Goal: Task Accomplishment & Management: Manage account settings

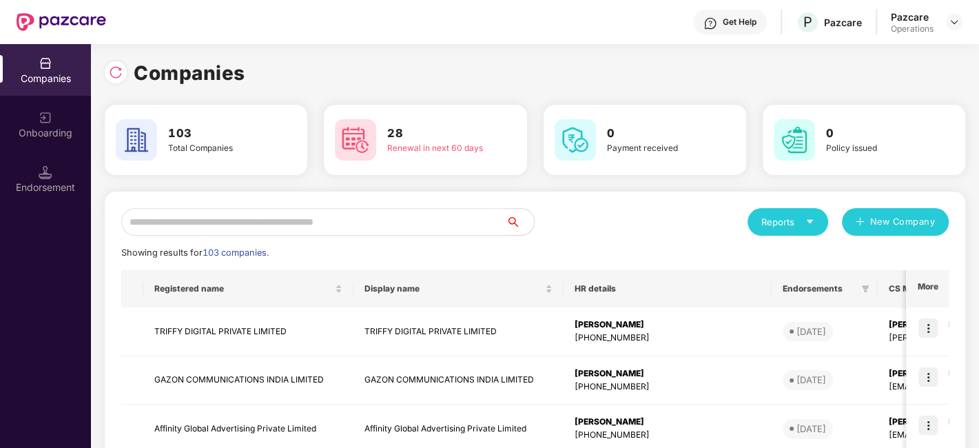
click at [267, 209] on input "text" at bounding box center [313, 222] width 385 height 28
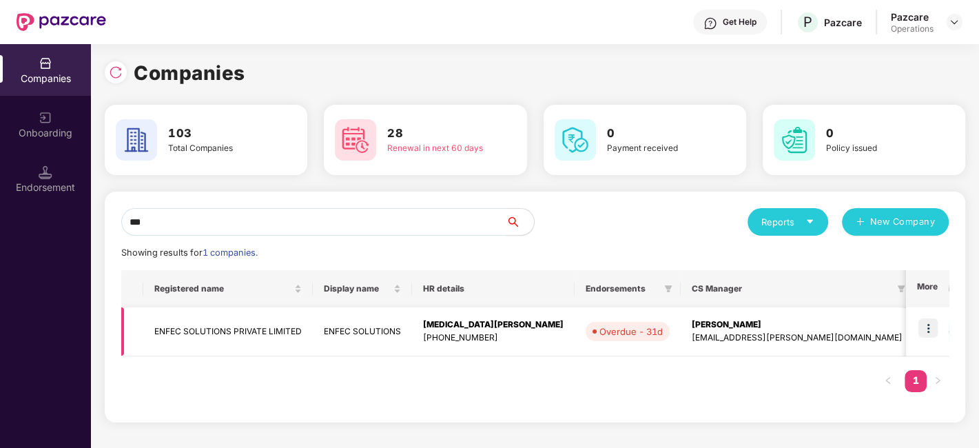
type input "***"
click at [931, 325] on img at bounding box center [927, 327] width 19 height 19
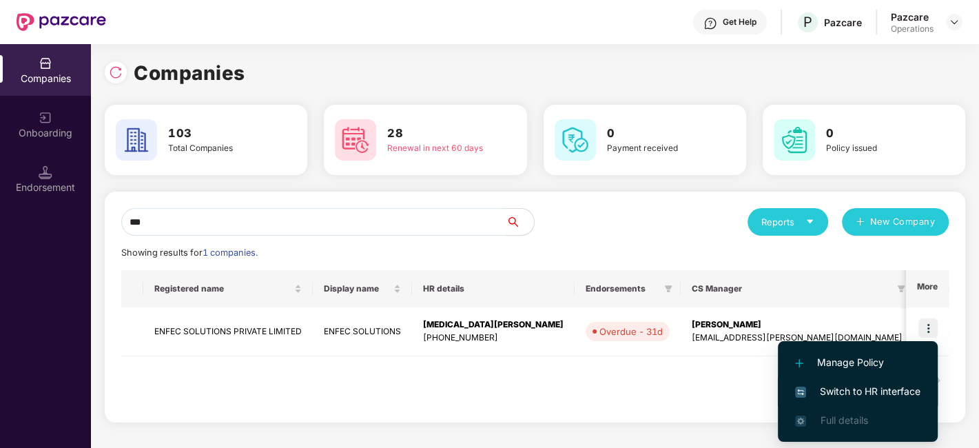
click at [848, 389] on span "Switch to HR interface" at bounding box center [857, 391] width 125 height 15
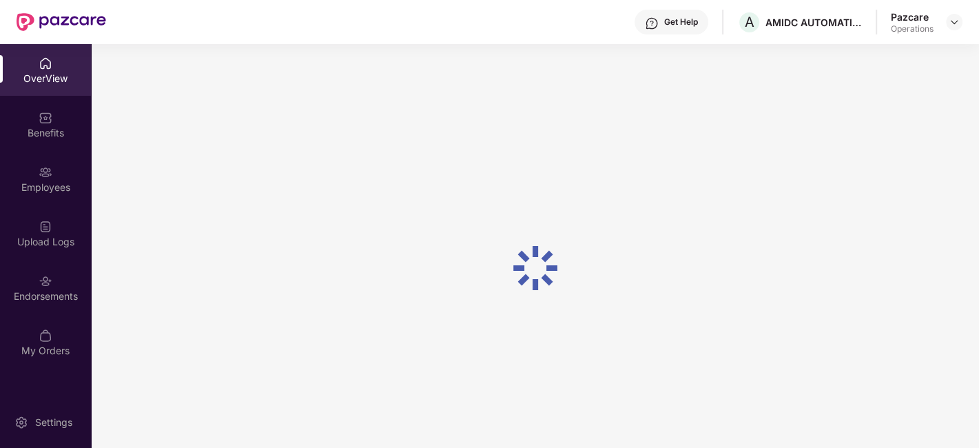
scroll to position [43, 0]
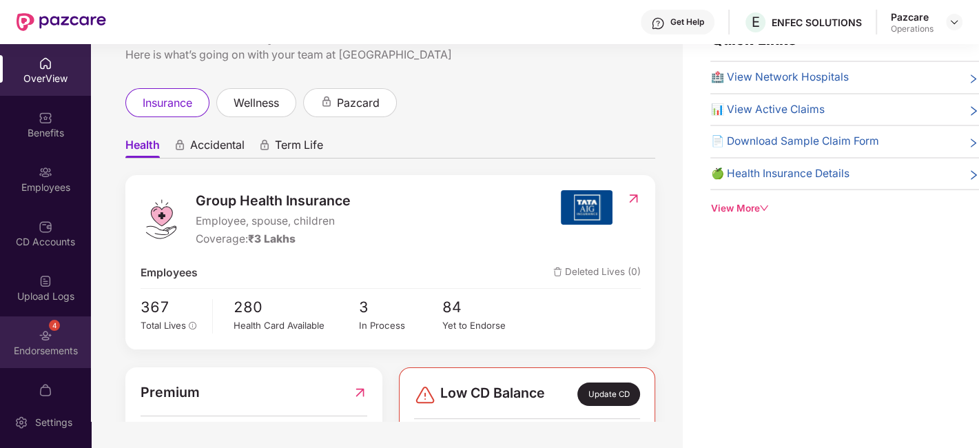
click at [29, 335] on div "4 Endorsements" at bounding box center [45, 342] width 91 height 52
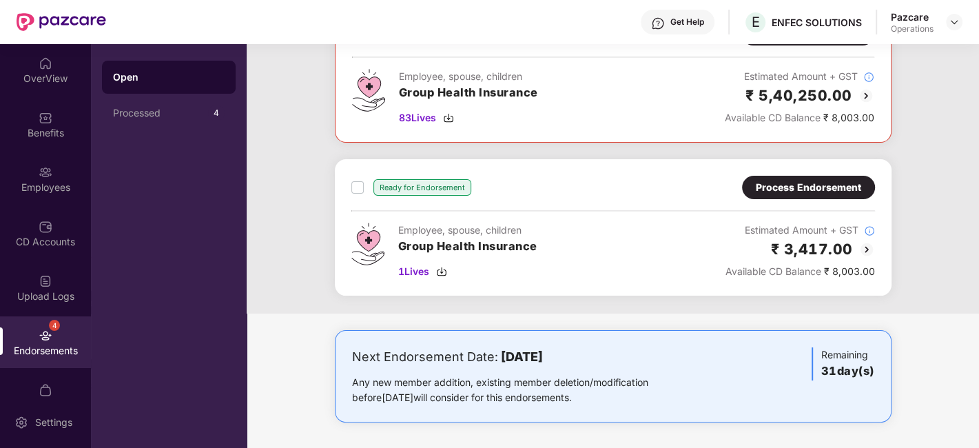
scroll to position [0, 0]
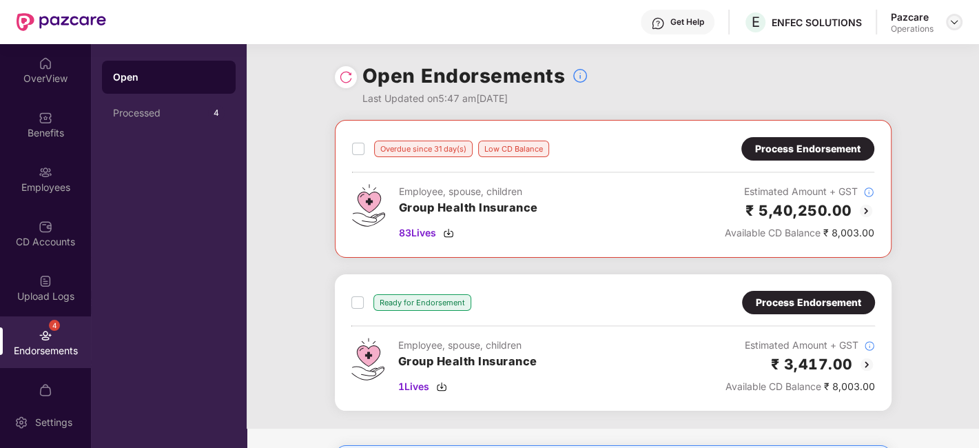
click at [958, 24] on img at bounding box center [954, 22] width 11 height 11
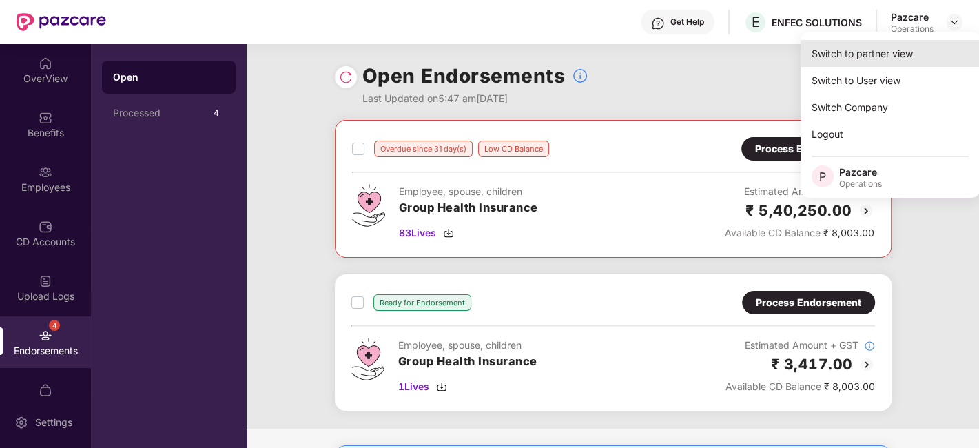
click at [852, 54] on div "Switch to partner view" at bounding box center [890, 53] width 179 height 27
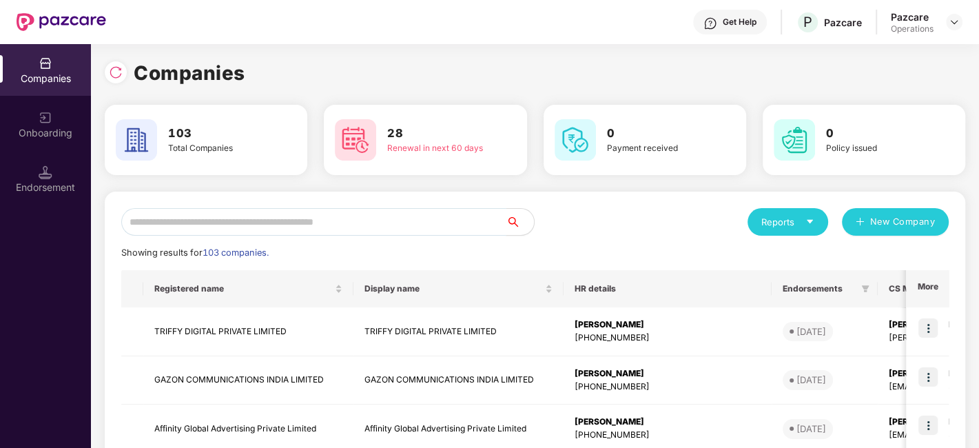
click at [379, 211] on input "text" at bounding box center [313, 222] width 385 height 28
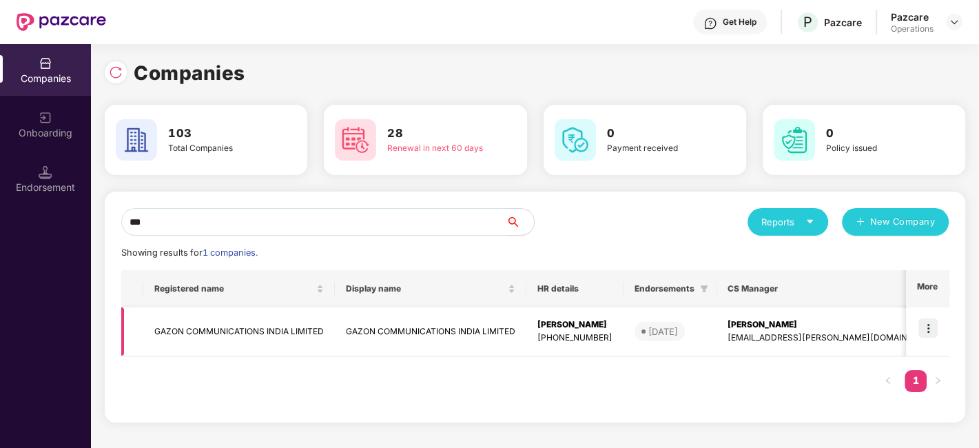
type input "***"
click at [932, 325] on img at bounding box center [927, 327] width 19 height 19
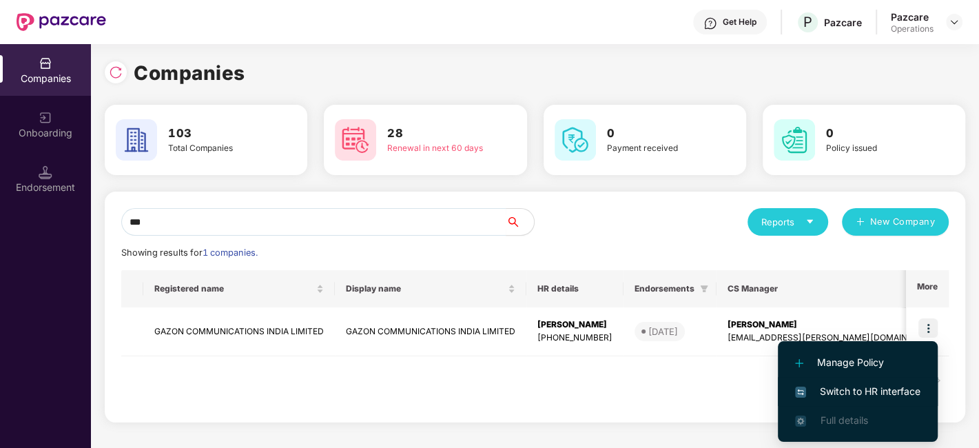
click at [847, 391] on span "Switch to HR interface" at bounding box center [857, 391] width 125 height 15
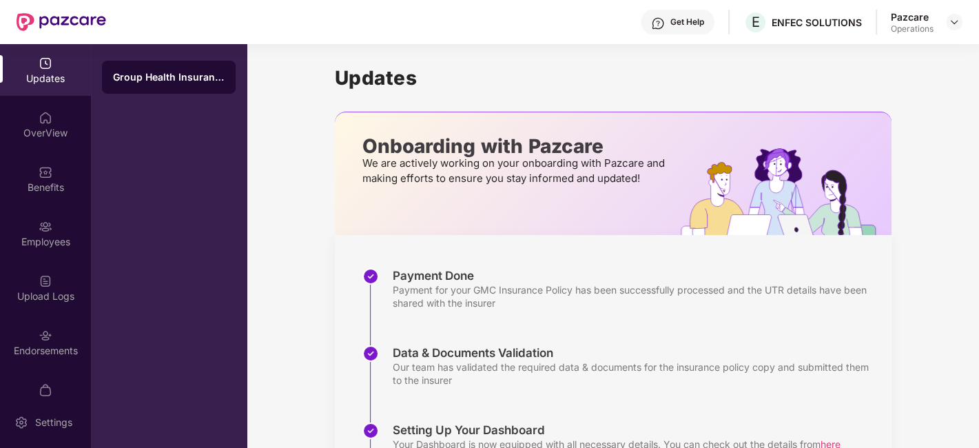
scroll to position [28, 0]
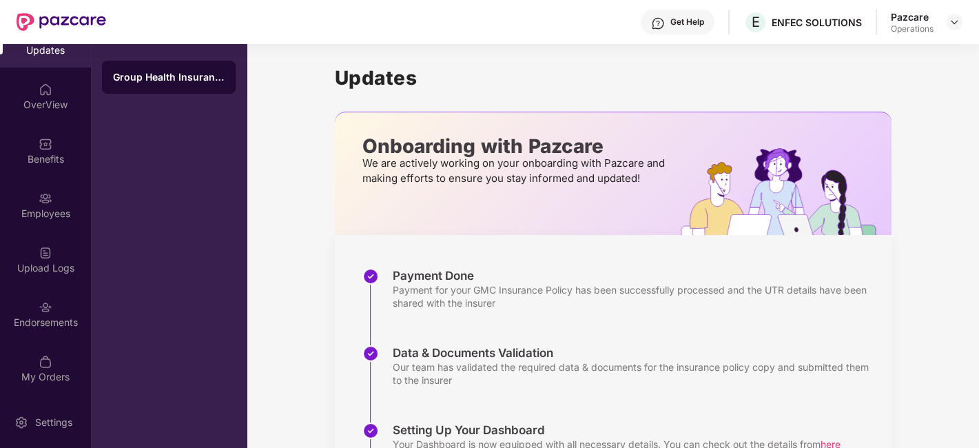
click at [32, 307] on div "Endorsements" at bounding box center [45, 314] width 91 height 52
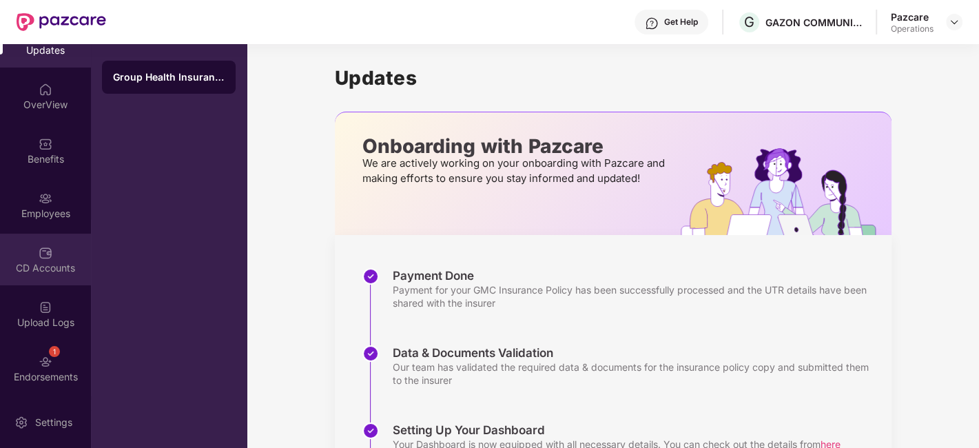
scroll to position [83, 0]
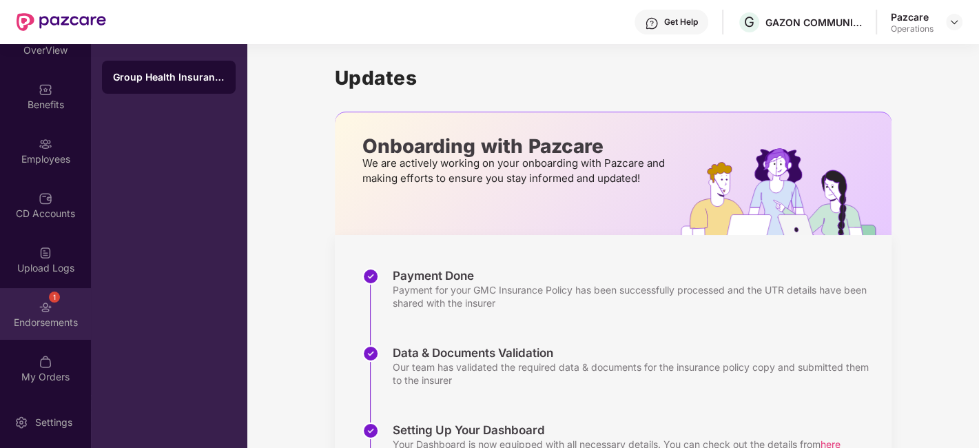
click at [17, 318] on div "Endorsements" at bounding box center [45, 323] width 91 height 14
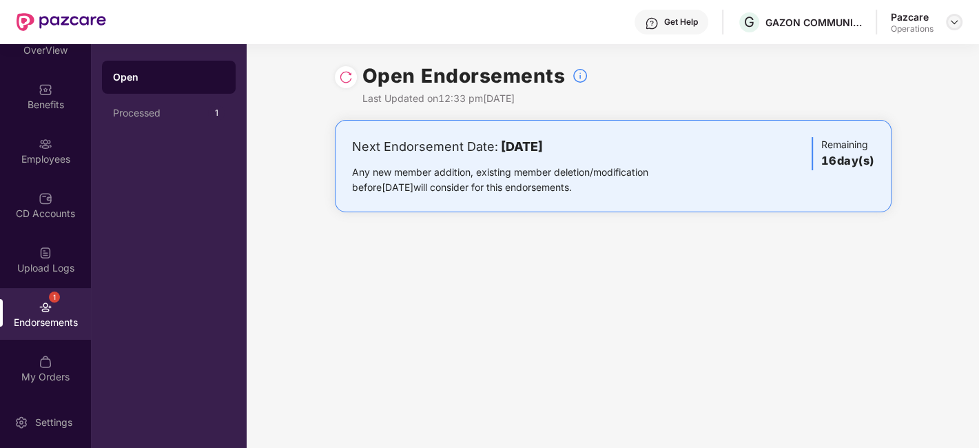
click at [954, 22] on img at bounding box center [954, 22] width 11 height 11
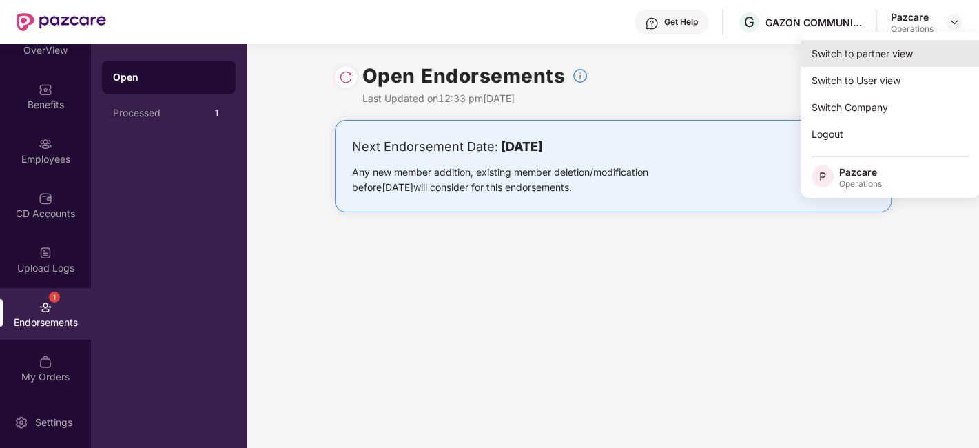
click at [875, 54] on div "Switch to partner view" at bounding box center [890, 53] width 179 height 27
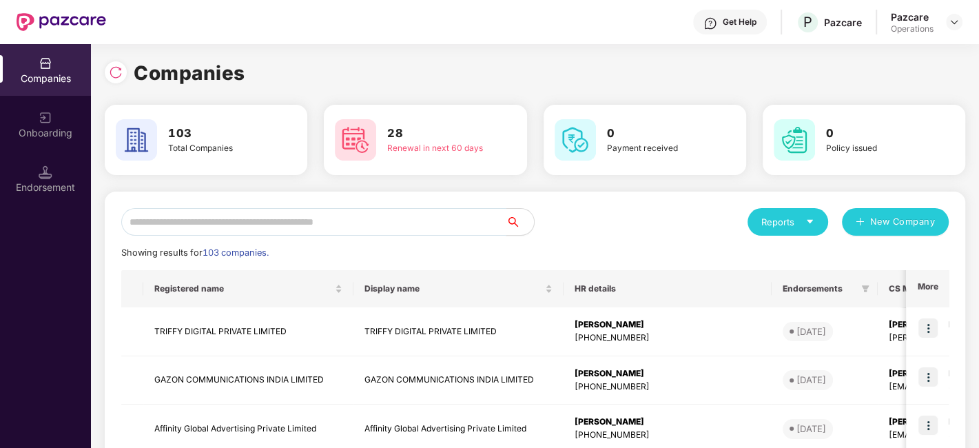
click at [369, 218] on input "text" at bounding box center [313, 222] width 385 height 28
click at [352, 229] on input "text" at bounding box center [313, 222] width 385 height 28
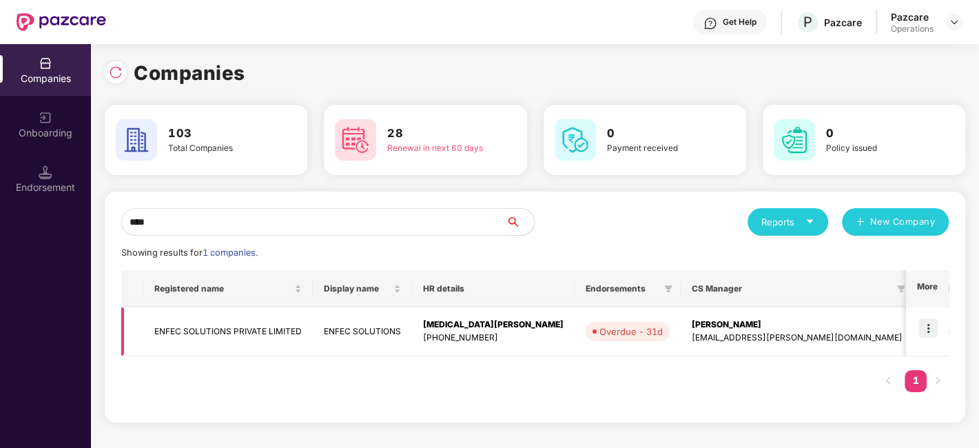
type input "****"
click at [927, 327] on img at bounding box center [927, 327] width 19 height 19
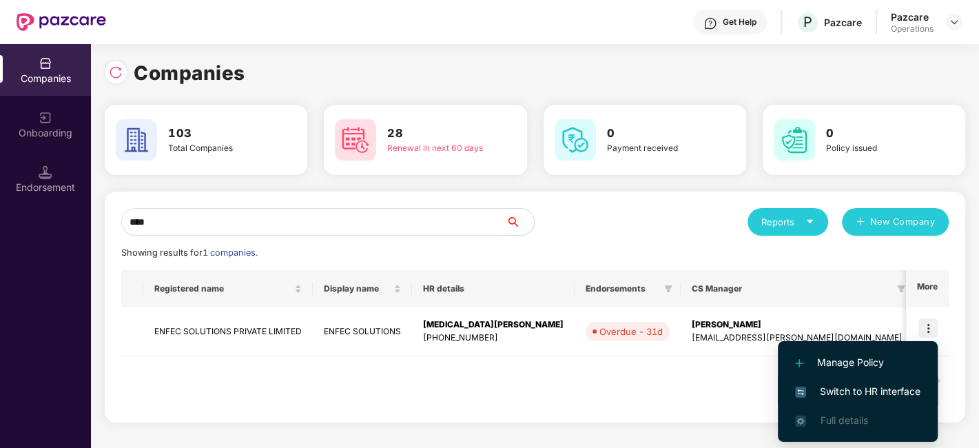
click at [845, 386] on span "Switch to HR interface" at bounding box center [857, 391] width 125 height 15
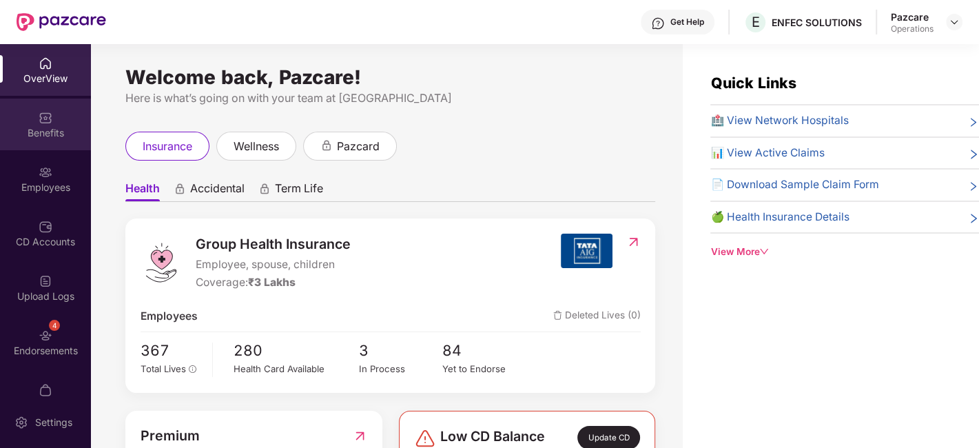
click at [29, 134] on div "Benefits" at bounding box center [45, 133] width 91 height 14
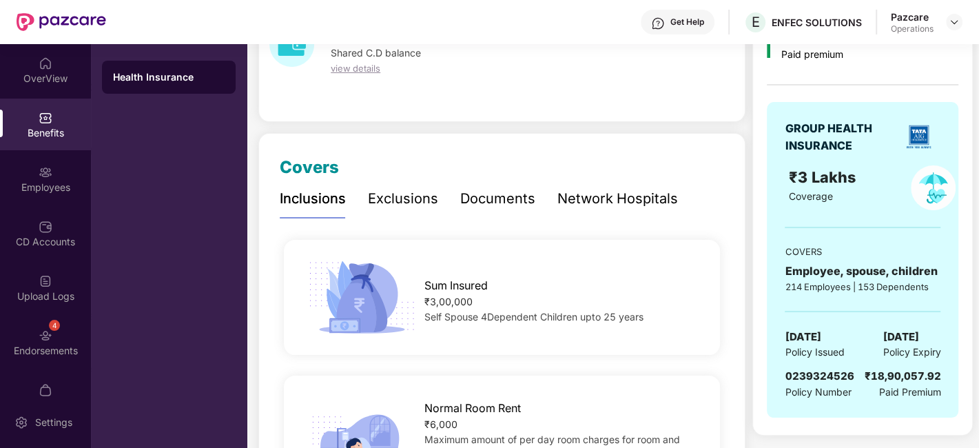
scroll to position [91, 0]
drag, startPoint x: 787, startPoint y: 370, endPoint x: 854, endPoint y: 369, distance: 67.5
click at [854, 369] on div "0239324526 Policy Number ₹18,90,057.92 Paid Premium" at bounding box center [863, 383] width 156 height 32
copy span "0239324526"
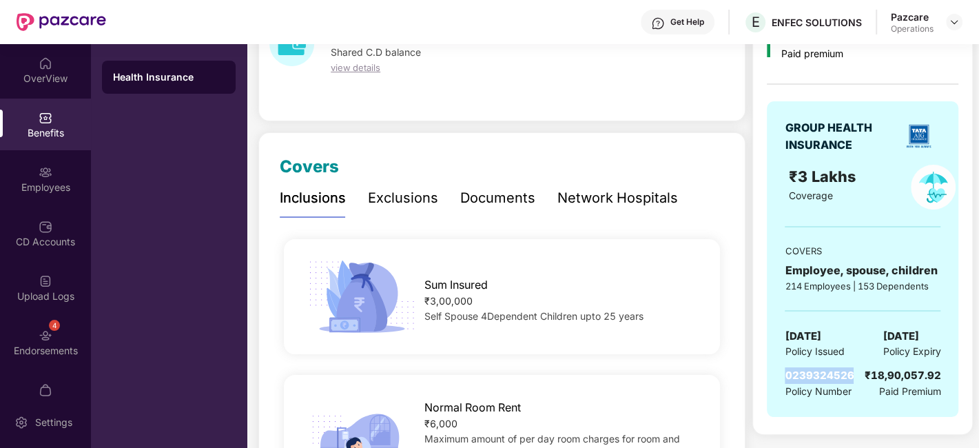
scroll to position [0, 0]
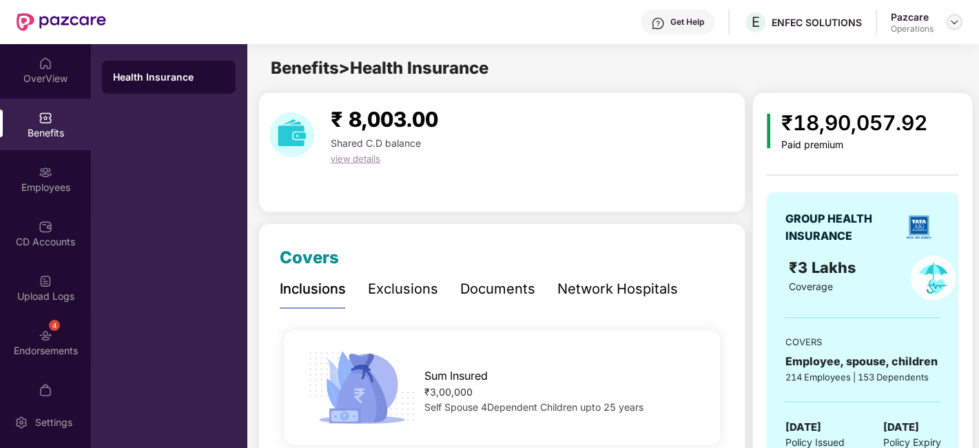
click at [953, 24] on img at bounding box center [954, 22] width 11 height 11
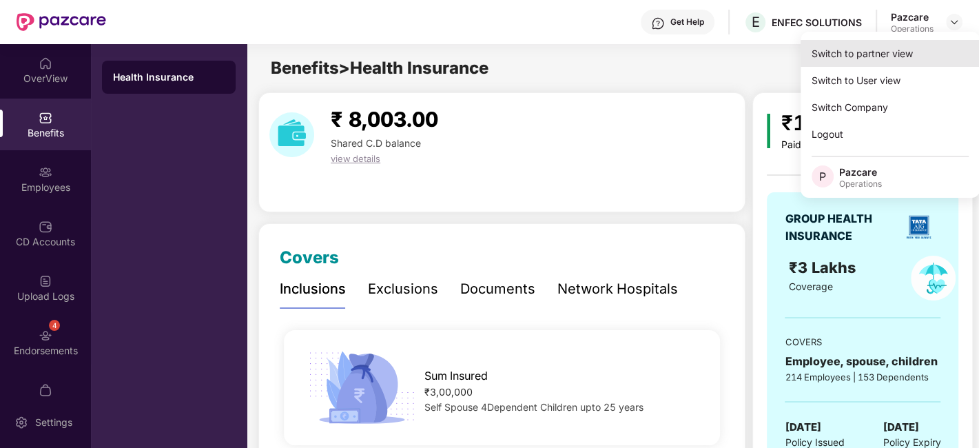
click at [863, 65] on div "Switch to partner view" at bounding box center [890, 53] width 179 height 27
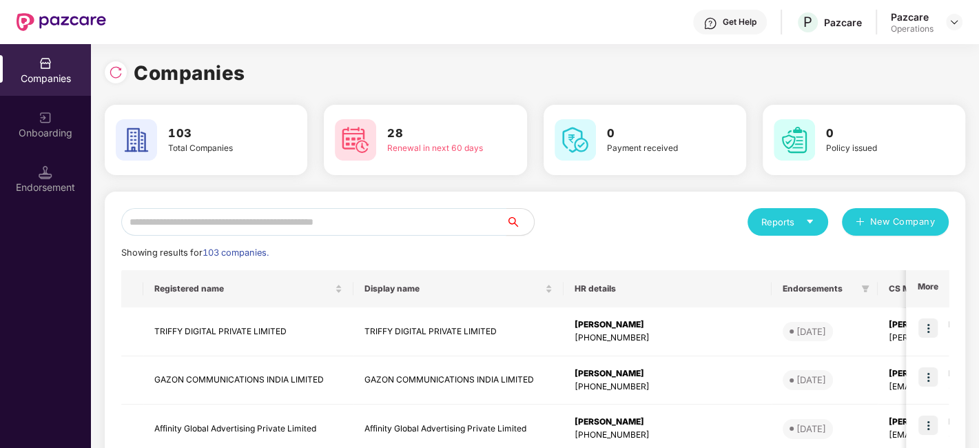
click at [352, 218] on input "text" at bounding box center [313, 222] width 385 height 28
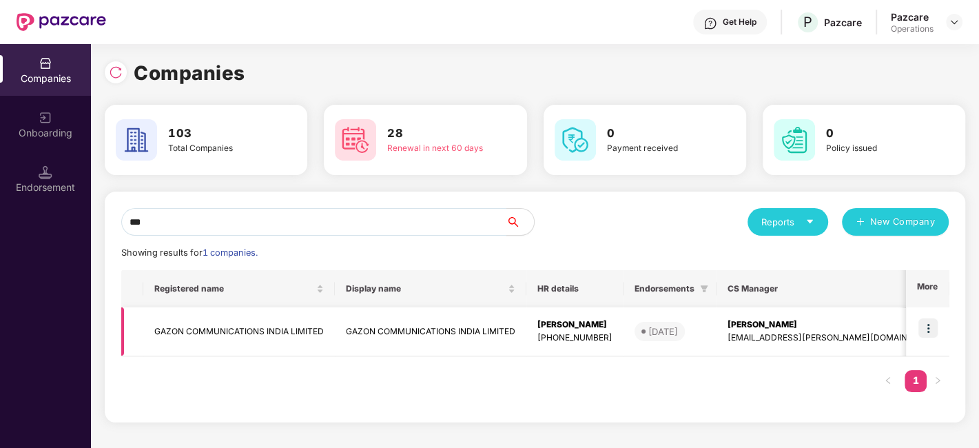
type input "***"
click at [928, 327] on img at bounding box center [927, 327] width 19 height 19
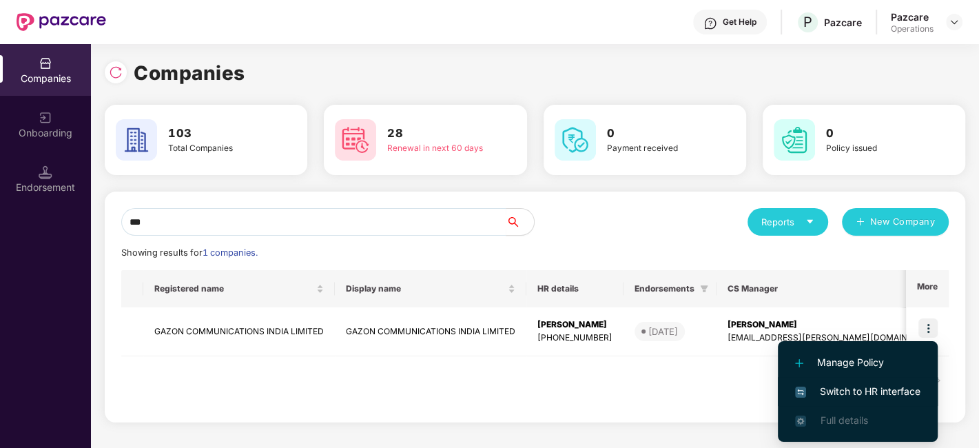
click at [828, 386] on span "Switch to HR interface" at bounding box center [857, 391] width 125 height 15
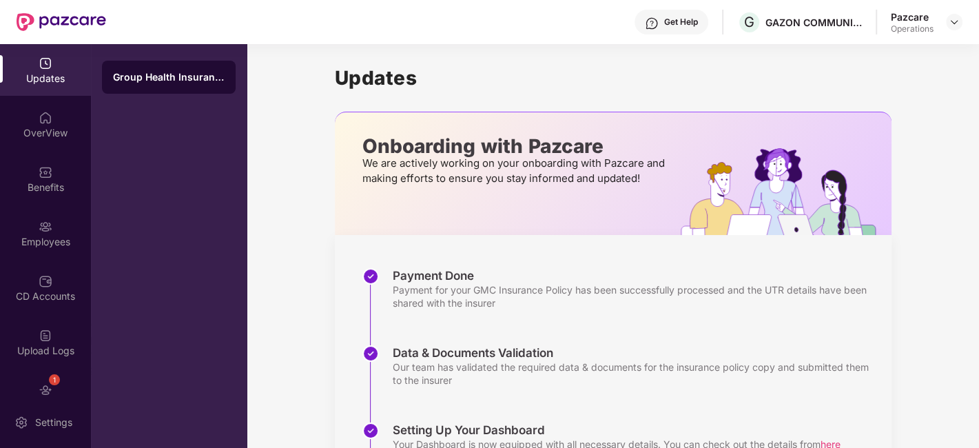
click at [23, 160] on div "Benefits" at bounding box center [45, 179] width 91 height 52
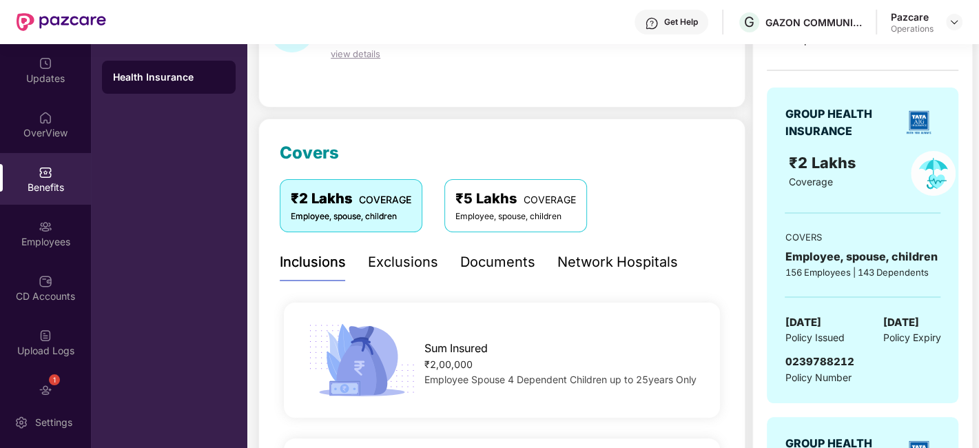
scroll to position [105, 0]
click at [812, 357] on span "0239788212" at bounding box center [819, 360] width 69 height 13
copy span "0239788212"
click at [812, 357] on span "0239788212" at bounding box center [819, 360] width 69 height 13
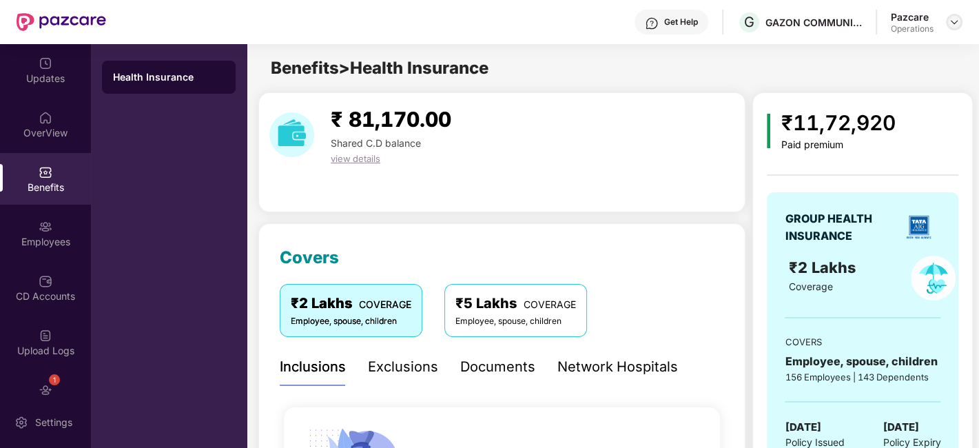
click at [957, 20] on img at bounding box center [954, 22] width 11 height 11
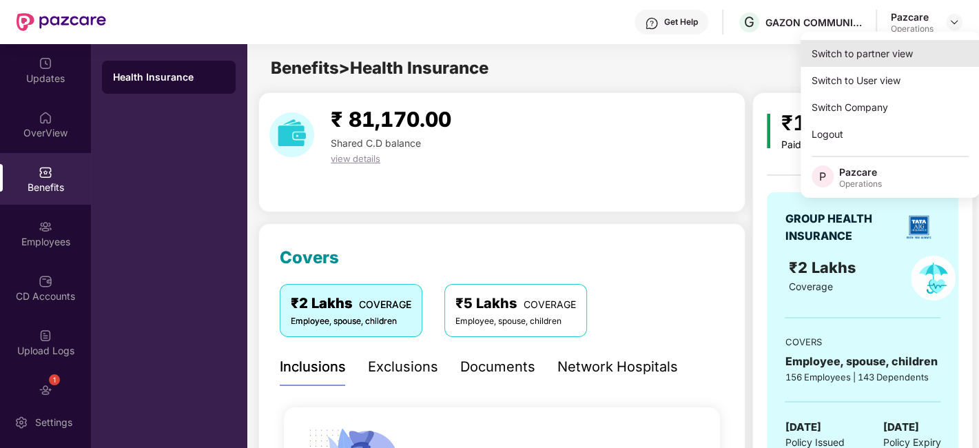
click at [873, 56] on div "Switch to partner view" at bounding box center [890, 53] width 179 height 27
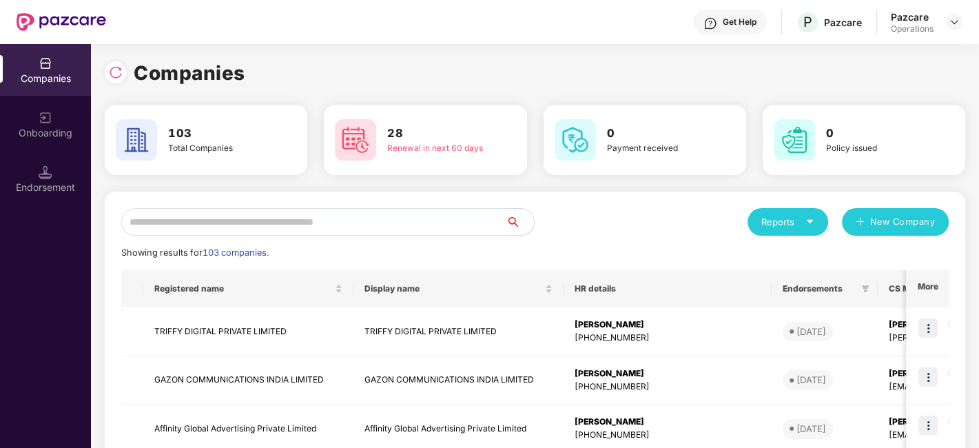
click at [400, 219] on input "text" at bounding box center [313, 222] width 385 height 28
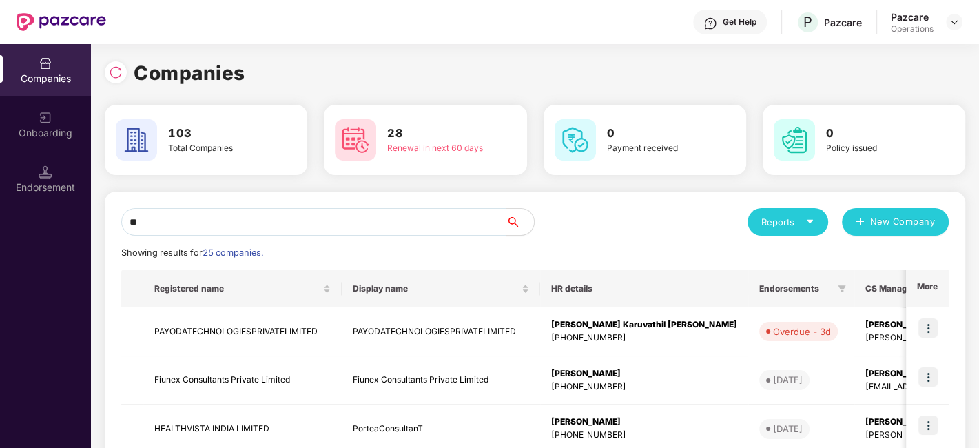
type input "*"
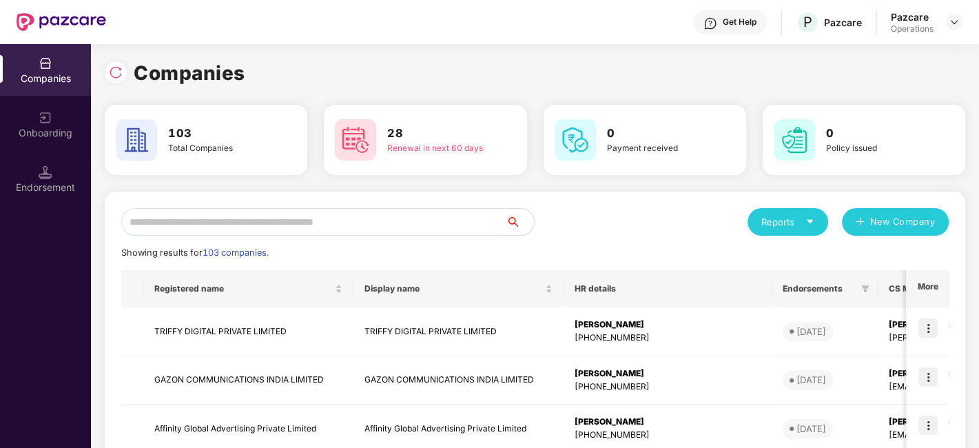
click at [417, 225] on input "text" at bounding box center [313, 222] width 385 height 28
click at [251, 214] on input "text" at bounding box center [313, 222] width 385 height 28
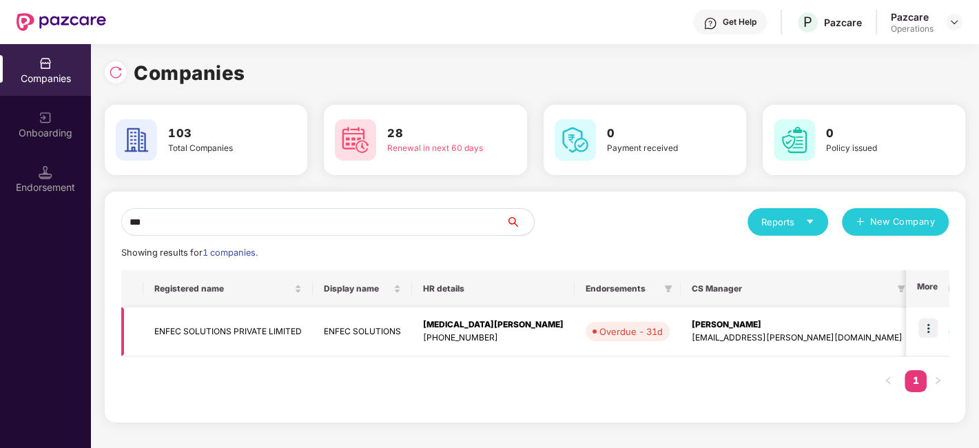
type input "***"
click at [929, 329] on img at bounding box center [927, 327] width 19 height 19
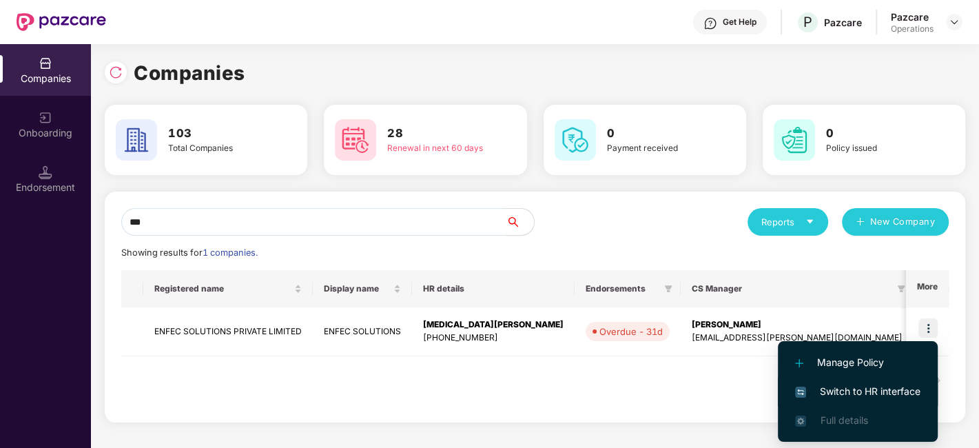
click at [833, 390] on span "Switch to HR interface" at bounding box center [857, 391] width 125 height 15
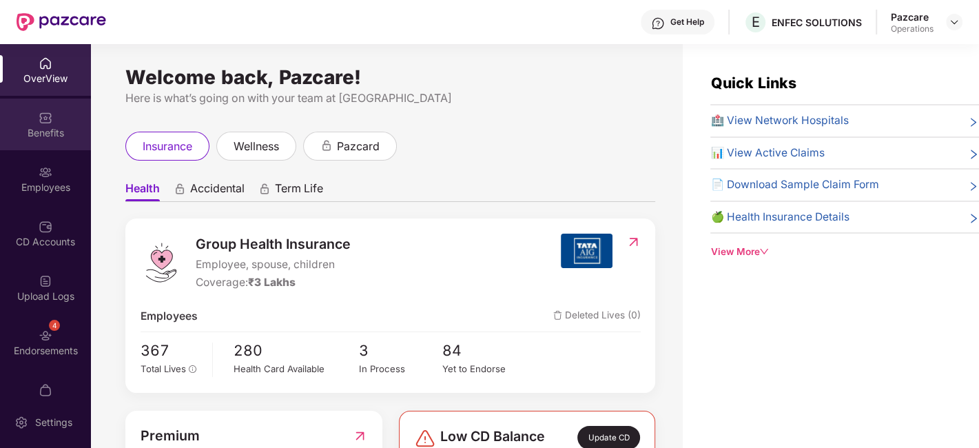
click at [28, 110] on div "Benefits" at bounding box center [45, 125] width 91 height 52
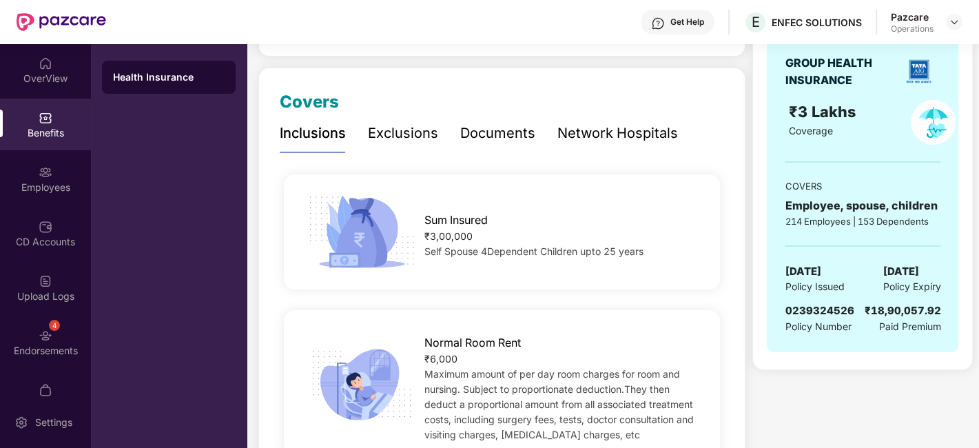
scroll to position [158, 0]
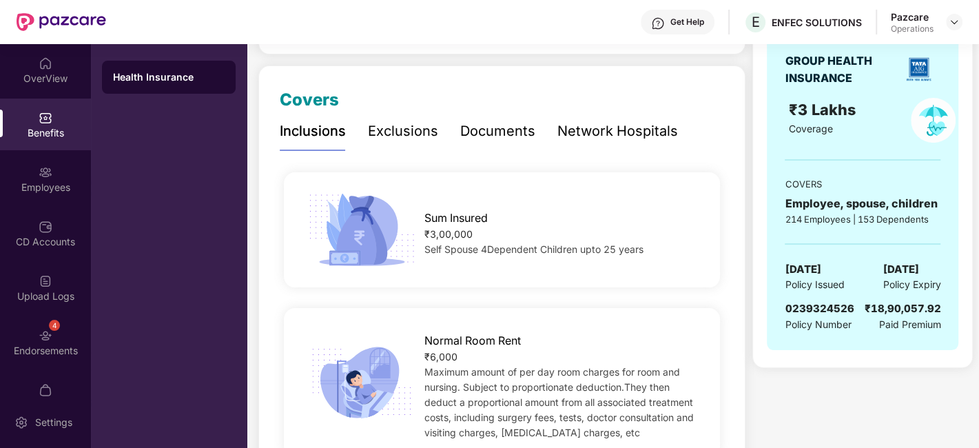
click at [808, 308] on span "0239324526" at bounding box center [819, 308] width 69 height 13
copy span "0239324526"
click at [808, 308] on span "0239324526" at bounding box center [819, 308] width 69 height 13
click at [953, 24] on img at bounding box center [954, 22] width 11 height 11
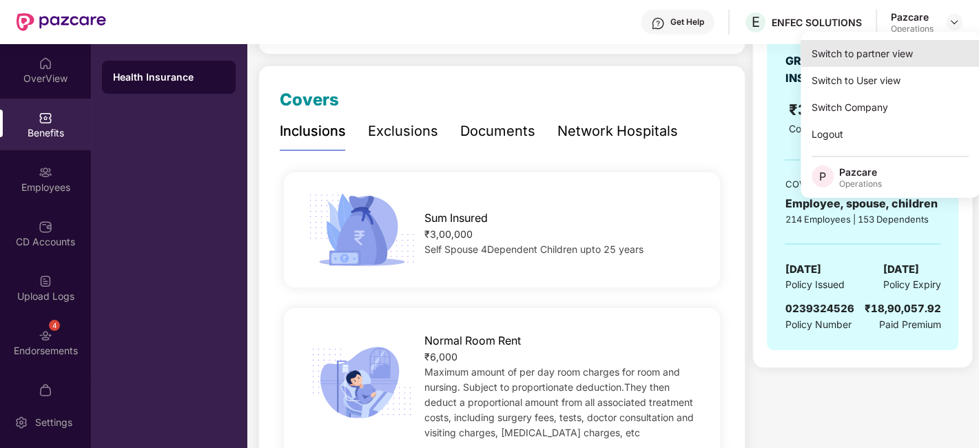
click at [859, 62] on div "Switch to partner view" at bounding box center [890, 53] width 179 height 27
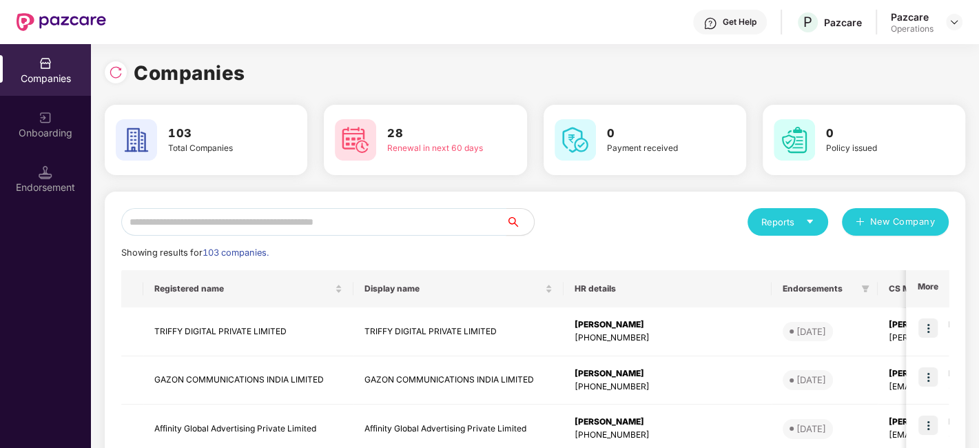
click at [457, 217] on input "text" at bounding box center [313, 222] width 385 height 28
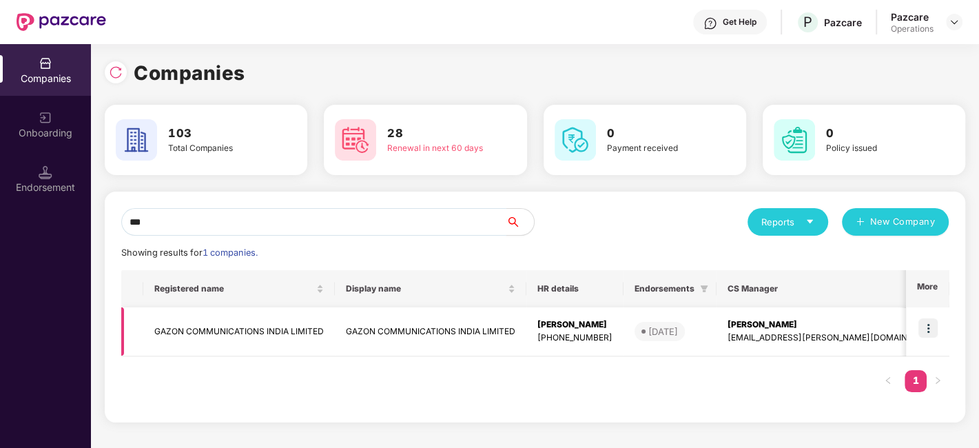
type input "***"
click at [927, 324] on img at bounding box center [927, 327] width 19 height 19
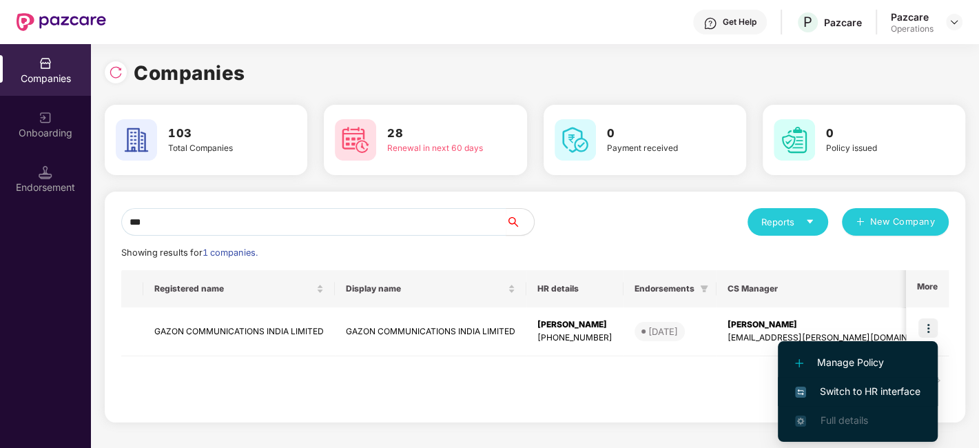
click at [827, 388] on span "Switch to HR interface" at bounding box center [857, 391] width 125 height 15
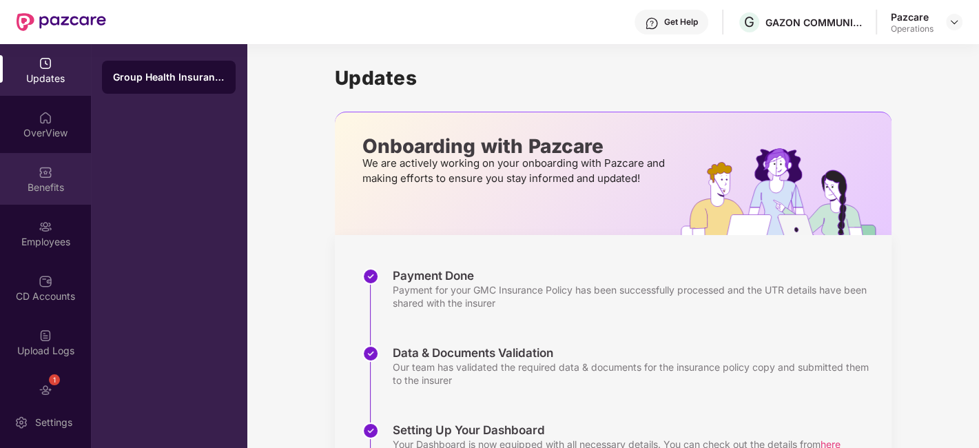
scroll to position [83, 0]
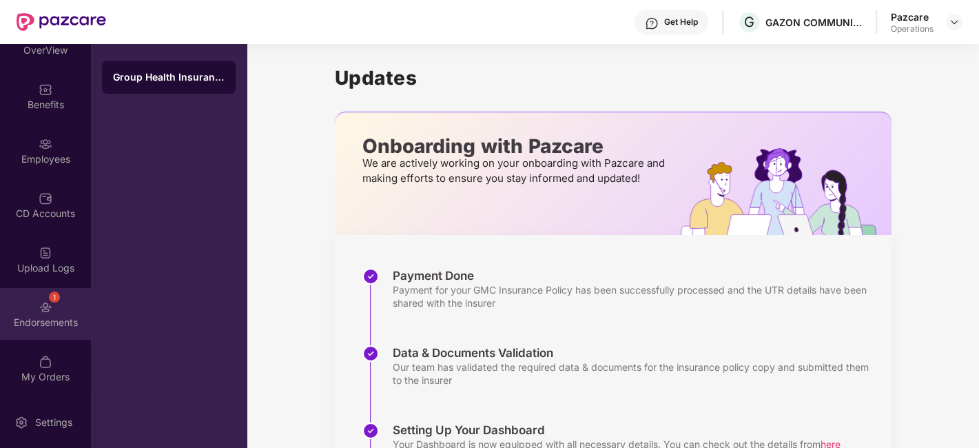
click at [25, 306] on div "1 Endorsements" at bounding box center [45, 314] width 91 height 52
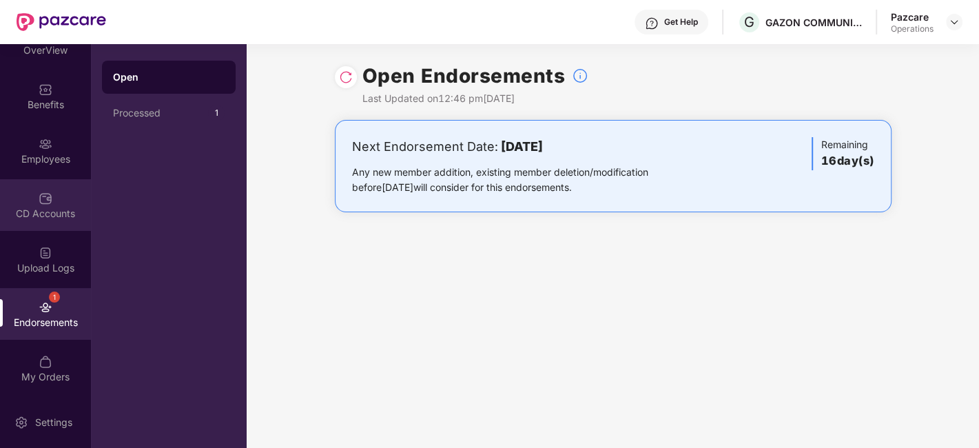
scroll to position [0, 0]
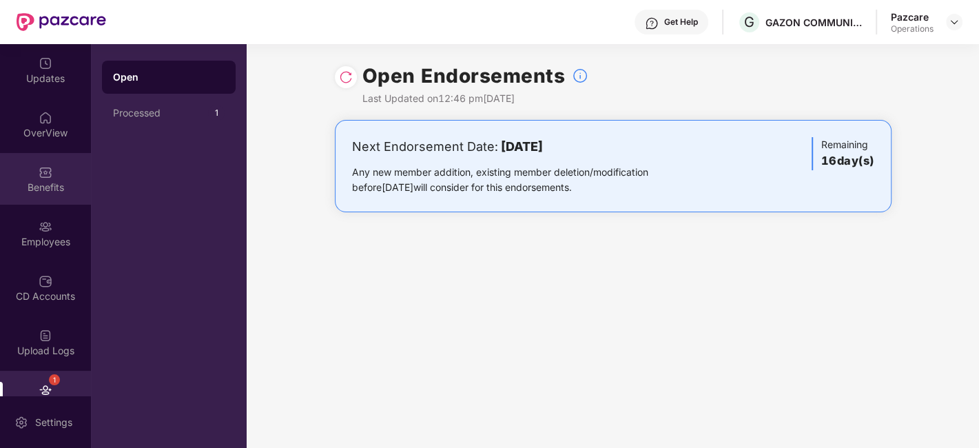
click at [28, 160] on div "Benefits" at bounding box center [45, 179] width 91 height 52
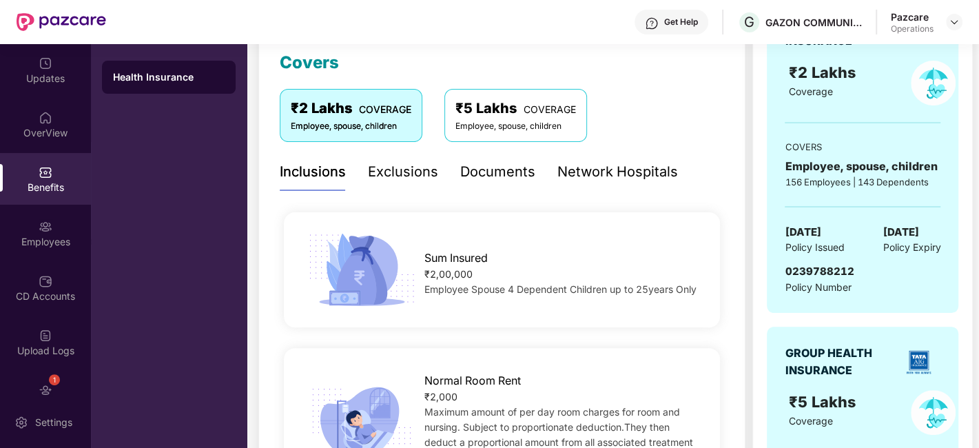
scroll to position [205, 0]
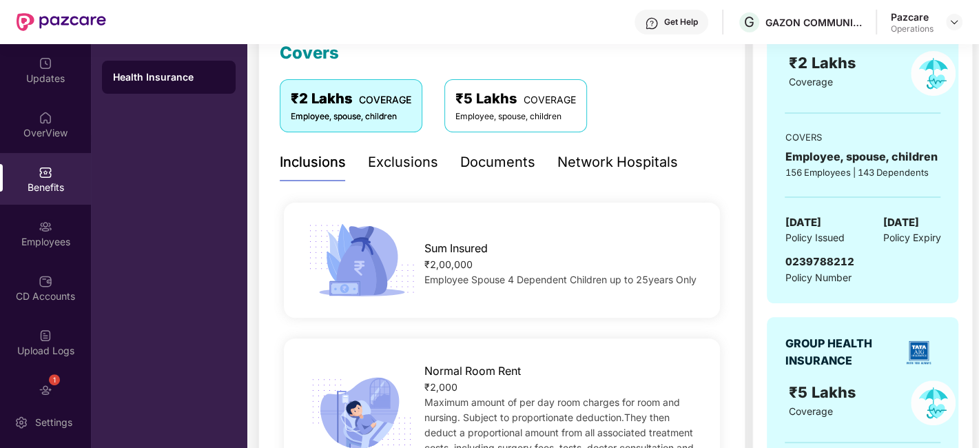
click at [816, 268] on div "0239788212" at bounding box center [819, 262] width 69 height 17
click at [814, 266] on div "0239788212" at bounding box center [819, 262] width 69 height 17
copy span "0239788212"
click at [956, 17] on img at bounding box center [954, 22] width 11 height 11
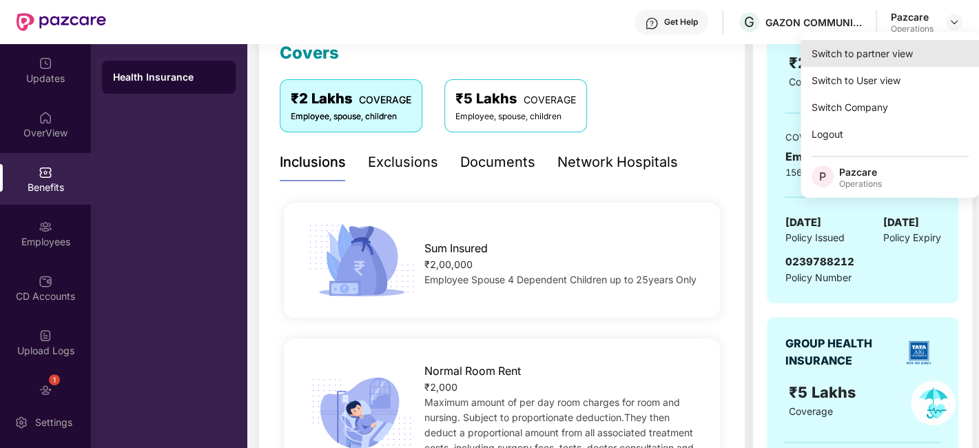
click at [894, 48] on div "Switch to partner view" at bounding box center [890, 53] width 179 height 27
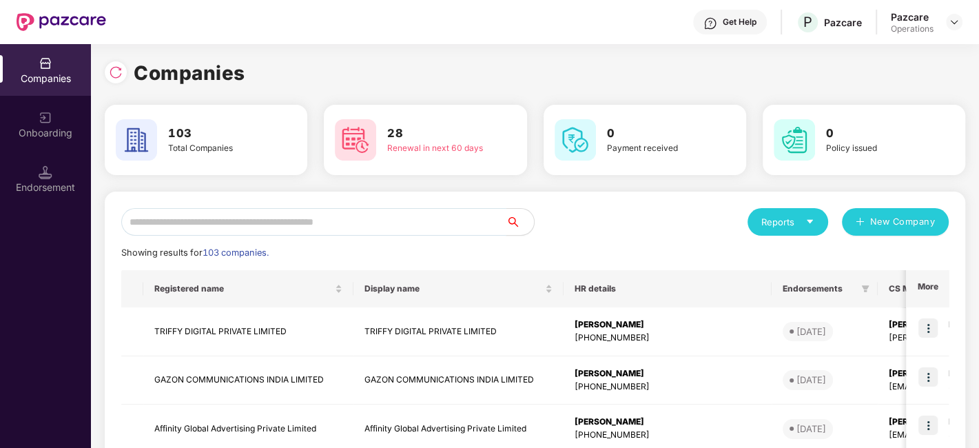
click at [394, 218] on input "text" at bounding box center [313, 222] width 385 height 28
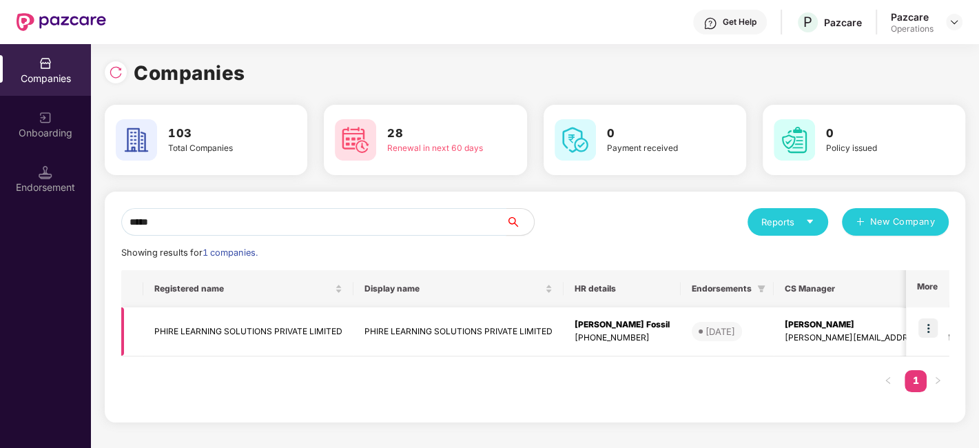
type input "*****"
click at [265, 327] on td "PHIRE LEARNING SOLUTIONS PRIVATE LIMITED" at bounding box center [248, 331] width 210 height 49
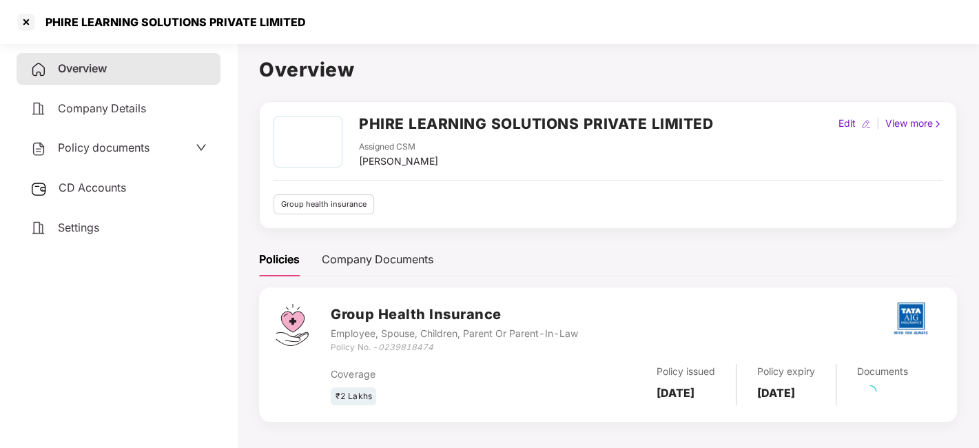
click at [112, 147] on span "Policy documents" at bounding box center [104, 148] width 92 height 14
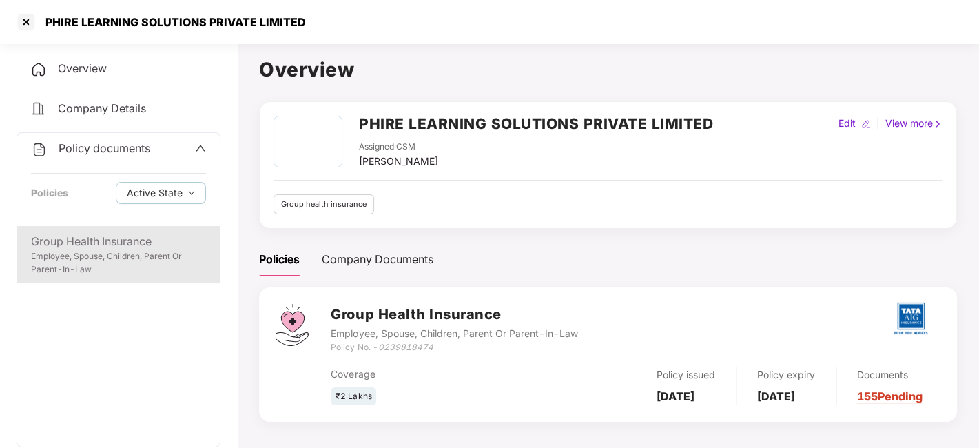
click at [94, 262] on div "Employee, Spouse, Children, Parent Or Parent-In-Law" at bounding box center [118, 263] width 175 height 26
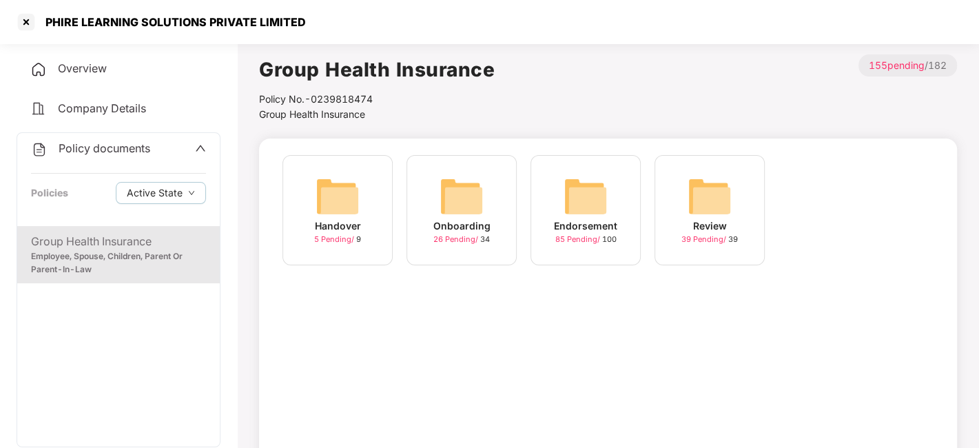
click at [590, 196] on img at bounding box center [586, 196] width 44 height 44
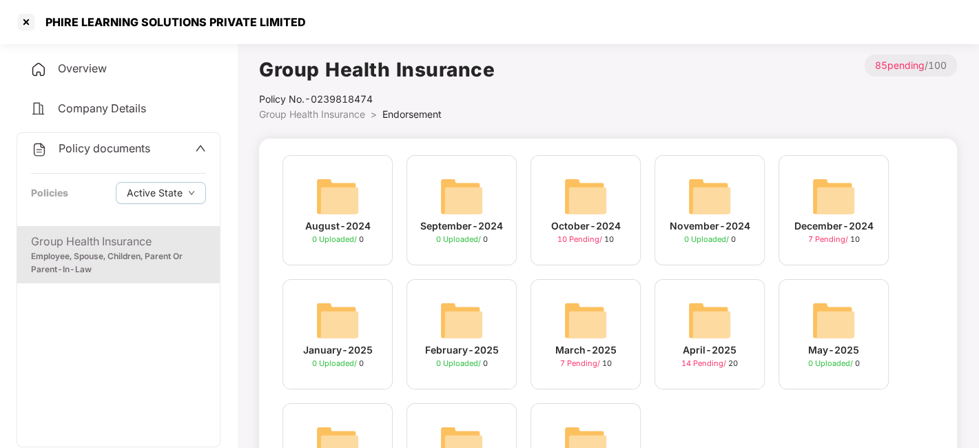
scroll to position [112, 0]
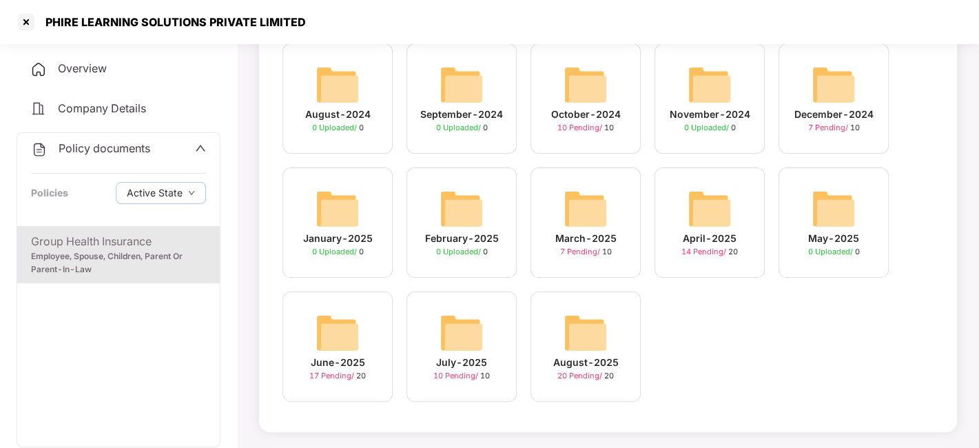
click at [468, 331] on img at bounding box center [462, 333] width 44 height 44
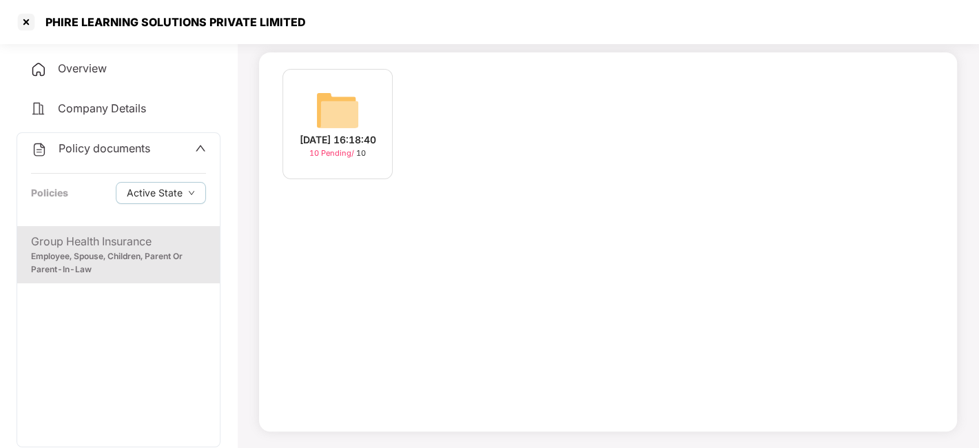
scroll to position [85, 0]
click at [329, 118] on img at bounding box center [338, 111] width 44 height 44
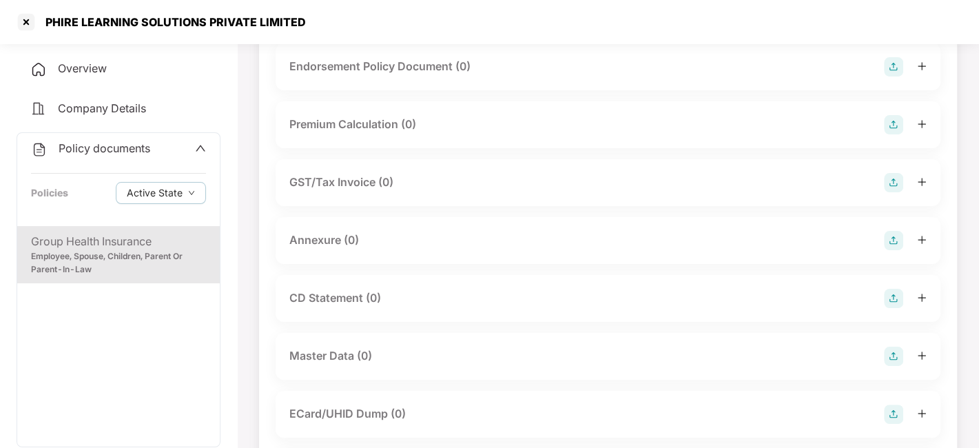
scroll to position [0, 0]
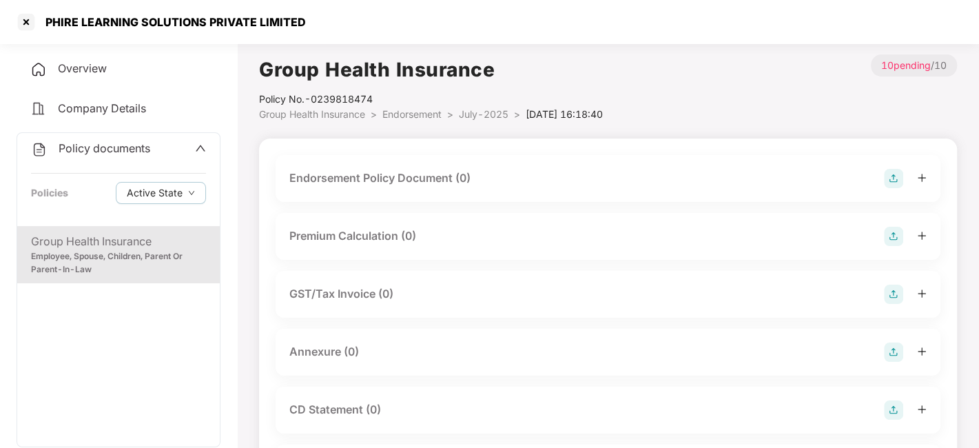
click at [895, 172] on img at bounding box center [893, 178] width 19 height 19
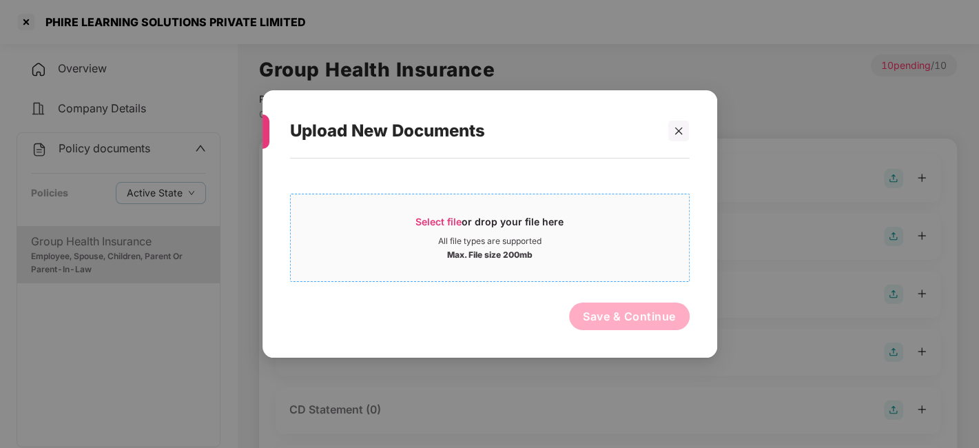
click at [555, 238] on div "All file types are supported" at bounding box center [490, 241] width 398 height 11
click at [680, 132] on icon "close" at bounding box center [679, 131] width 8 height 8
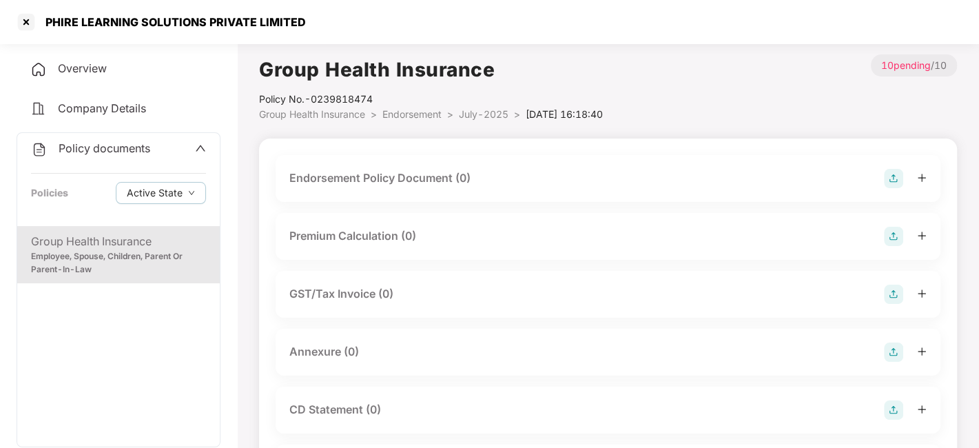
click at [149, 264] on div "Employee, Spouse, Children, Parent Or Parent-In-Law" at bounding box center [118, 263] width 175 height 26
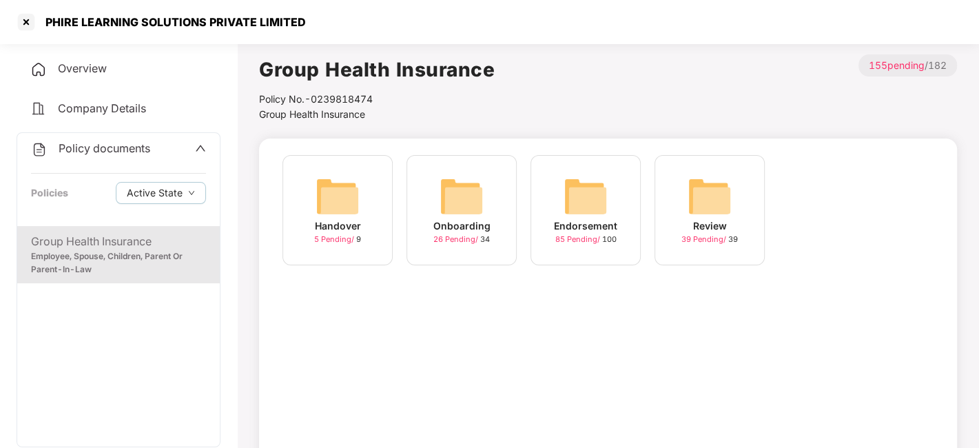
click at [584, 203] on img at bounding box center [586, 196] width 44 height 44
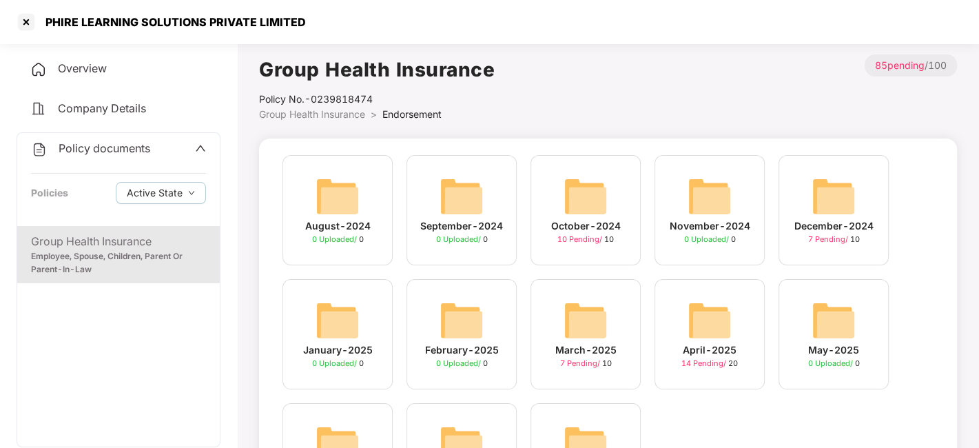
scroll to position [112, 0]
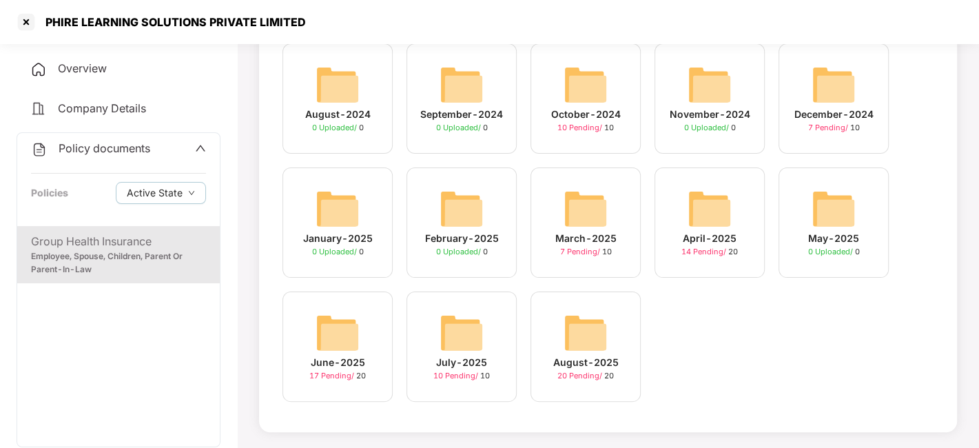
click at [482, 316] on img at bounding box center [462, 333] width 44 height 44
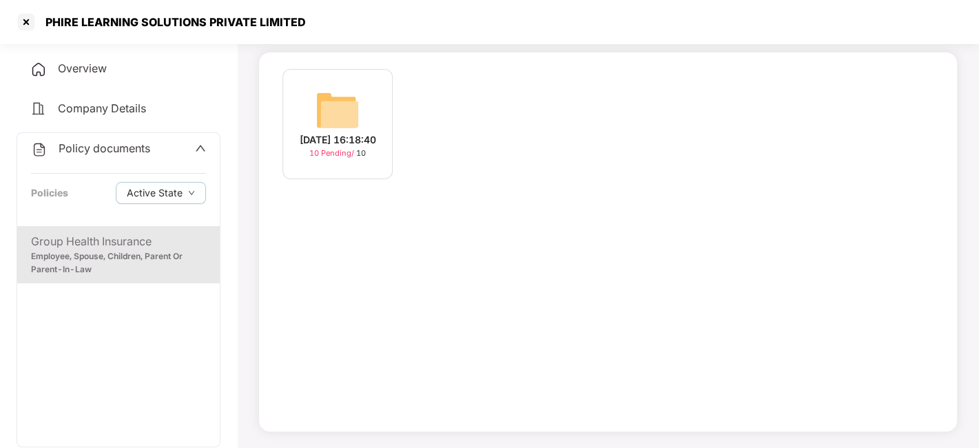
scroll to position [85, 0]
click at [347, 111] on img at bounding box center [338, 111] width 44 height 44
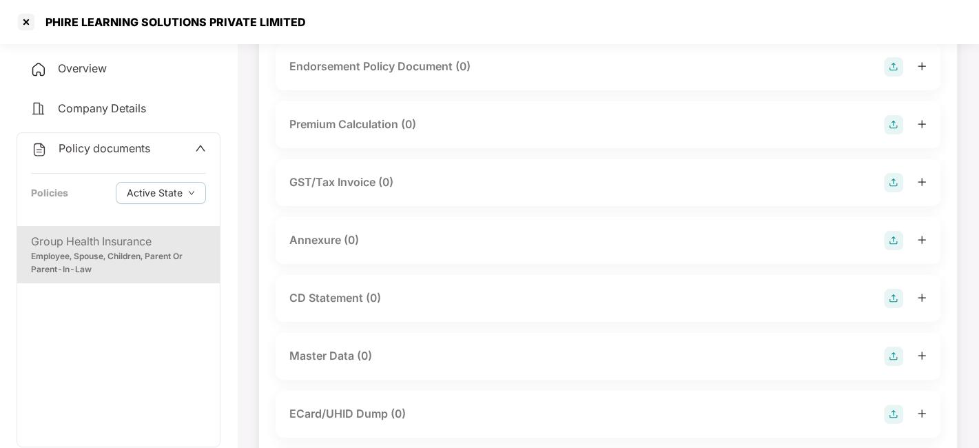
scroll to position [0, 0]
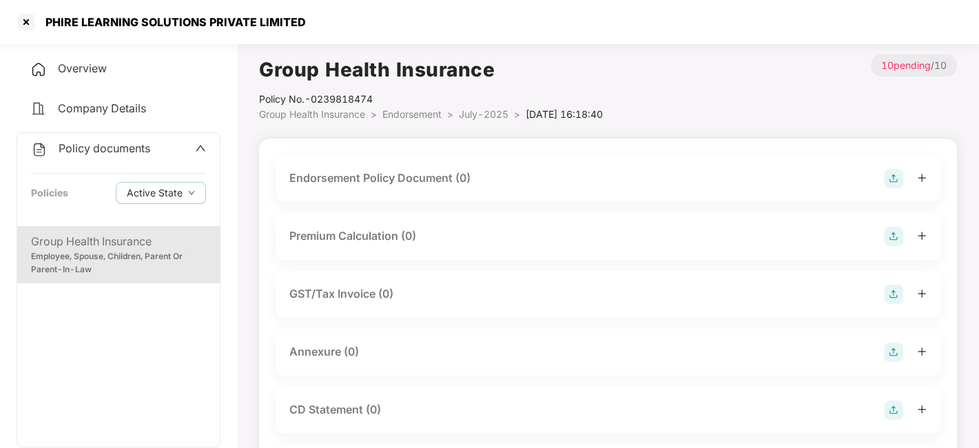
click at [894, 178] on img at bounding box center [893, 178] width 19 height 19
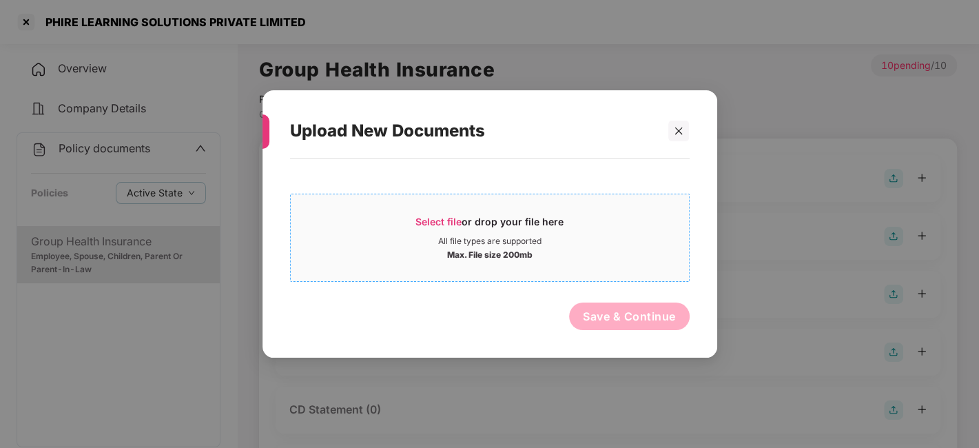
click at [612, 225] on div "Select file or drop your file here" at bounding box center [490, 225] width 398 height 21
click at [671, 129] on div at bounding box center [678, 131] width 21 height 21
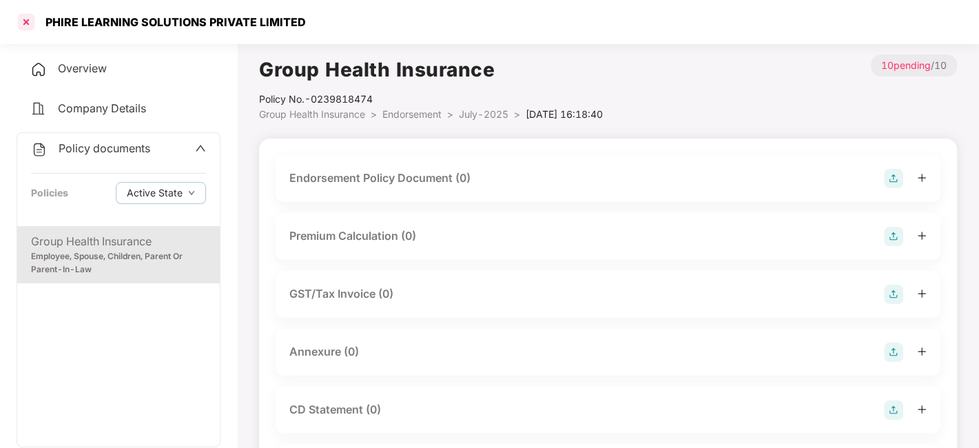
click at [25, 22] on div at bounding box center [26, 22] width 22 height 22
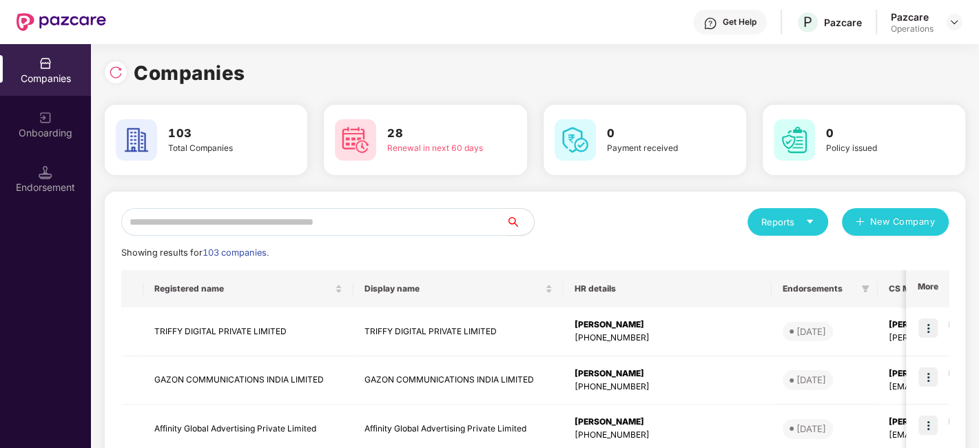
click at [298, 224] on input "text" at bounding box center [313, 222] width 385 height 28
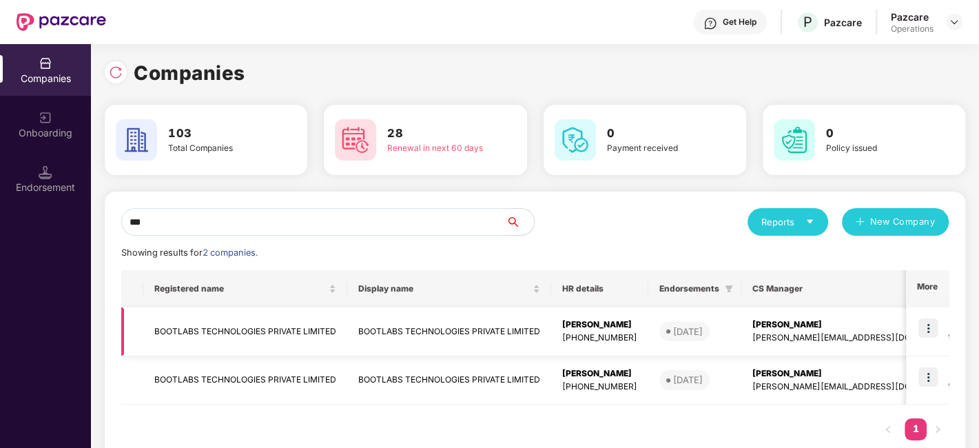
type input "***"
click at [925, 324] on img at bounding box center [927, 327] width 19 height 19
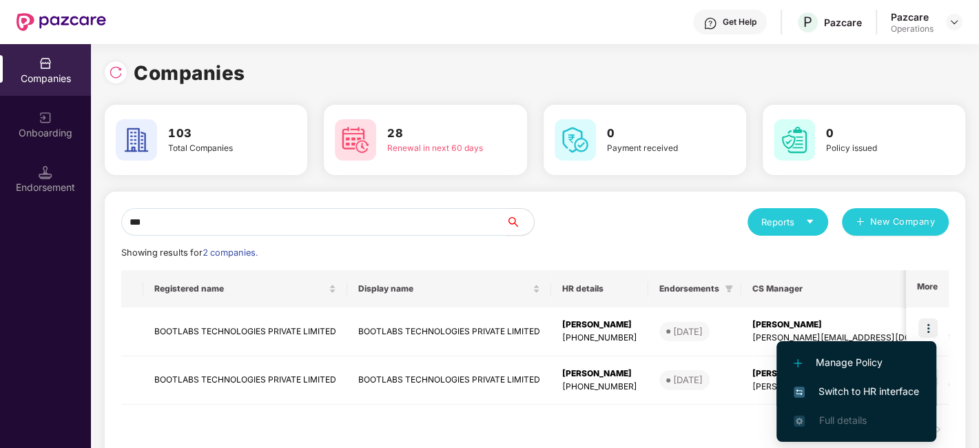
click at [833, 384] on span "Switch to HR interface" at bounding box center [856, 391] width 125 height 15
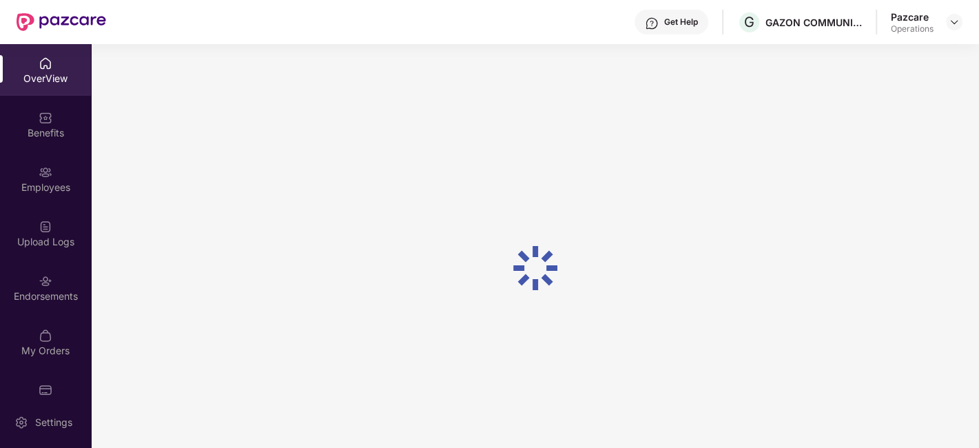
scroll to position [28, 0]
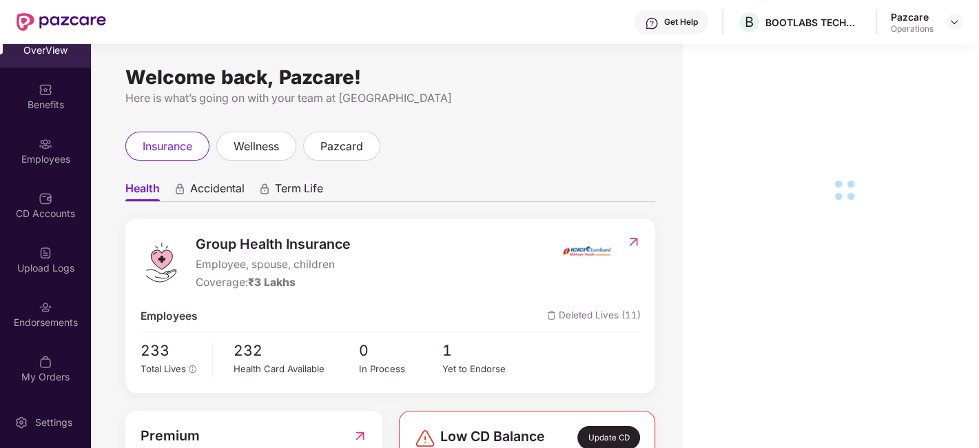
click at [25, 269] on div "Upload Logs" at bounding box center [45, 268] width 91 height 14
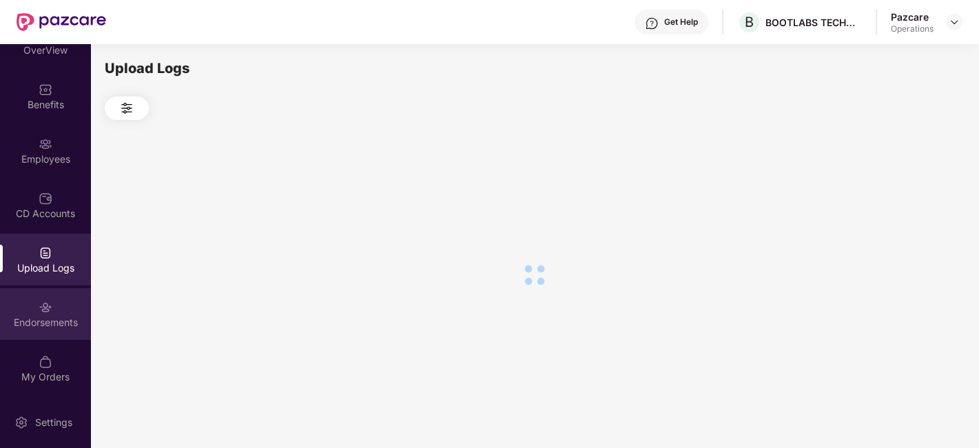
click at [28, 308] on div "Endorsements" at bounding box center [45, 314] width 91 height 52
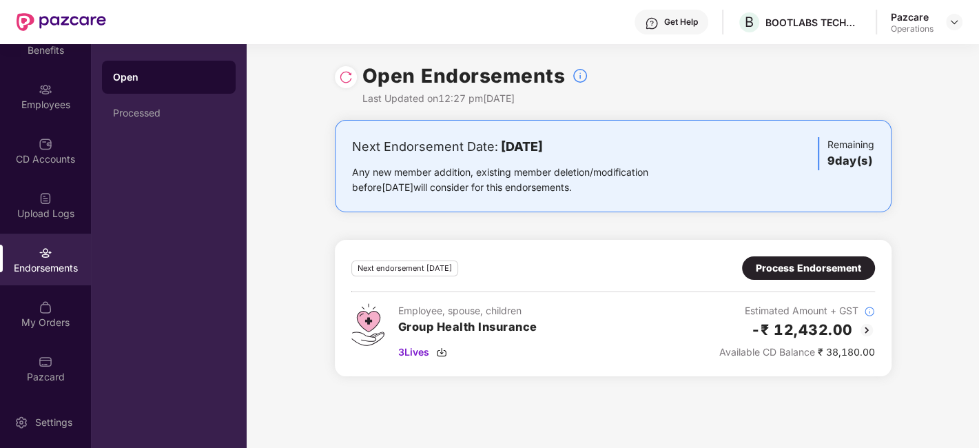
scroll to position [0, 0]
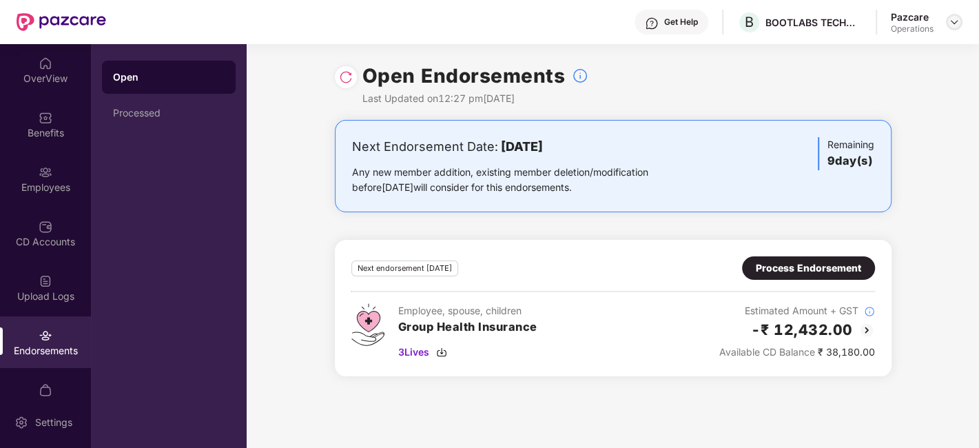
click at [953, 24] on img at bounding box center [954, 22] width 11 height 11
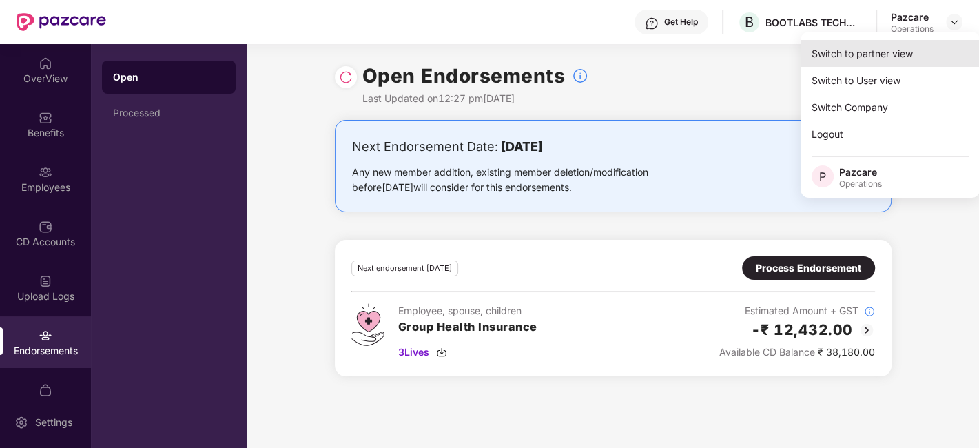
click at [887, 52] on div "Switch to partner view" at bounding box center [890, 53] width 179 height 27
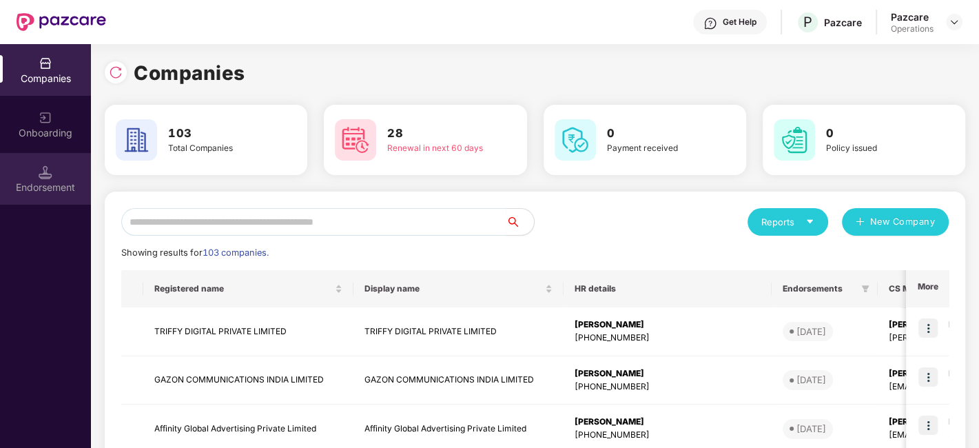
click at [45, 166] on img at bounding box center [46, 172] width 14 height 14
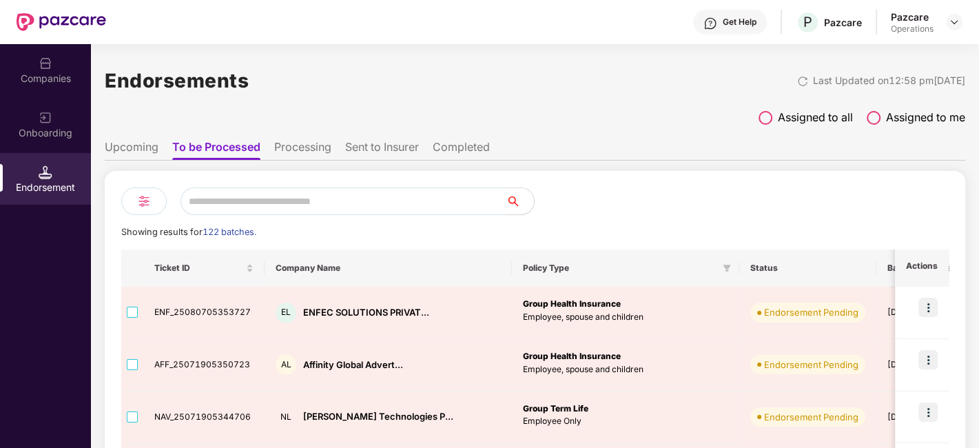
click at [289, 148] on li "Processing" at bounding box center [302, 150] width 57 height 20
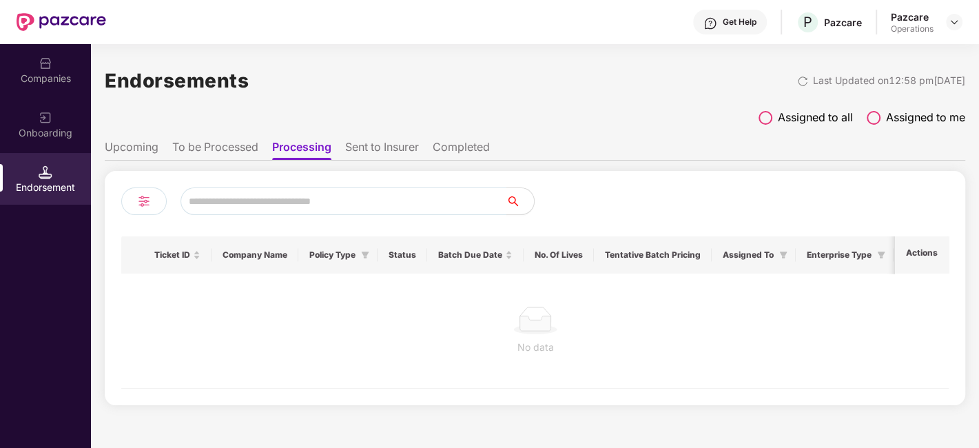
click at [271, 199] on input "text" at bounding box center [343, 201] width 326 height 28
type input "****"
click at [397, 141] on li "Sent to Insurer" at bounding box center [382, 150] width 74 height 20
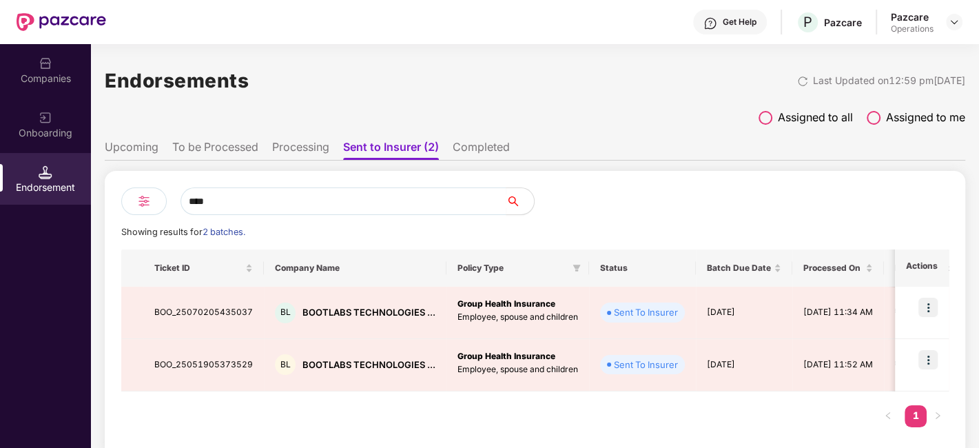
click at [208, 145] on li "To be Processed" at bounding box center [215, 150] width 86 height 20
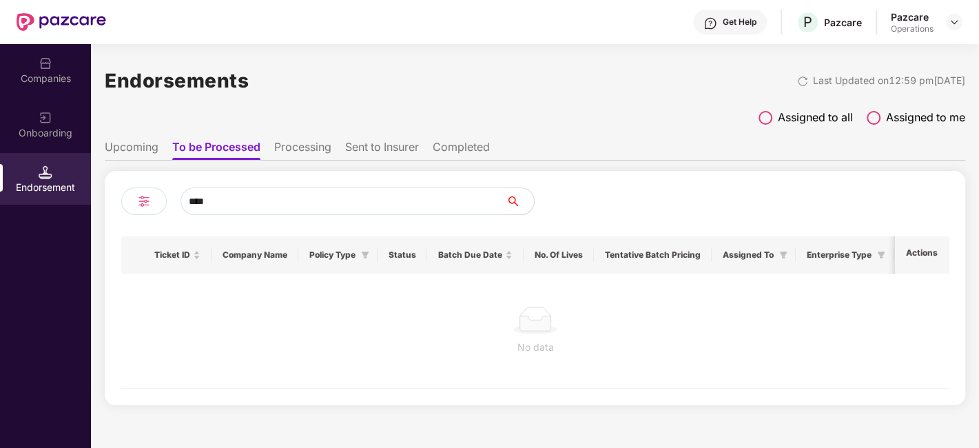
click at [393, 141] on li "Sent to Insurer" at bounding box center [382, 150] width 74 height 20
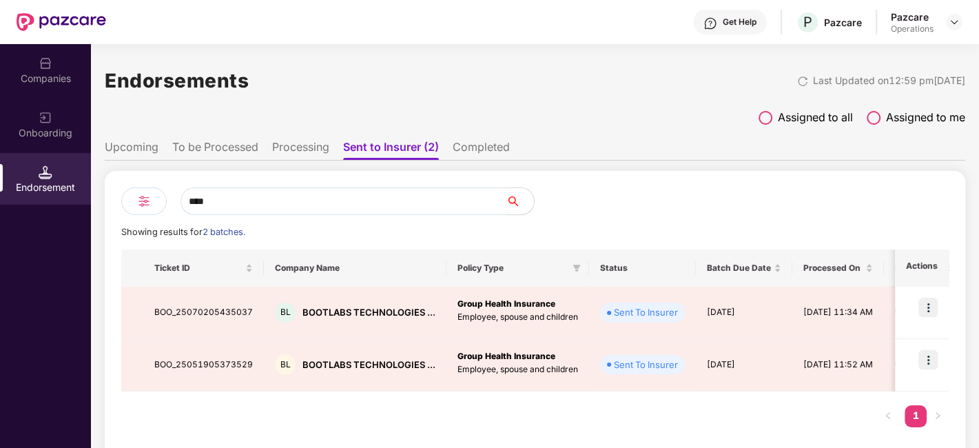
click at [237, 147] on li "To be Processed" at bounding box center [215, 150] width 86 height 20
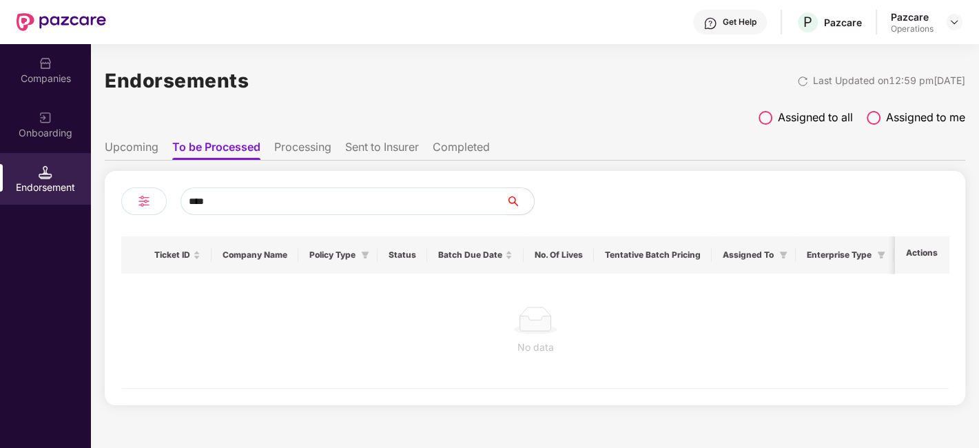
click at [309, 140] on li "Processing" at bounding box center [302, 150] width 57 height 20
click at [391, 143] on li "Sent to Insurer" at bounding box center [382, 150] width 74 height 20
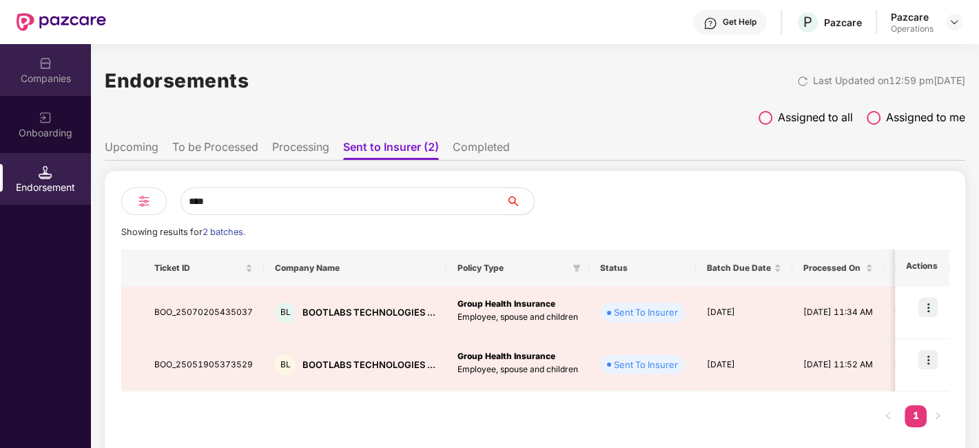
click at [34, 70] on div "Companies" at bounding box center [45, 70] width 91 height 52
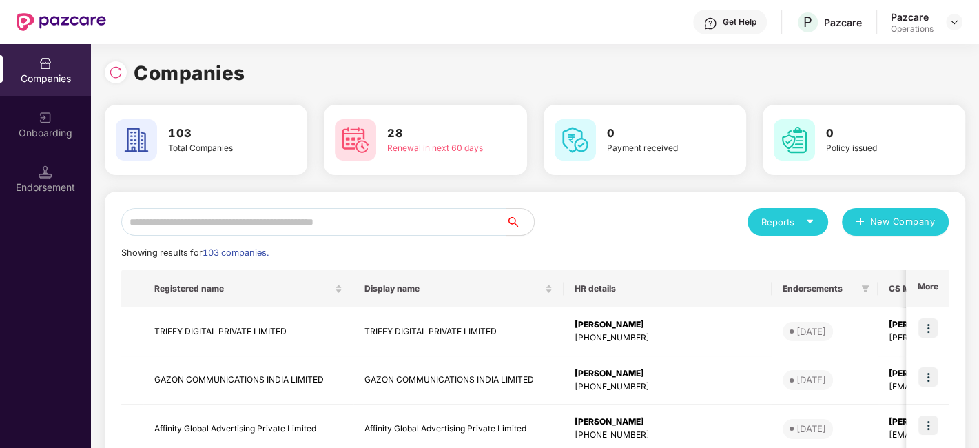
click at [296, 220] on input "text" at bounding box center [313, 222] width 385 height 28
click at [40, 170] on img at bounding box center [46, 172] width 14 height 14
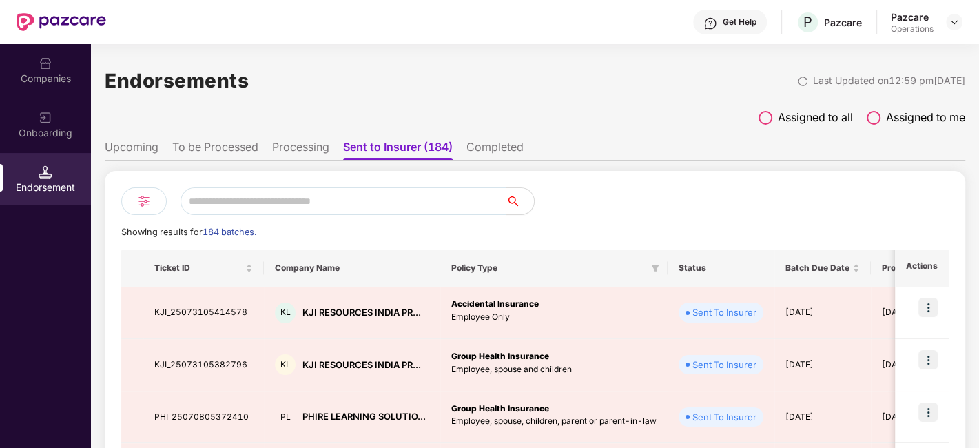
click at [234, 207] on input "text" at bounding box center [343, 201] width 326 height 28
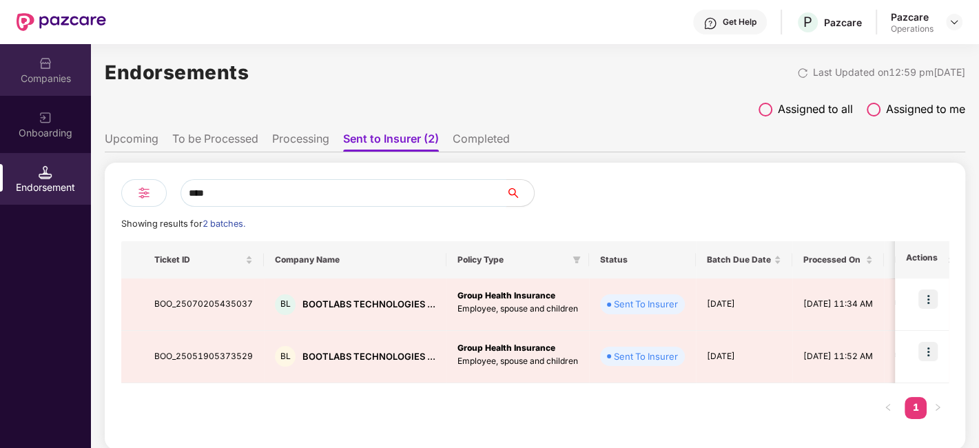
type input "****"
click at [63, 70] on div "Companies" at bounding box center [45, 70] width 91 height 52
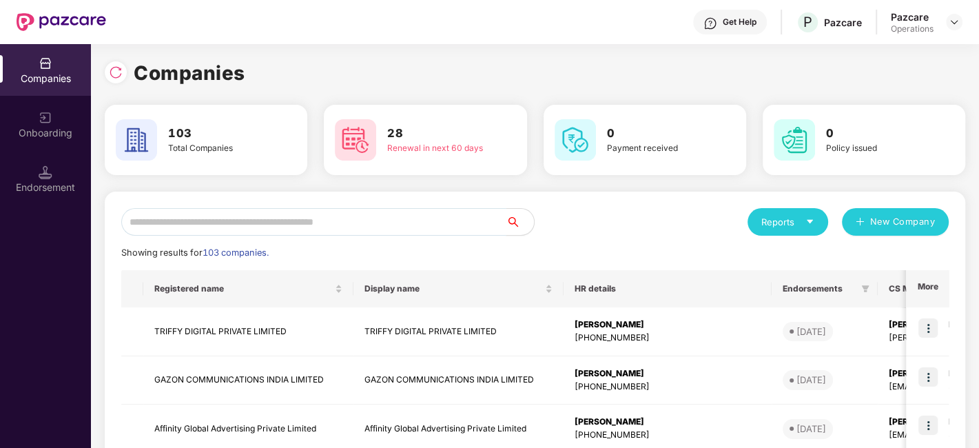
click at [265, 216] on input "text" at bounding box center [313, 222] width 385 height 28
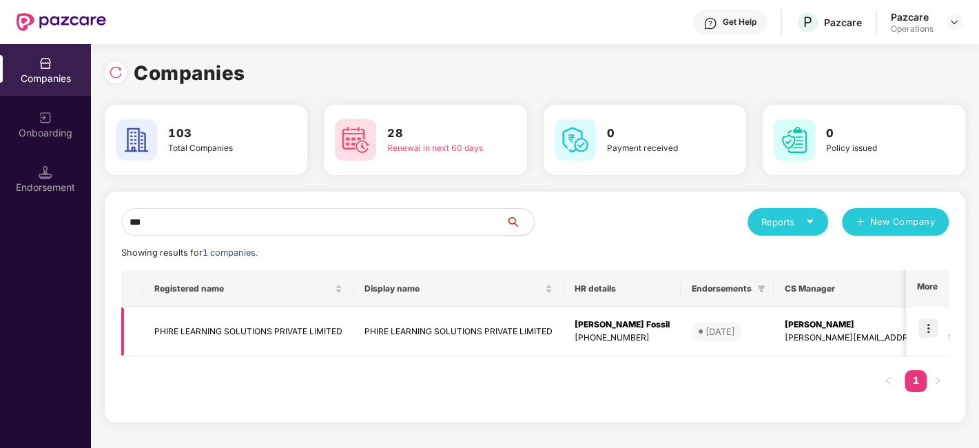
type input "***"
click at [215, 333] on td "PHIRE LEARNING SOLUTIONS PRIVATE LIMITED" at bounding box center [248, 331] width 210 height 49
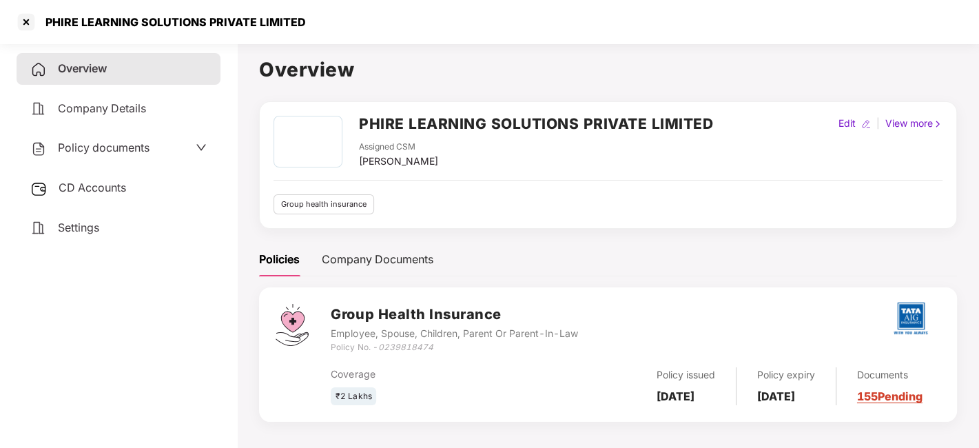
click at [87, 133] on div "Policy documents" at bounding box center [119, 148] width 204 height 32
click at [94, 149] on span "Policy documents" at bounding box center [104, 148] width 92 height 14
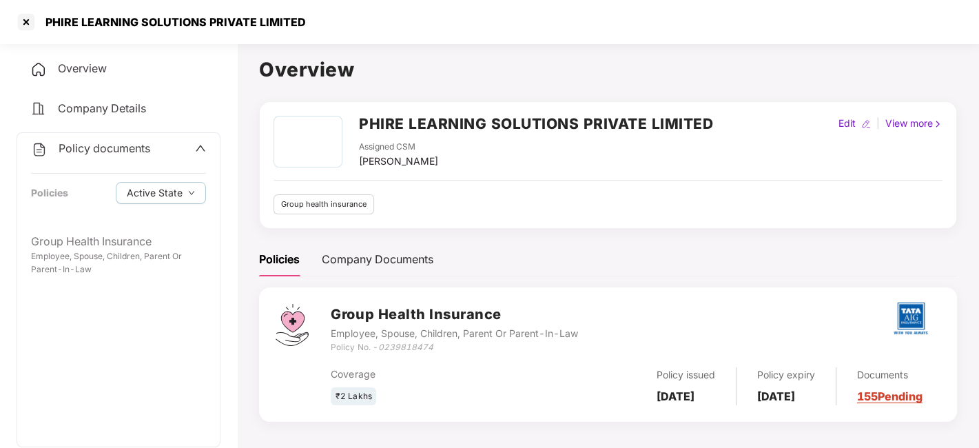
click at [104, 224] on div "Policy documents Policies Active State" at bounding box center [118, 179] width 203 height 93
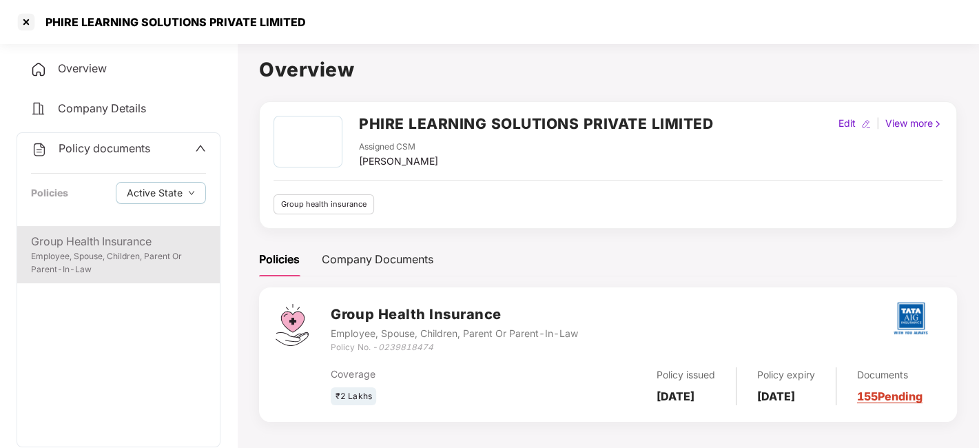
click at [109, 258] on div "Employee, Spouse, Children, Parent Or Parent-In-Law" at bounding box center [118, 263] width 175 height 26
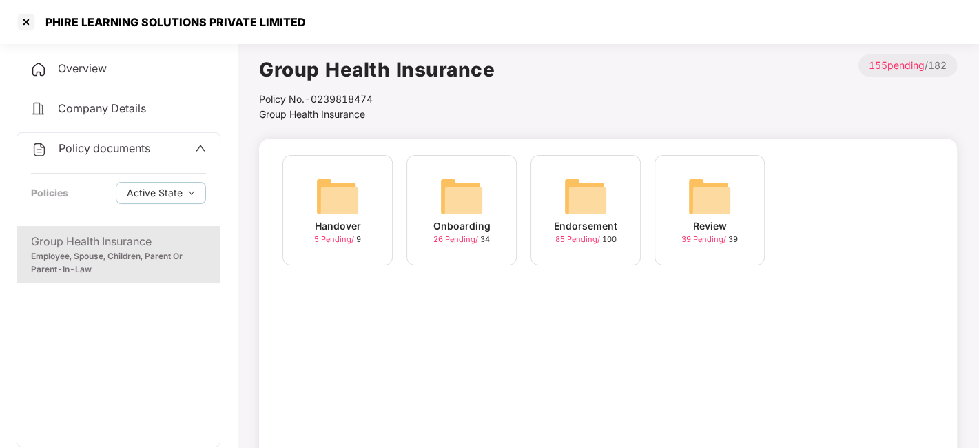
click at [581, 196] on img at bounding box center [586, 196] width 44 height 44
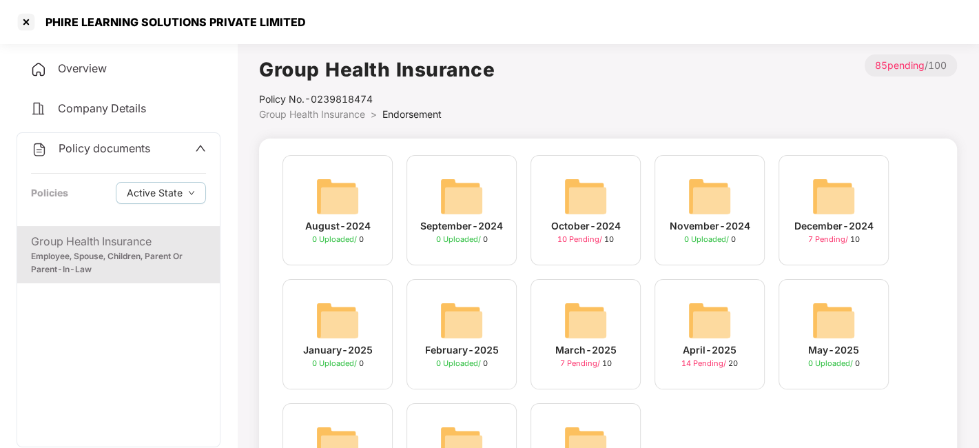
scroll to position [112, 0]
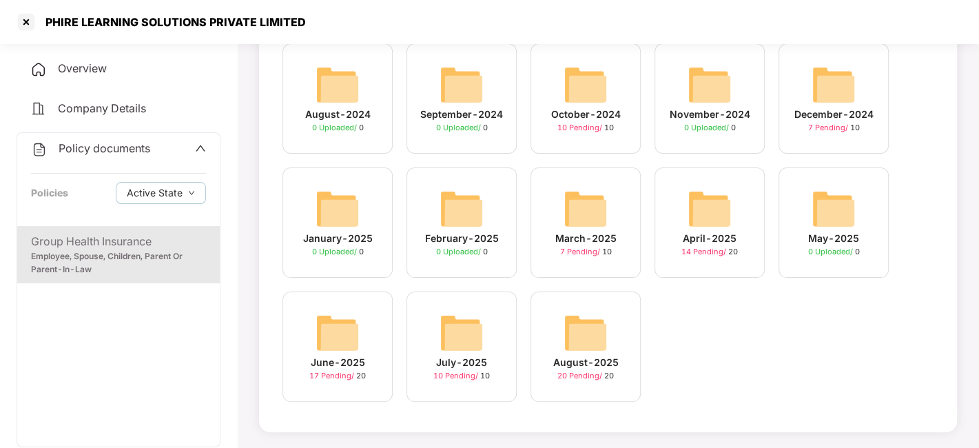
click at [458, 327] on img at bounding box center [462, 333] width 44 height 44
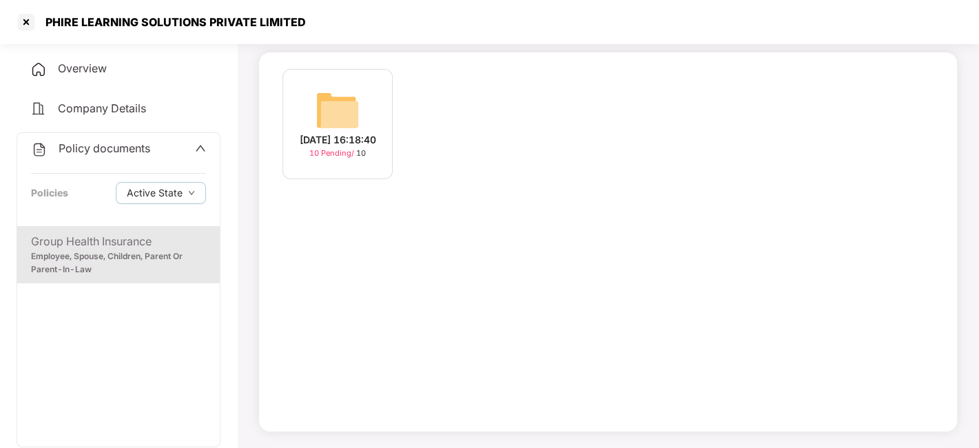
scroll to position [85, 0]
click at [331, 123] on img at bounding box center [338, 111] width 44 height 44
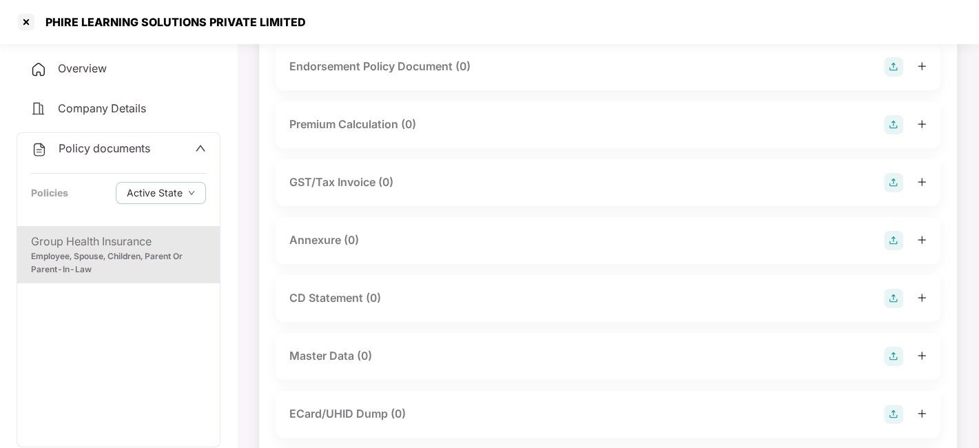
scroll to position [0, 0]
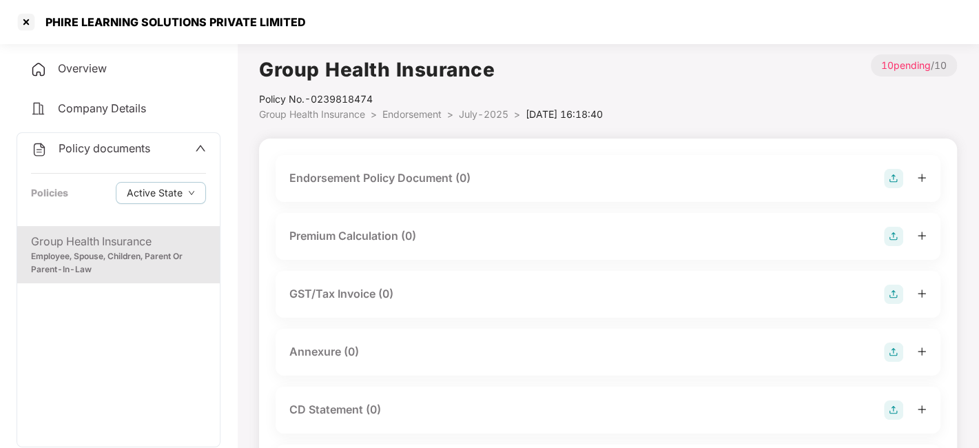
click at [889, 176] on img at bounding box center [893, 178] width 19 height 19
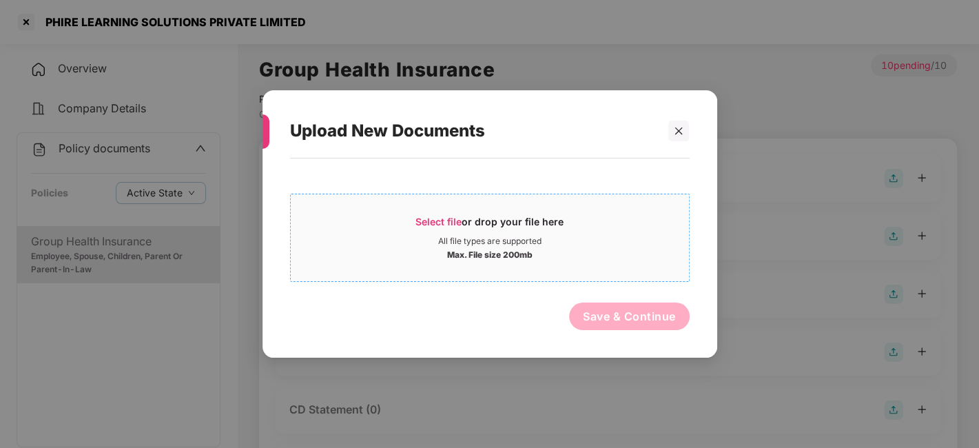
click at [595, 223] on div "Select file or drop your file here" at bounding box center [490, 225] width 398 height 21
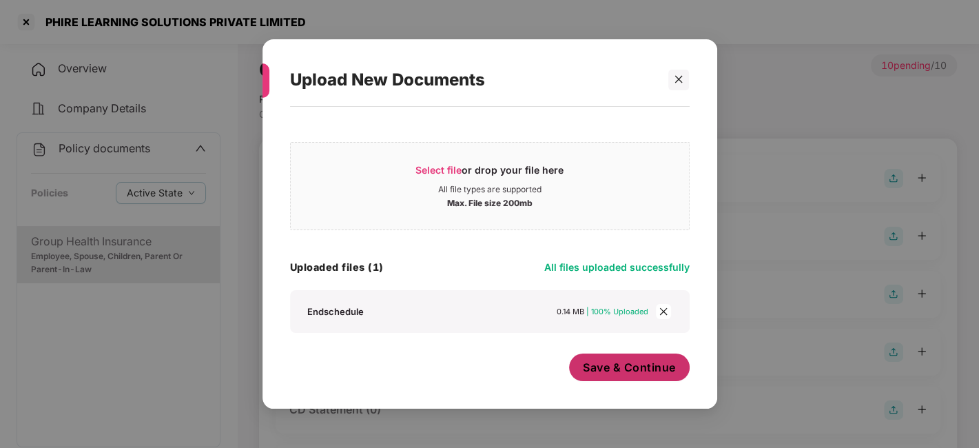
click at [590, 355] on button "Save & Continue" at bounding box center [629, 367] width 121 height 28
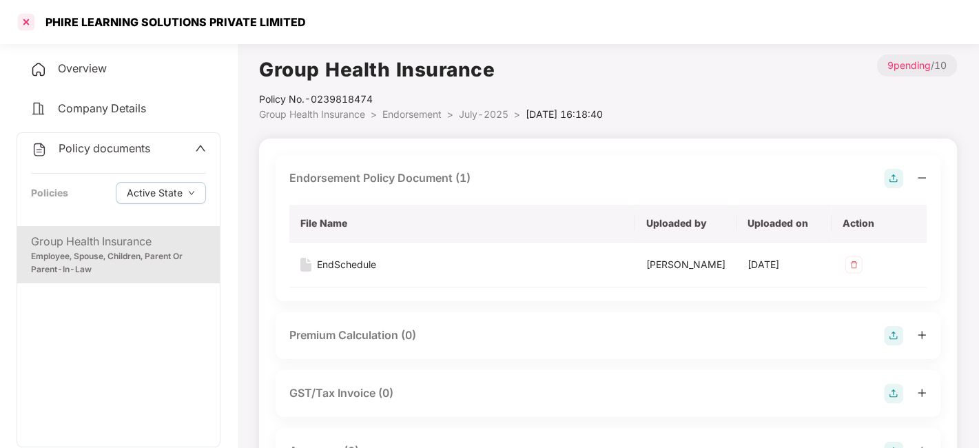
click at [23, 16] on div at bounding box center [26, 22] width 22 height 22
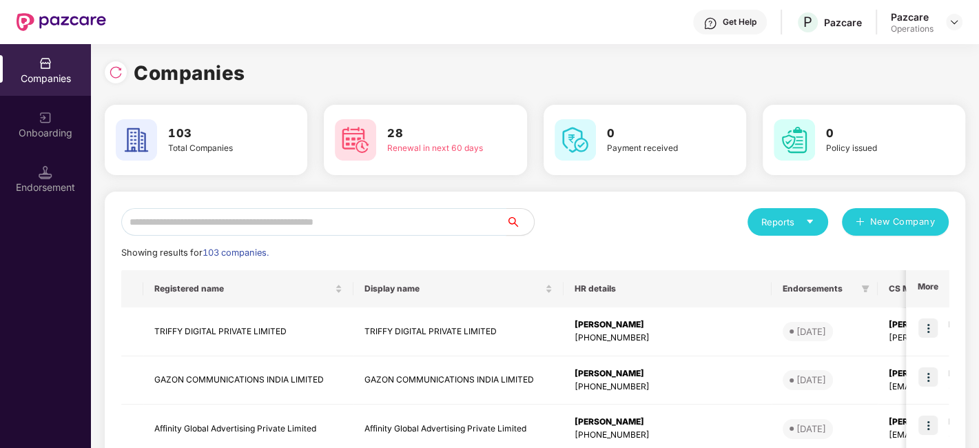
click at [323, 232] on input "text" at bounding box center [313, 222] width 385 height 28
type input "*"
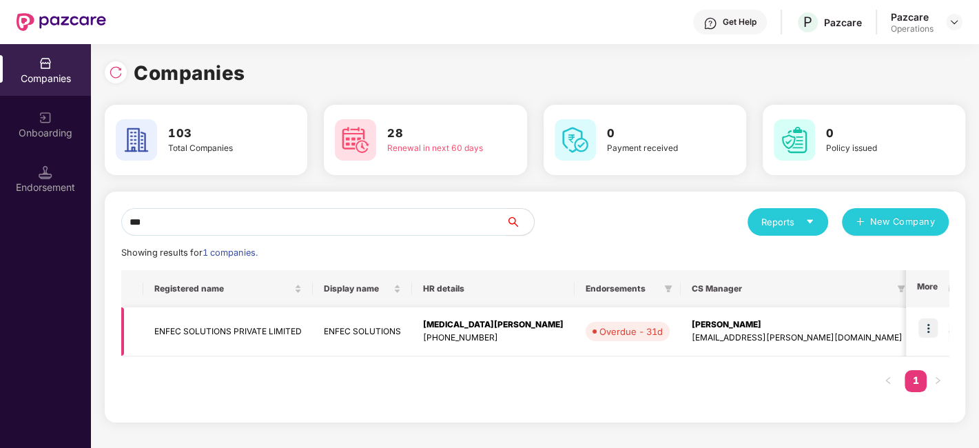
type input "***"
click at [925, 330] on img at bounding box center [927, 327] width 19 height 19
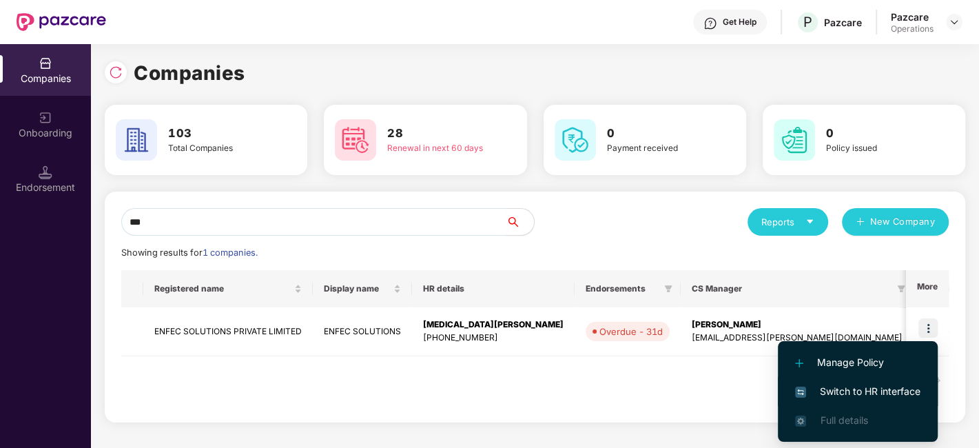
click at [846, 384] on span "Switch to HR interface" at bounding box center [857, 391] width 125 height 15
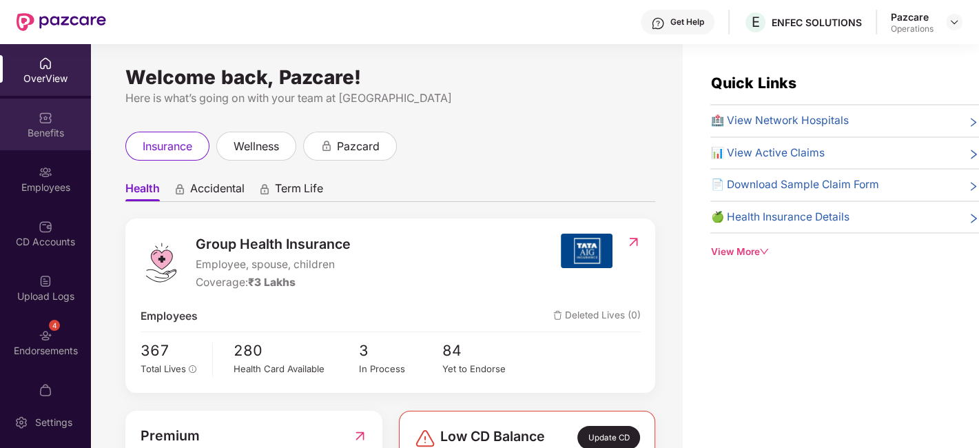
click at [51, 134] on div "Benefits" at bounding box center [45, 133] width 91 height 14
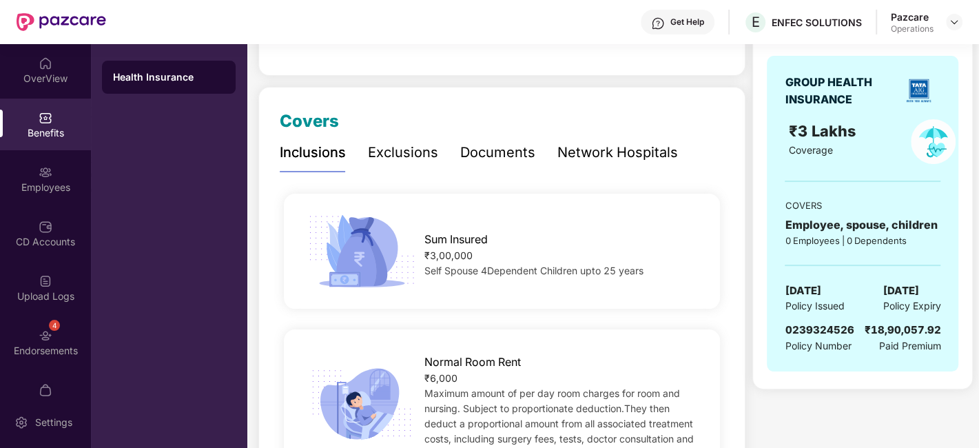
scroll to position [171, 0]
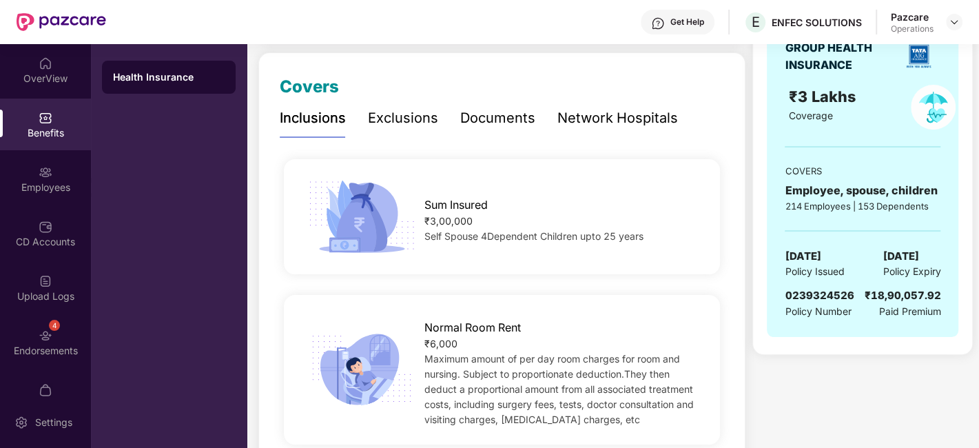
click at [814, 289] on span "0239324526" at bounding box center [819, 295] width 69 height 13
copy span "0239324526"
click at [814, 289] on span "0239324526" at bounding box center [819, 295] width 69 height 13
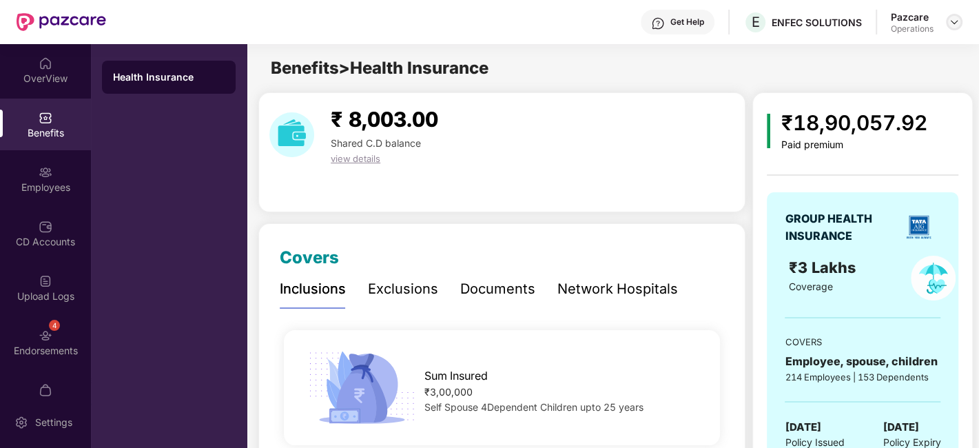
click at [956, 25] on img at bounding box center [954, 22] width 11 height 11
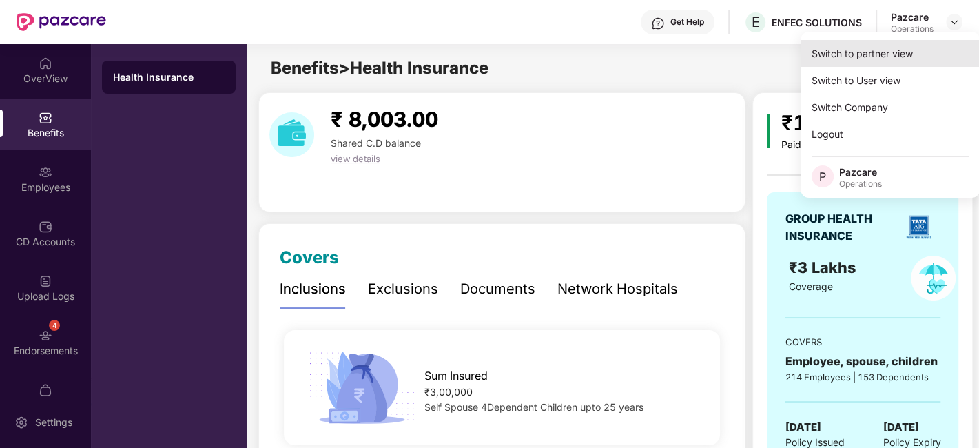
click at [860, 55] on div "Switch to partner view" at bounding box center [890, 53] width 179 height 27
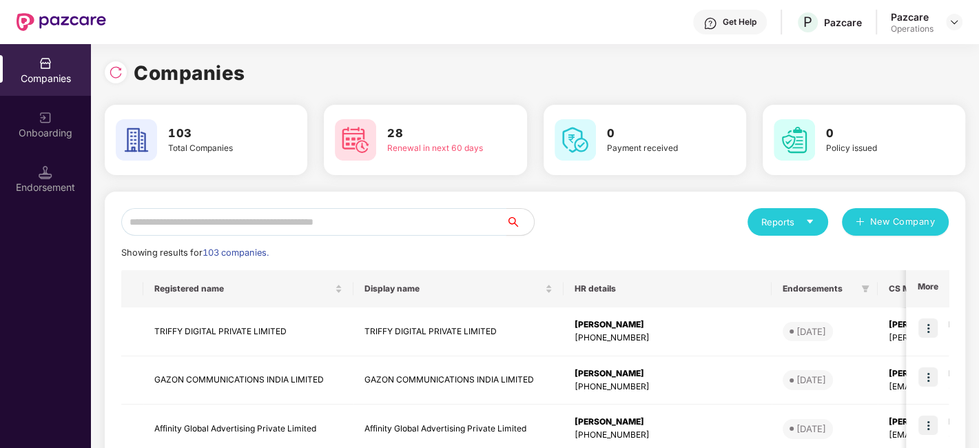
click at [342, 226] on input "text" at bounding box center [313, 222] width 385 height 28
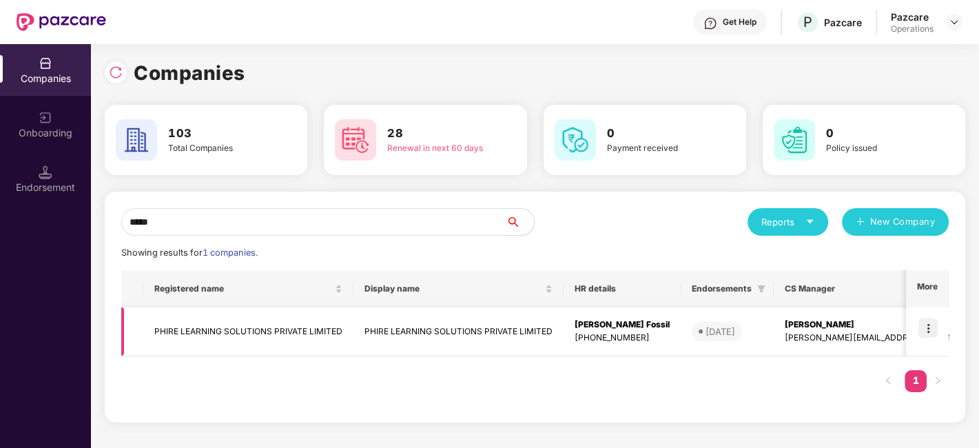
type input "*****"
click at [273, 330] on td "PHIRE LEARNING SOLUTIONS PRIVATE LIMITED" at bounding box center [248, 331] width 210 height 49
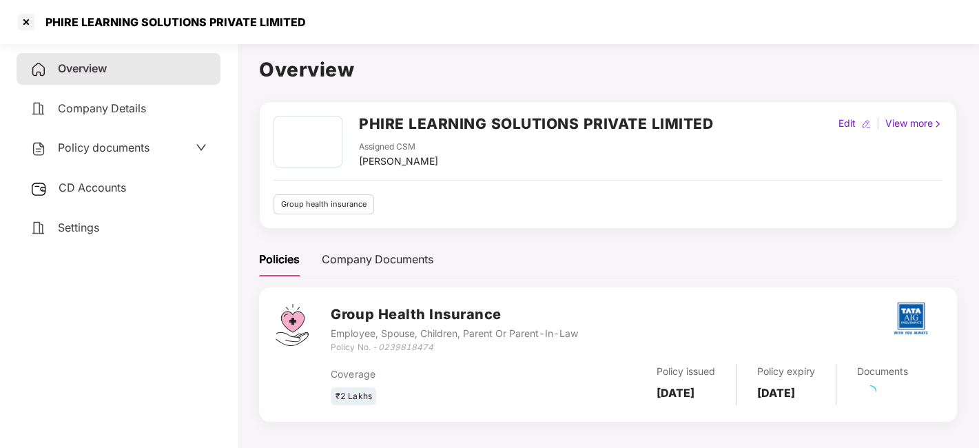
click at [94, 143] on span "Policy documents" at bounding box center [104, 148] width 92 height 14
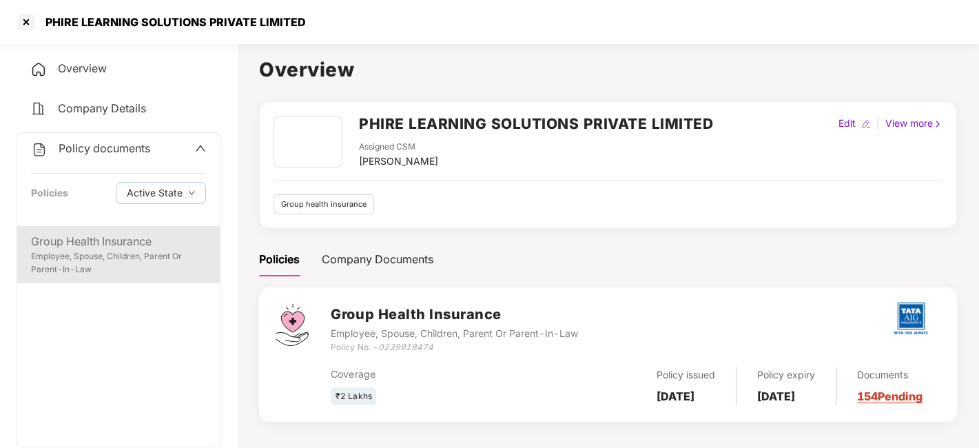
click at [105, 240] on div "Group Health Insurance" at bounding box center [118, 241] width 175 height 17
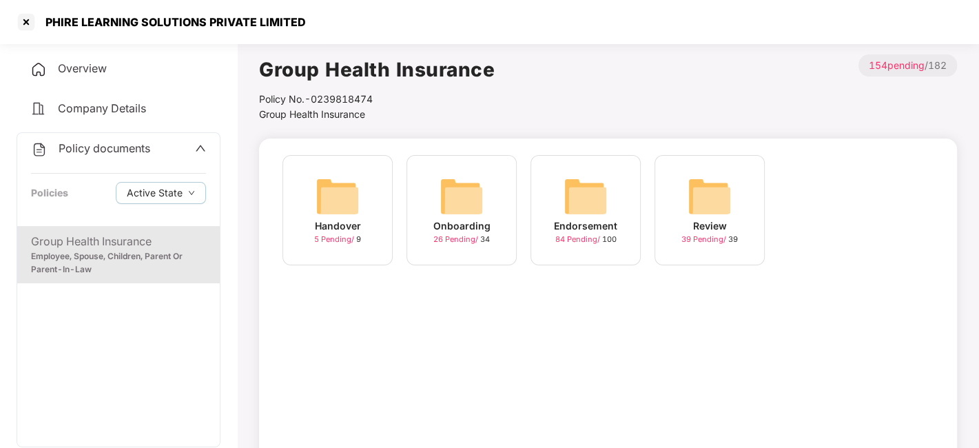
click at [549, 198] on div "Endorsement 84 Pending / 100" at bounding box center [585, 210] width 110 height 110
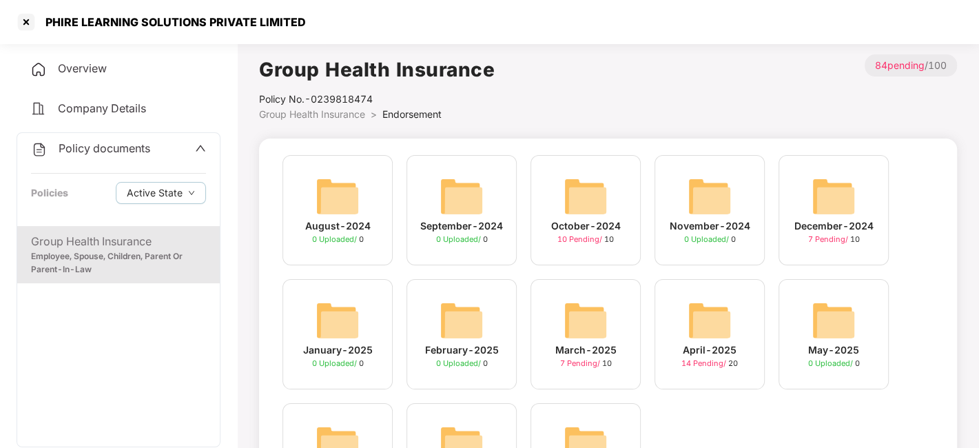
scroll to position [112, 0]
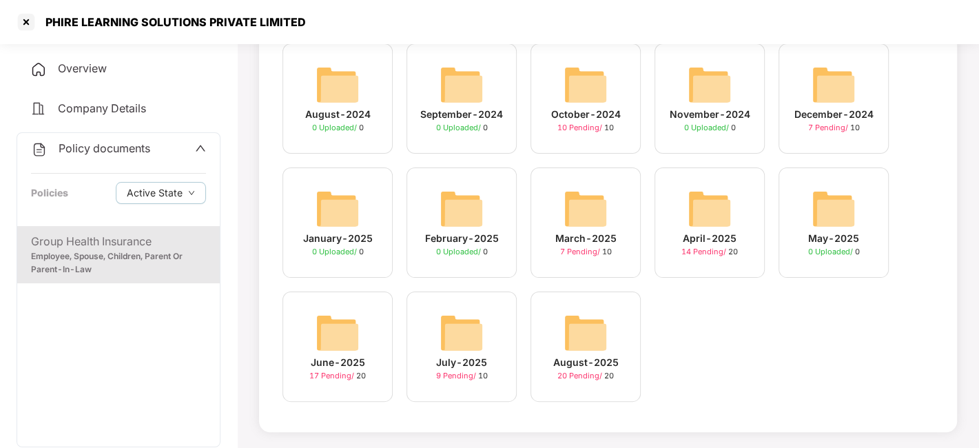
click at [444, 340] on img at bounding box center [462, 333] width 44 height 44
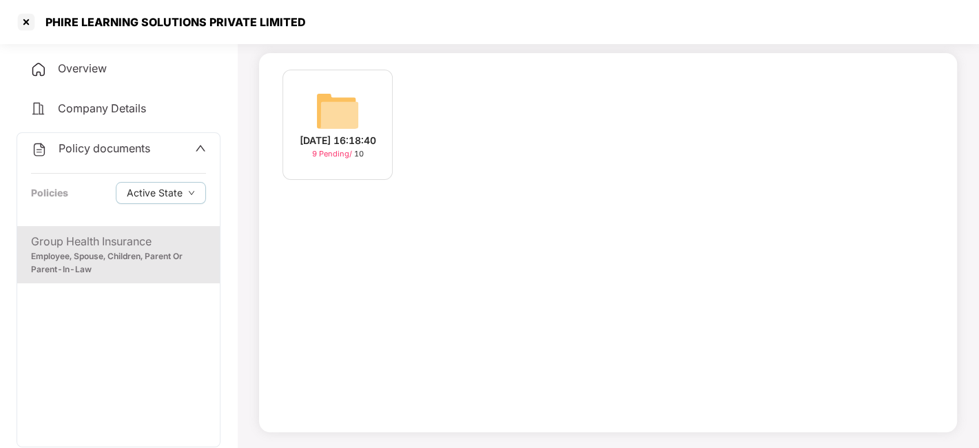
click at [343, 101] on img at bounding box center [338, 111] width 44 height 44
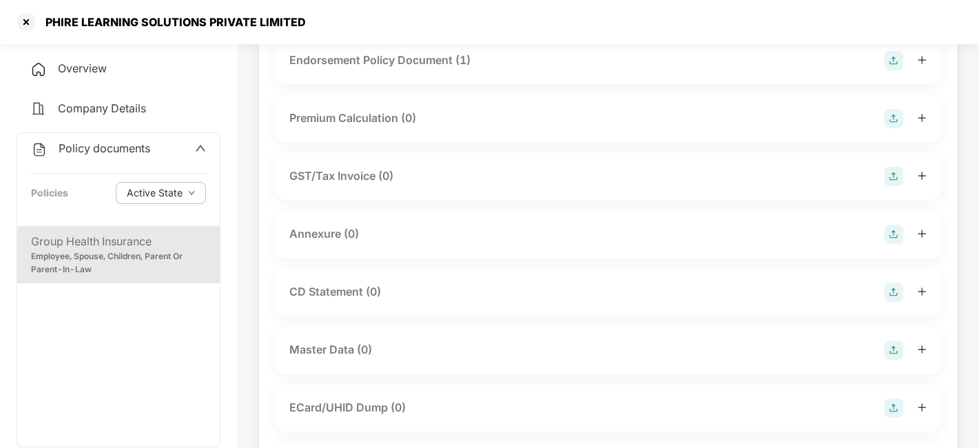
scroll to position [149, 0]
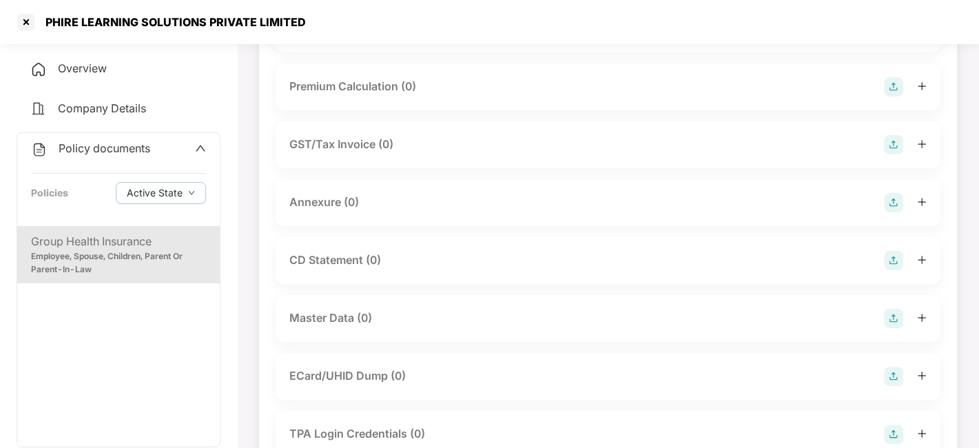
click at [885, 202] on img at bounding box center [893, 202] width 19 height 19
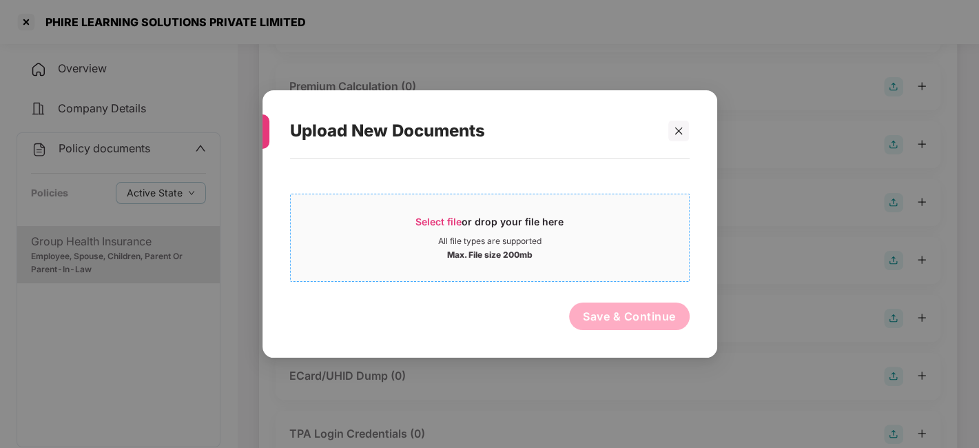
click at [614, 240] on div "All file types are supported" at bounding box center [490, 241] width 398 height 11
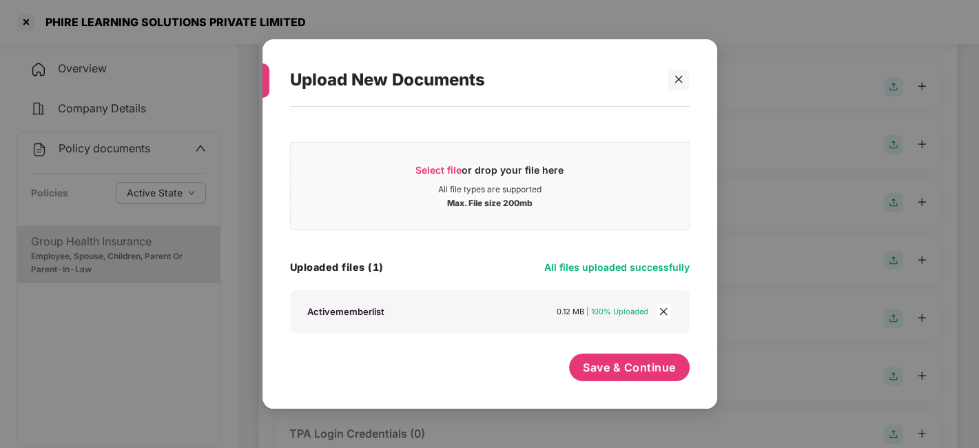
scroll to position [0, 0]
click at [619, 375] on button "Save & Continue" at bounding box center [629, 367] width 121 height 28
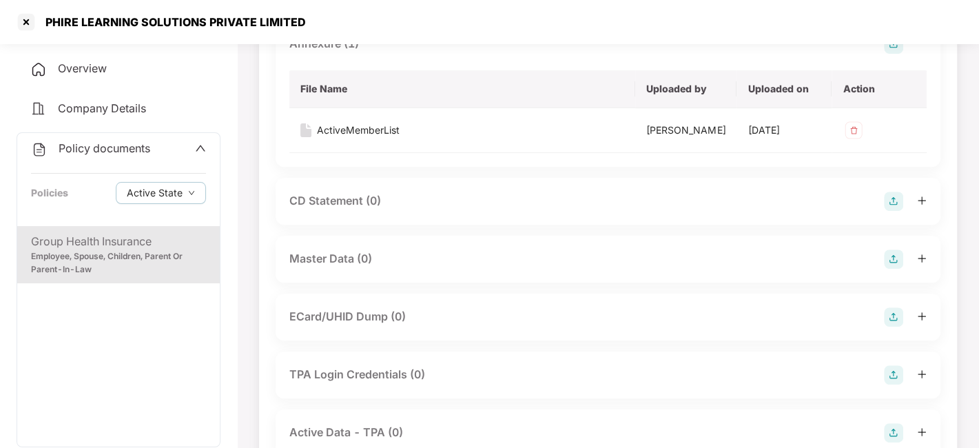
scroll to position [303, 0]
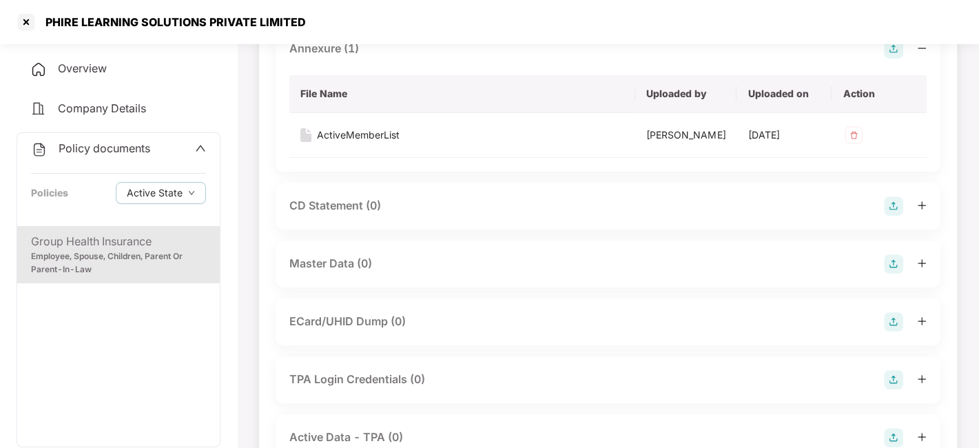
click at [892, 273] on img at bounding box center [893, 263] width 19 height 19
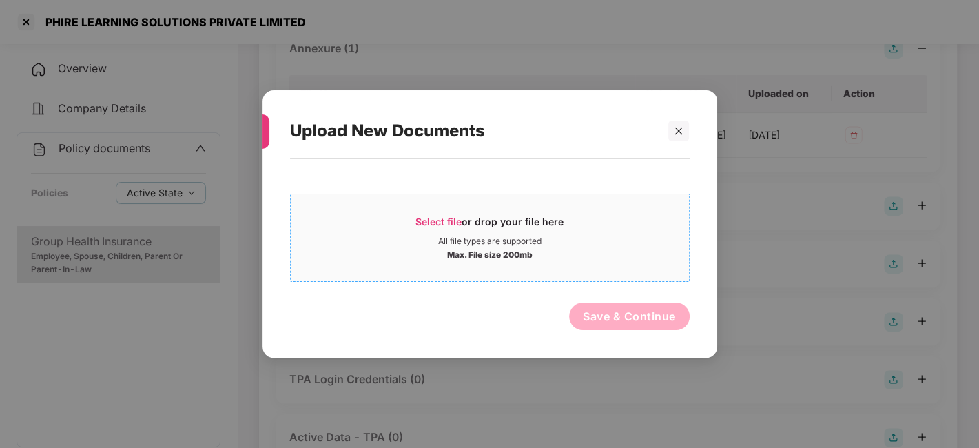
click at [610, 262] on span "Select file or drop your file here All file types are supported Max. File size …" at bounding box center [490, 238] width 398 height 66
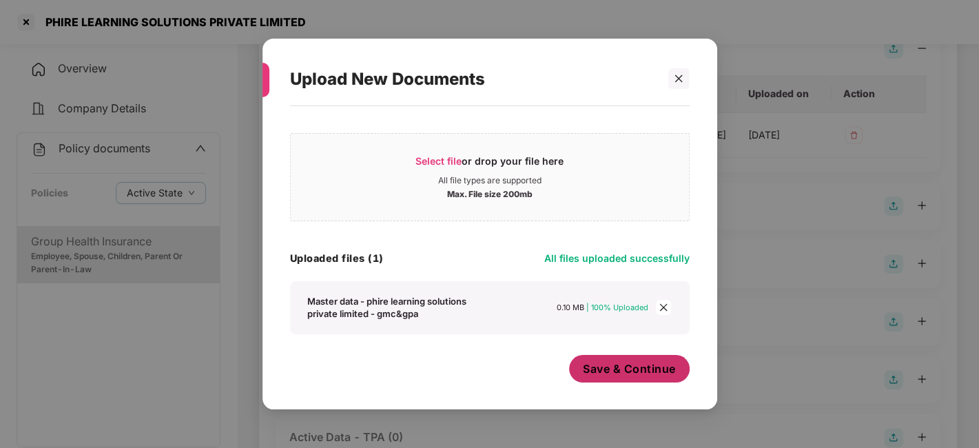
scroll to position [8, 0]
click at [595, 370] on span "Save & Continue" at bounding box center [629, 369] width 93 height 15
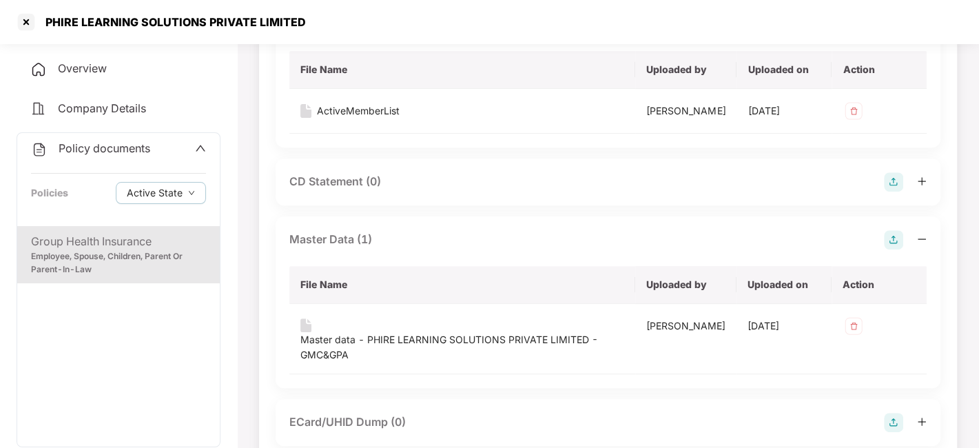
scroll to position [0, 0]
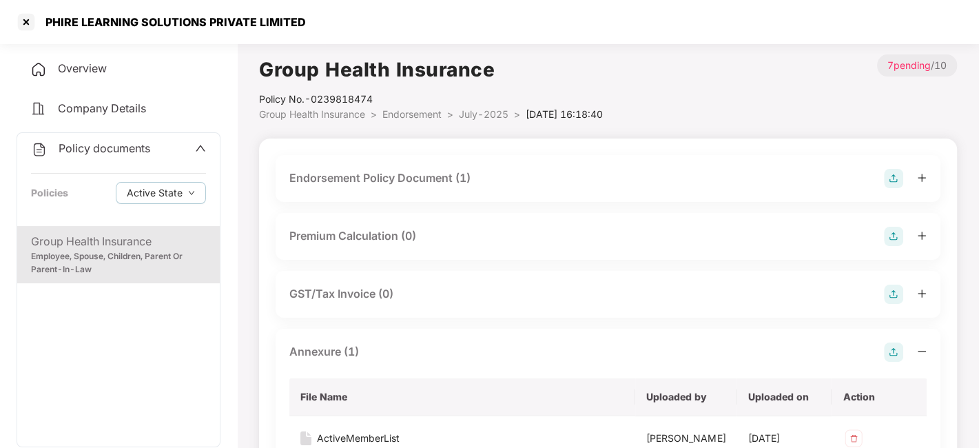
click at [480, 117] on span "July-2025" at bounding box center [484, 114] width 50 height 12
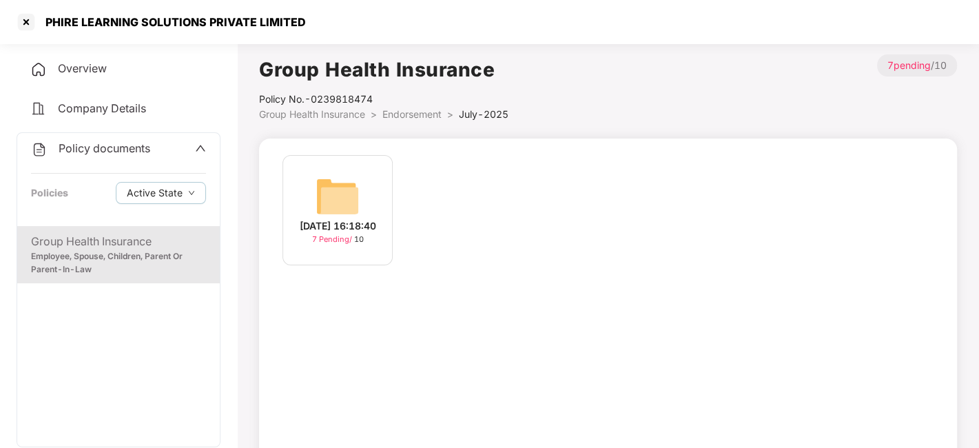
scroll to position [85, 0]
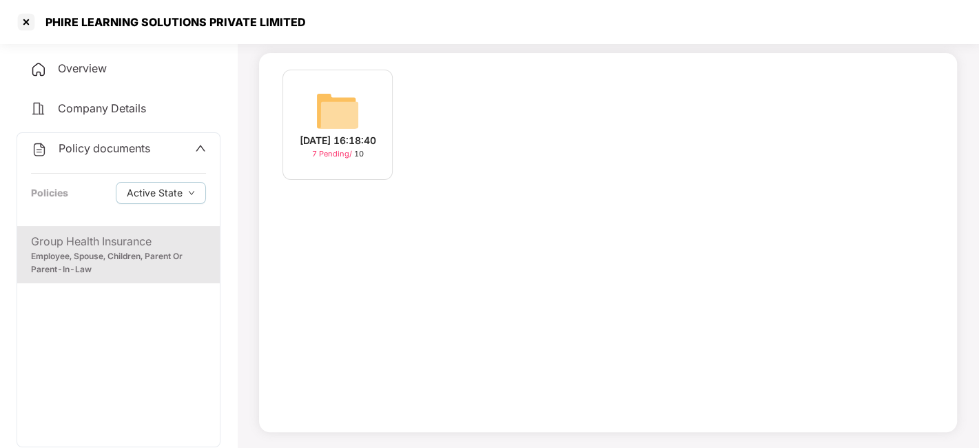
click at [114, 149] on span "Policy documents" at bounding box center [105, 148] width 92 height 14
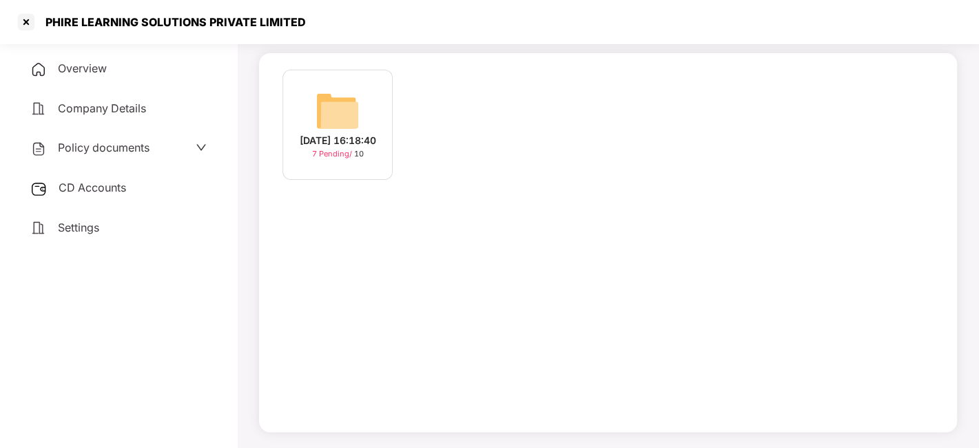
click at [117, 146] on span "Policy documents" at bounding box center [104, 148] width 92 height 14
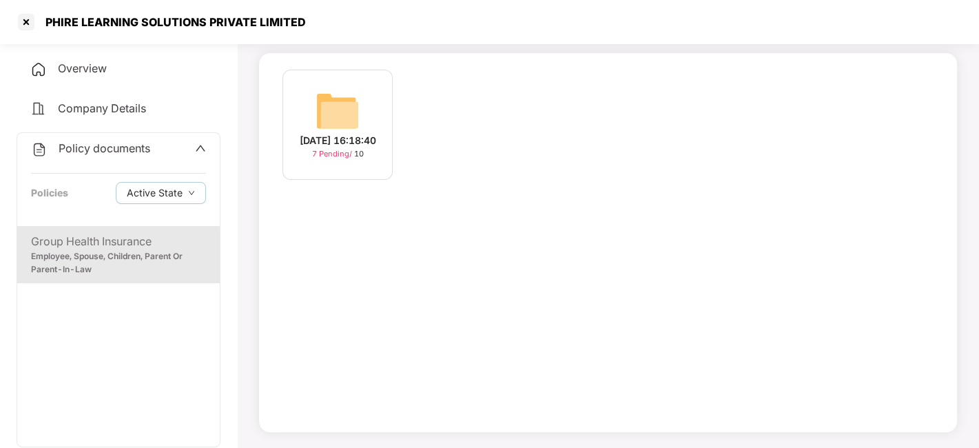
click at [102, 236] on div "Group Health Insurance" at bounding box center [118, 241] width 175 height 17
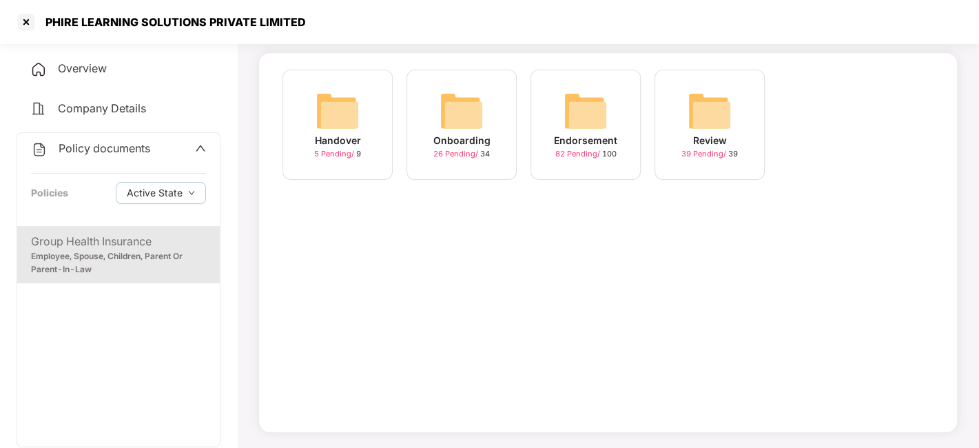
click at [587, 129] on img at bounding box center [586, 111] width 44 height 44
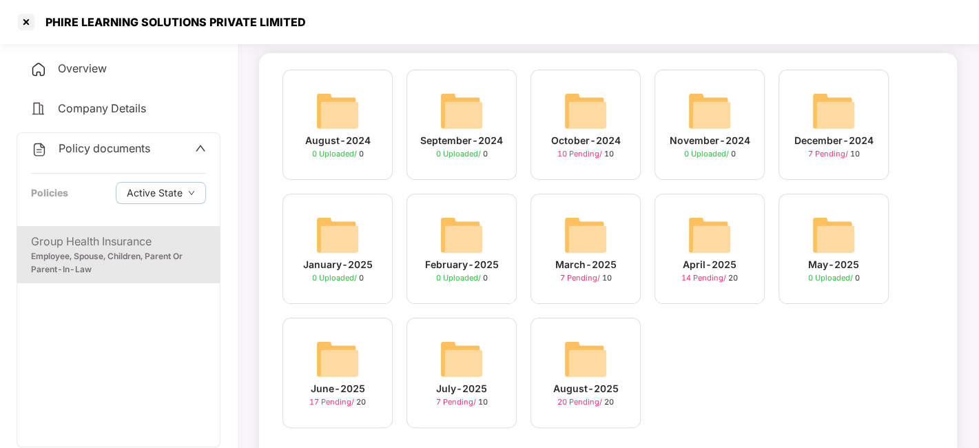
scroll to position [112, 0]
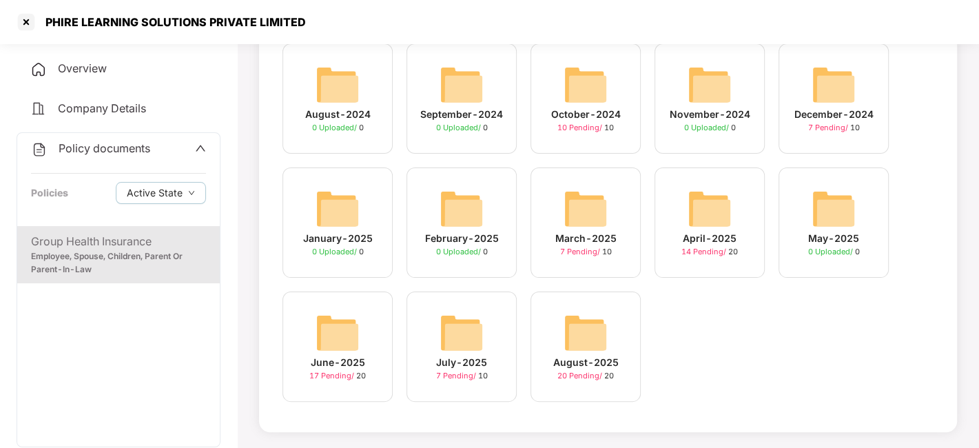
click at [575, 344] on img at bounding box center [586, 333] width 44 height 44
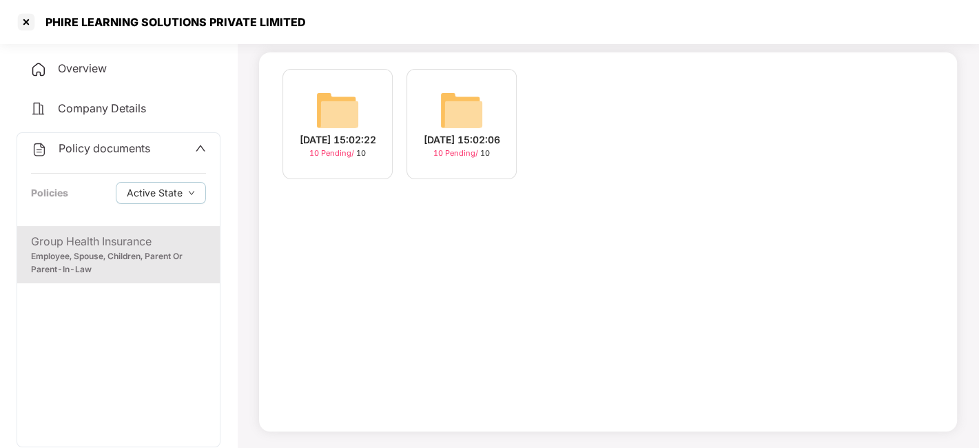
scroll to position [85, 0]
click at [336, 109] on img at bounding box center [338, 111] width 44 height 44
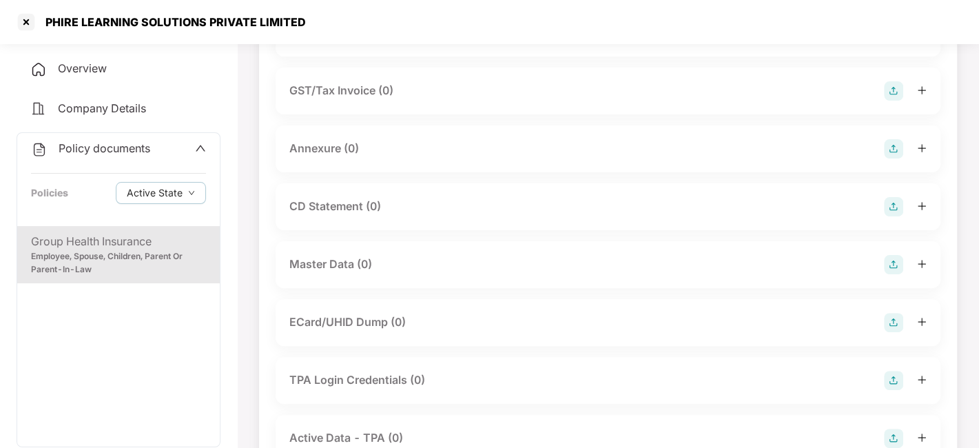
scroll to position [198, 0]
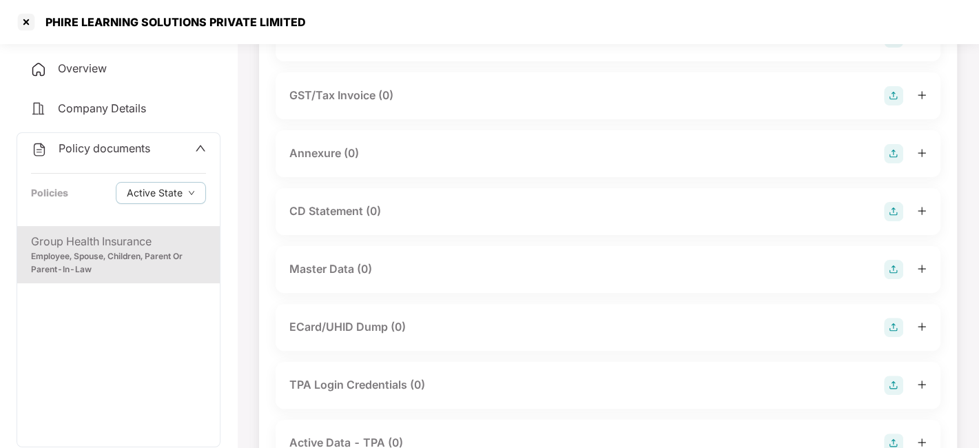
click at [893, 265] on img at bounding box center [893, 269] width 19 height 19
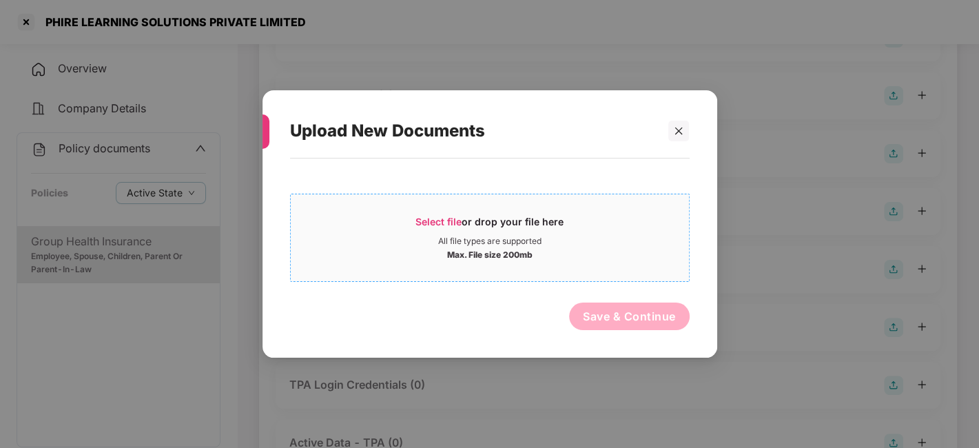
click at [575, 227] on div "Select file or drop your file here" at bounding box center [490, 225] width 398 height 21
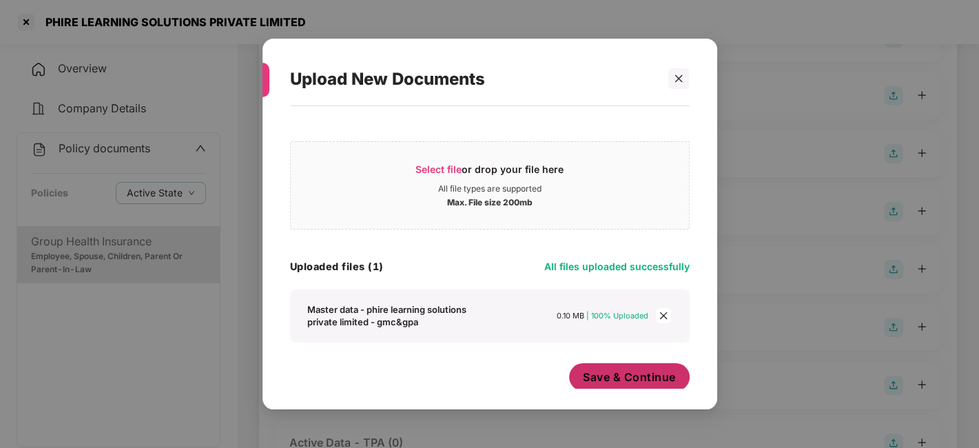
click at [603, 379] on span "Save & Continue" at bounding box center [629, 376] width 93 height 15
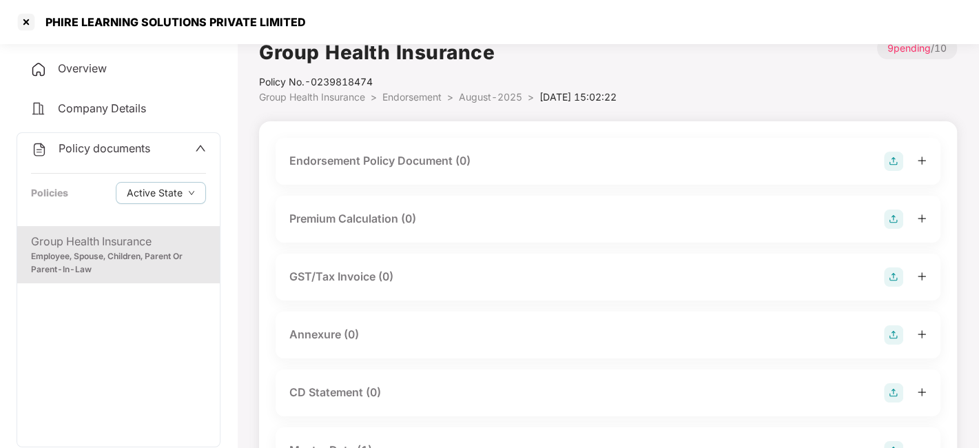
scroll to position [0, 0]
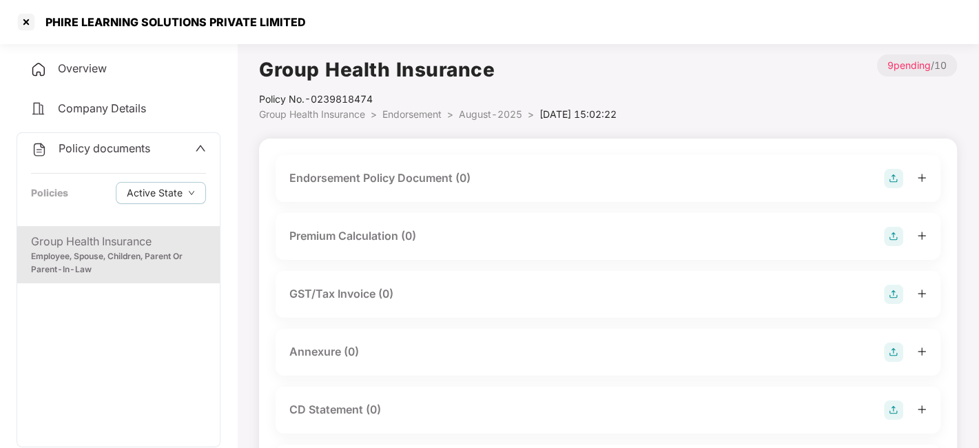
click at [493, 115] on span "August-2025" at bounding box center [490, 114] width 63 height 12
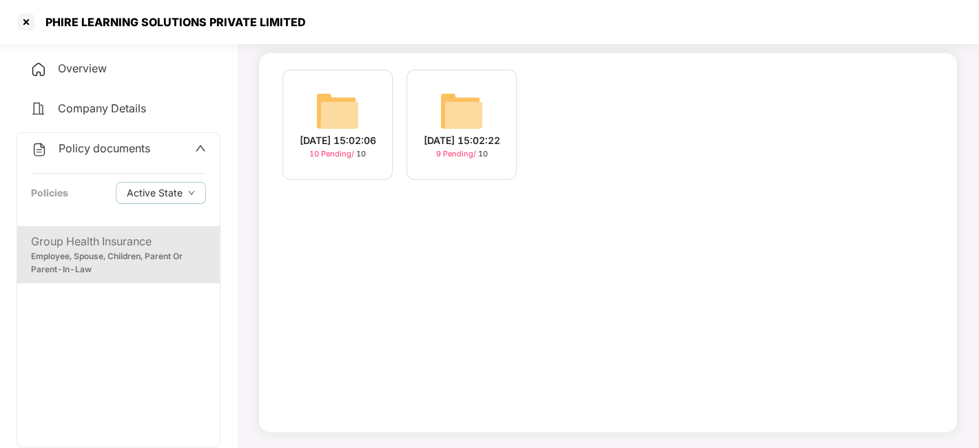
click at [344, 117] on img at bounding box center [338, 111] width 44 height 44
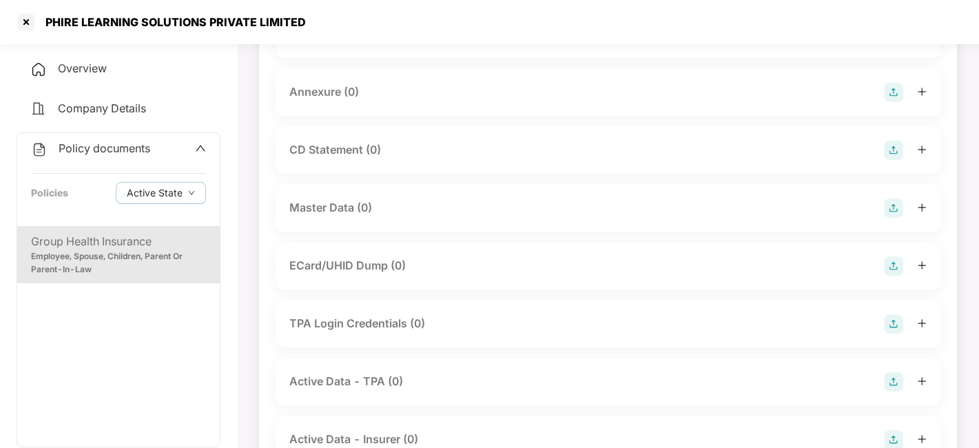
scroll to position [263, 0]
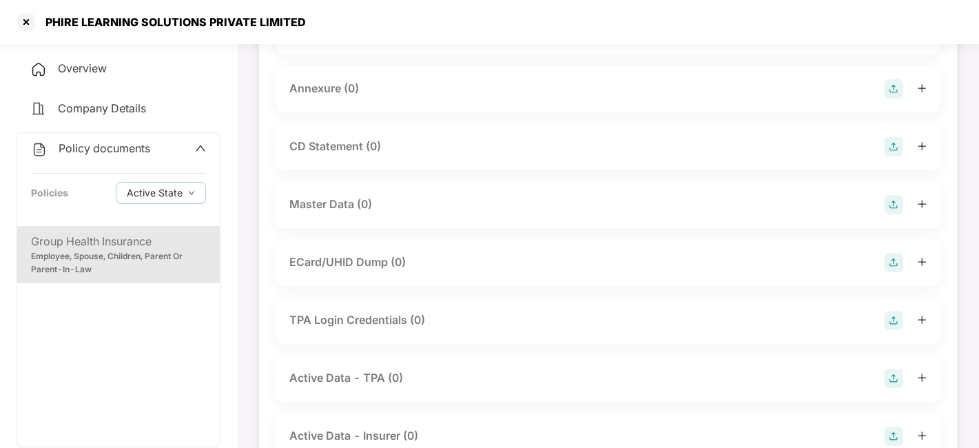
click at [884, 198] on img at bounding box center [893, 204] width 19 height 19
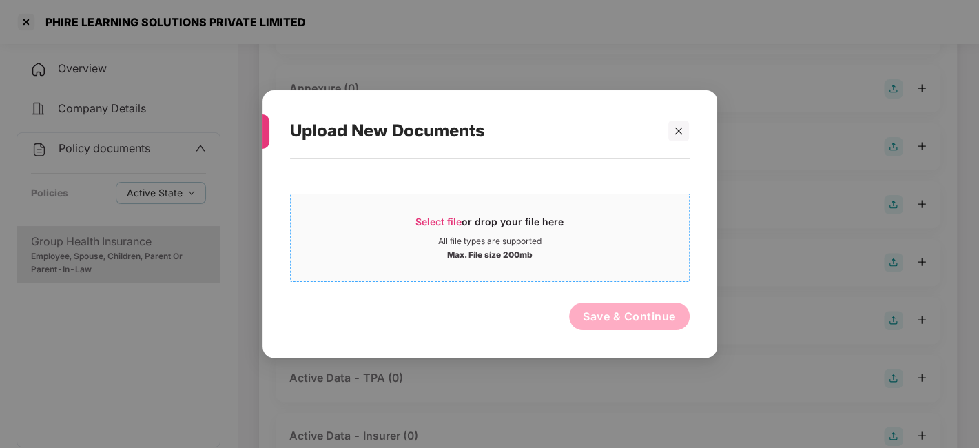
click at [608, 237] on div "All file types are supported" at bounding box center [490, 241] width 398 height 11
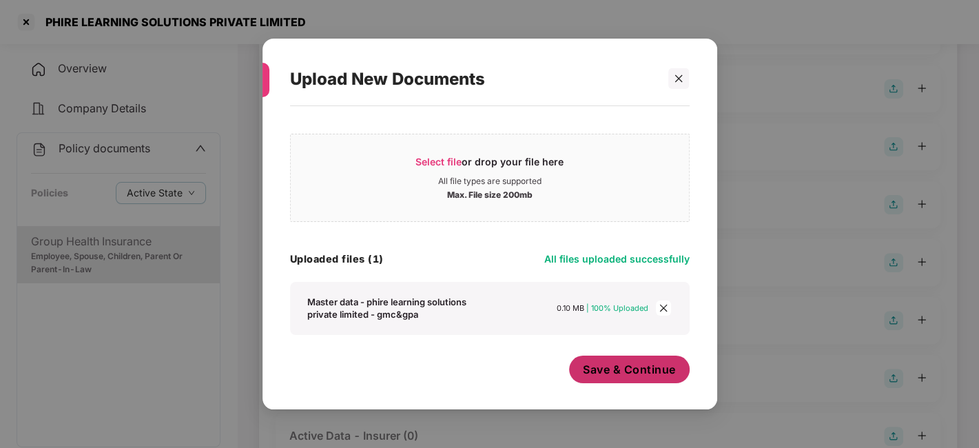
scroll to position [8, 0]
click at [643, 377] on button "Save & Continue" at bounding box center [629, 369] width 121 height 28
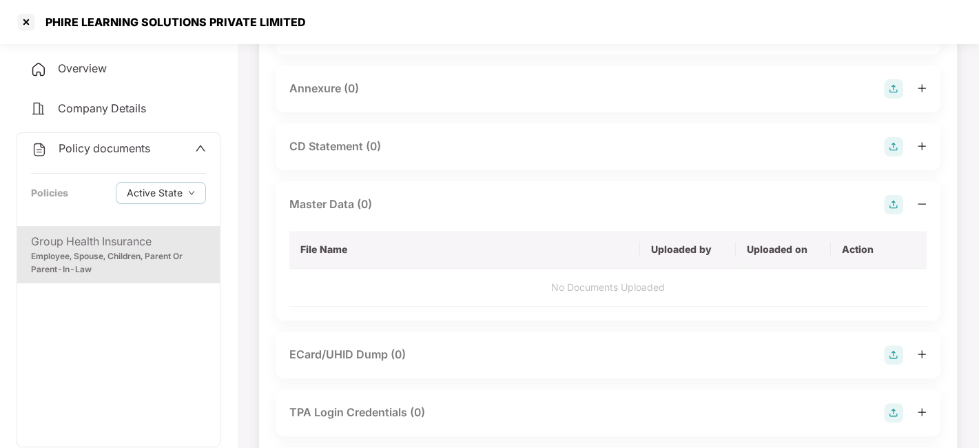
scroll to position [0, 0]
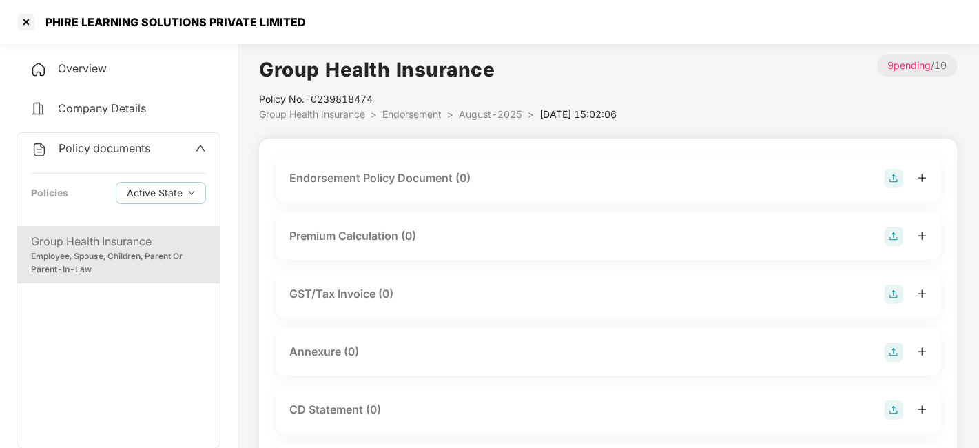
click at [885, 170] on img at bounding box center [893, 178] width 19 height 19
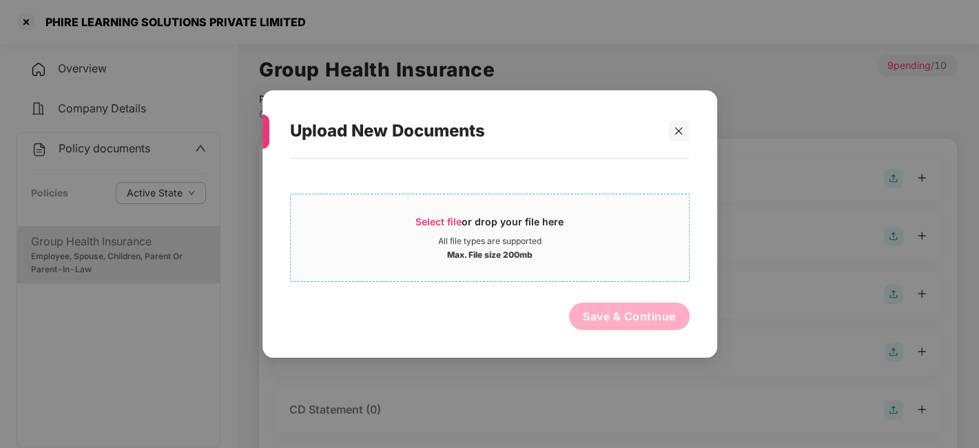
click at [620, 230] on div "Select file or drop your file here" at bounding box center [490, 225] width 398 height 21
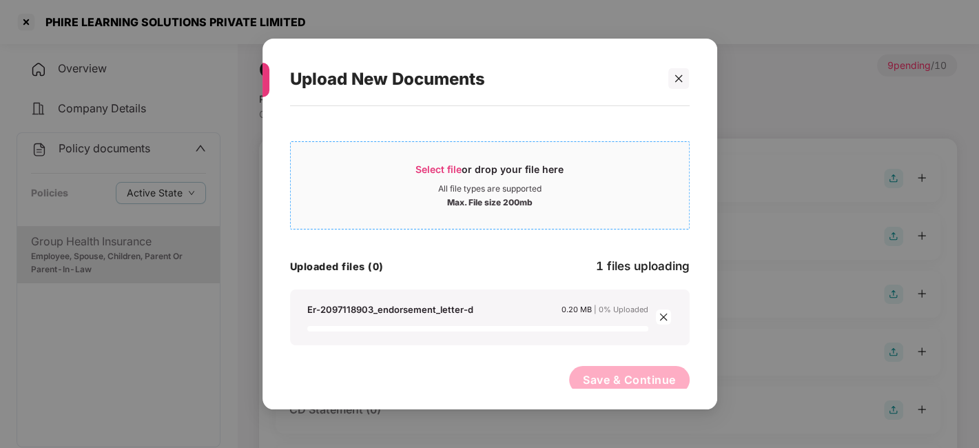
click at [433, 154] on span "Select file or drop your file here All file types are supported Max. File size …" at bounding box center [490, 185] width 398 height 66
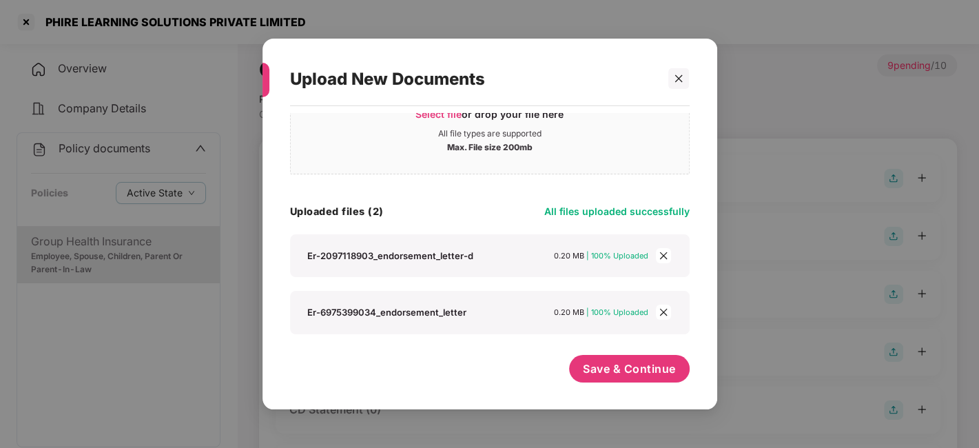
scroll to position [54, 0]
click at [604, 358] on button "Save & Continue" at bounding box center [629, 369] width 121 height 28
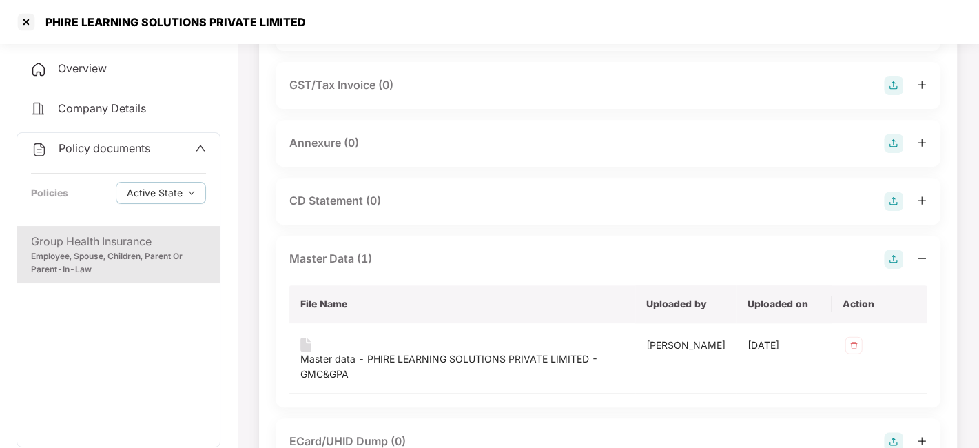
scroll to position [358, 0]
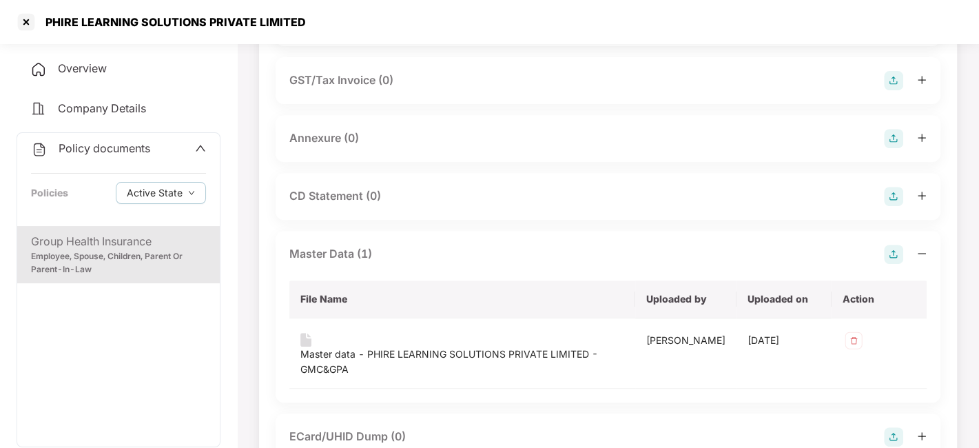
click at [892, 148] on img at bounding box center [893, 138] width 19 height 19
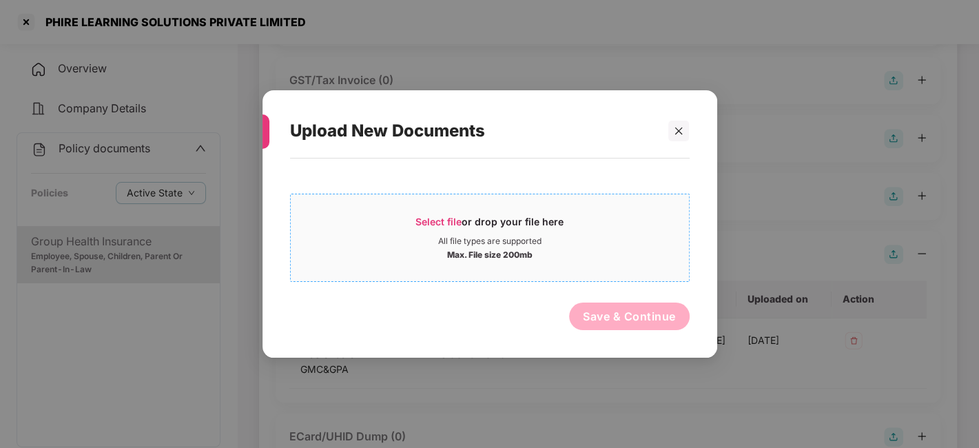
click at [611, 241] on div "All file types are supported" at bounding box center [490, 241] width 398 height 11
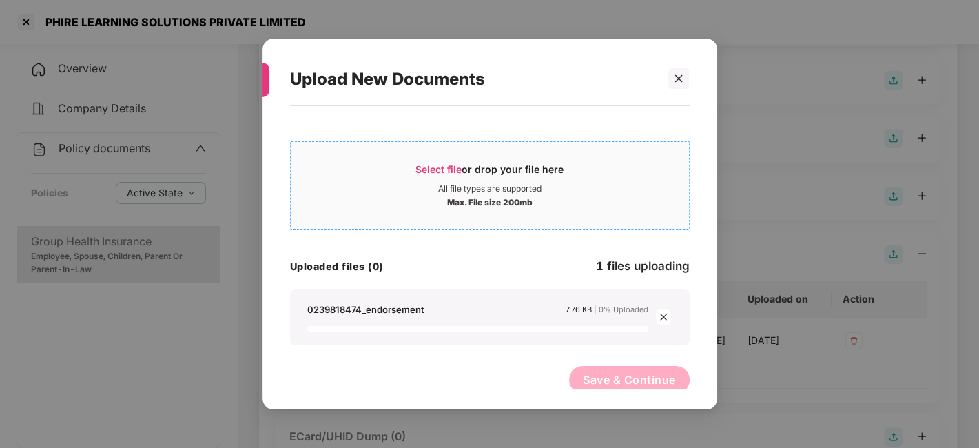
click at [431, 198] on div "Max. File size 200mb" at bounding box center [490, 201] width 398 height 14
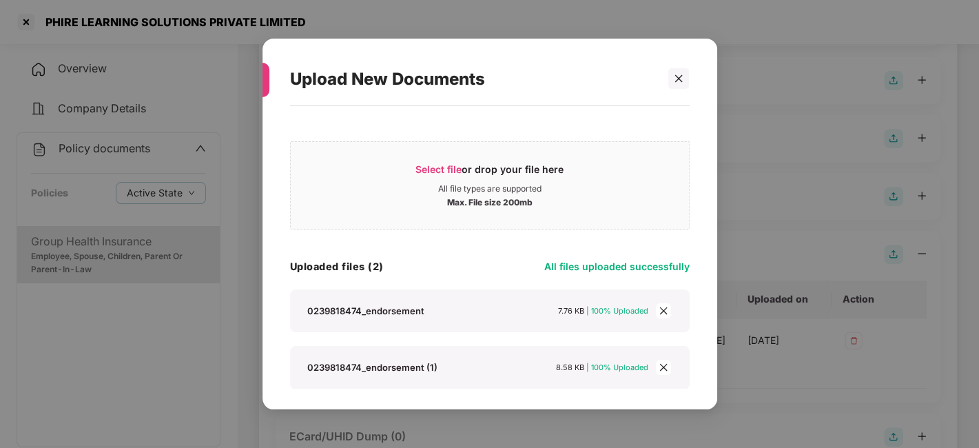
scroll to position [54, 0]
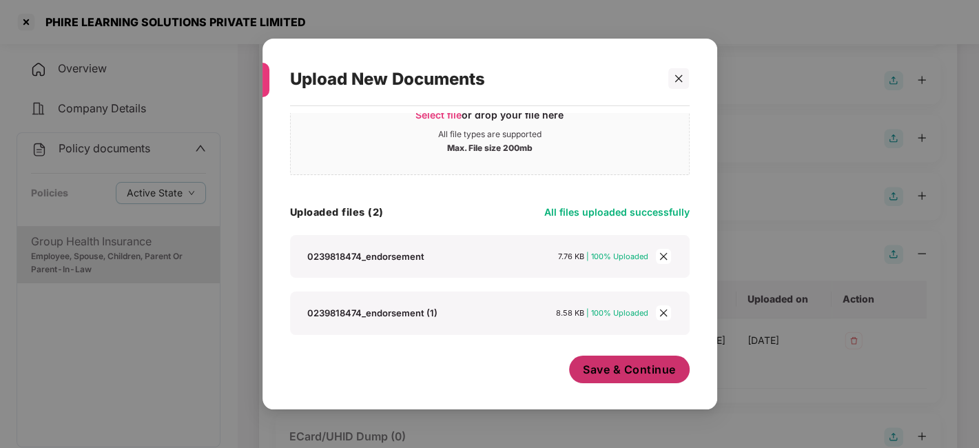
click at [631, 370] on span "Save & Continue" at bounding box center [629, 369] width 93 height 15
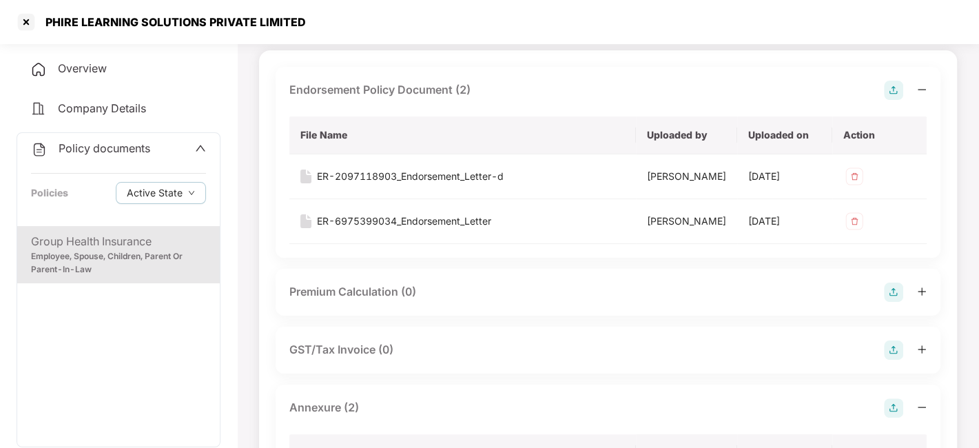
scroll to position [0, 0]
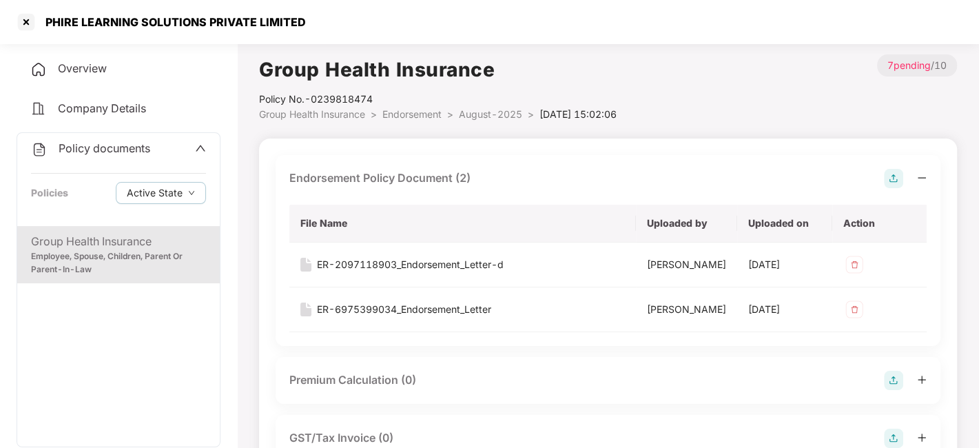
click at [477, 115] on span "August-2025" at bounding box center [490, 114] width 63 height 12
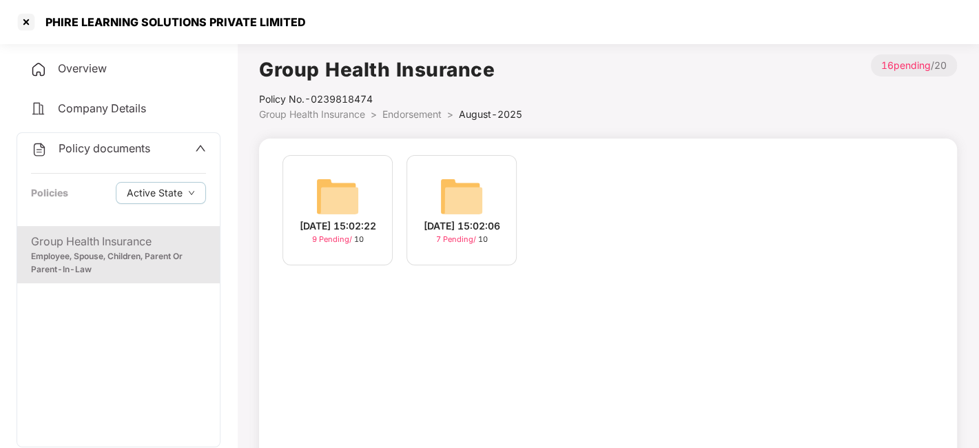
scroll to position [85, 0]
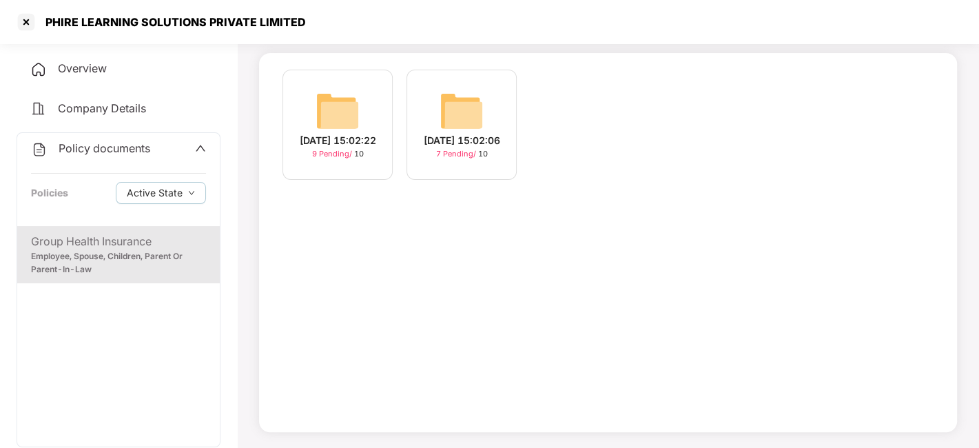
click at [342, 113] on img at bounding box center [338, 111] width 44 height 44
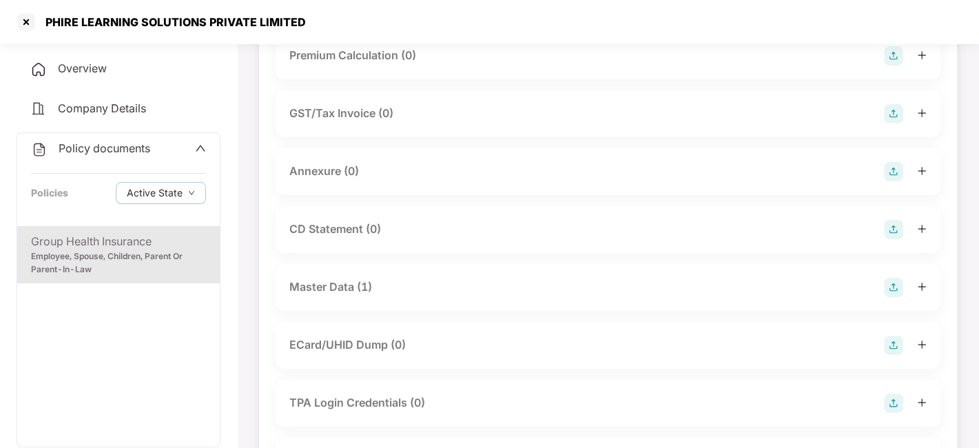
scroll to position [181, 0]
click at [893, 164] on img at bounding box center [893, 170] width 19 height 19
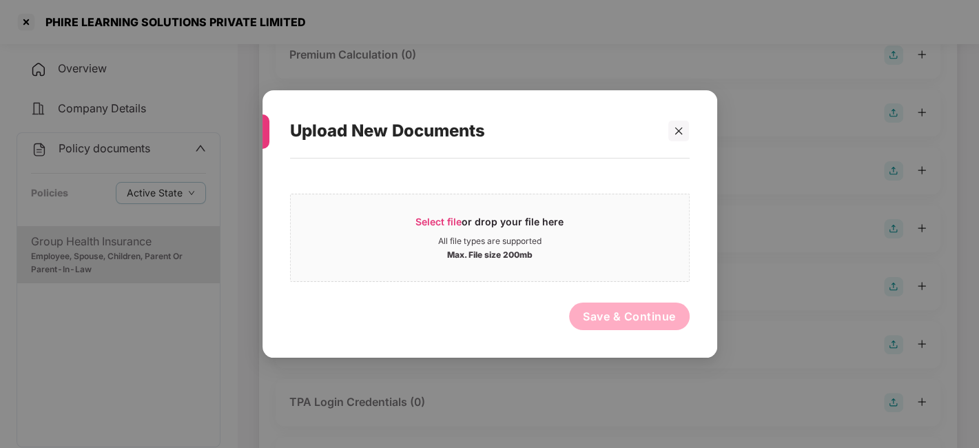
click at [535, 176] on div "Select file or drop your file here All file types are supported Max. File size …" at bounding box center [490, 251] width 400 height 172
click at [555, 220] on div "Select file or drop your file here" at bounding box center [489, 225] width 148 height 21
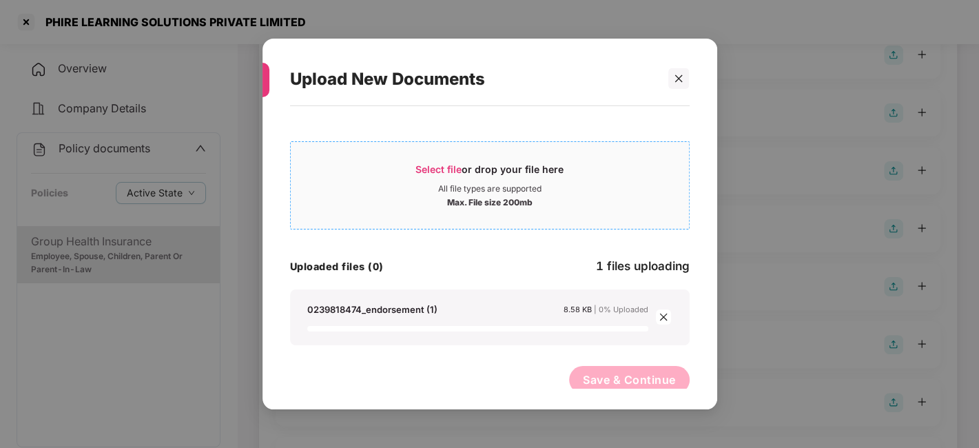
click at [470, 176] on div "Select file or drop your file here" at bounding box center [489, 173] width 148 height 21
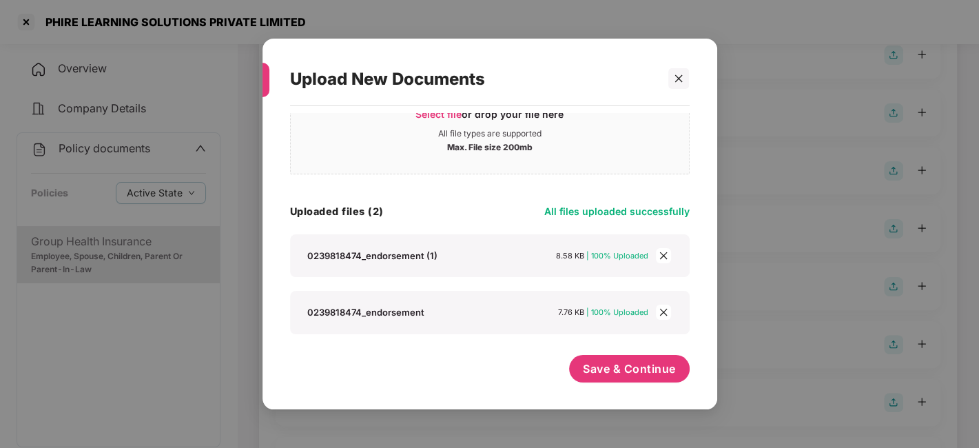
scroll to position [54, 0]
drag, startPoint x: 632, startPoint y: 386, endPoint x: 643, endPoint y: 364, distance: 25.0
click at [643, 364] on div "Save & Continue" at bounding box center [629, 372] width 121 height 34
click at [643, 364] on span "Save & Continue" at bounding box center [629, 369] width 93 height 15
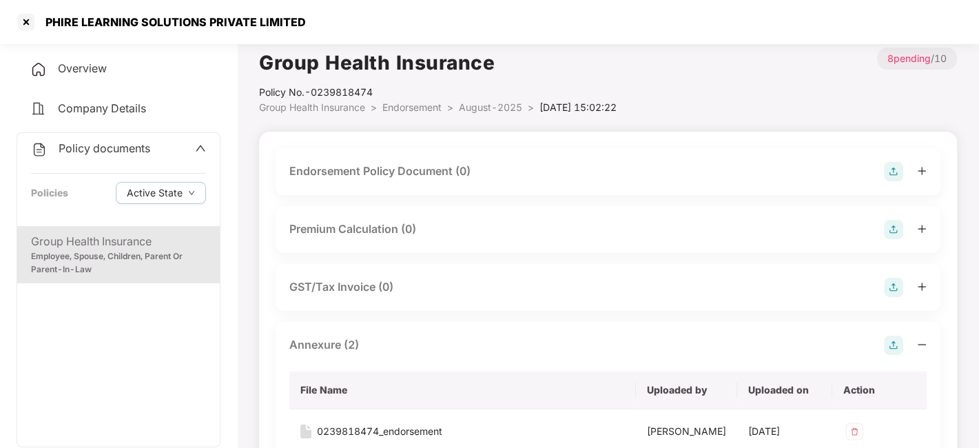
scroll to position [6, 0]
click at [897, 170] on img at bounding box center [893, 172] width 19 height 19
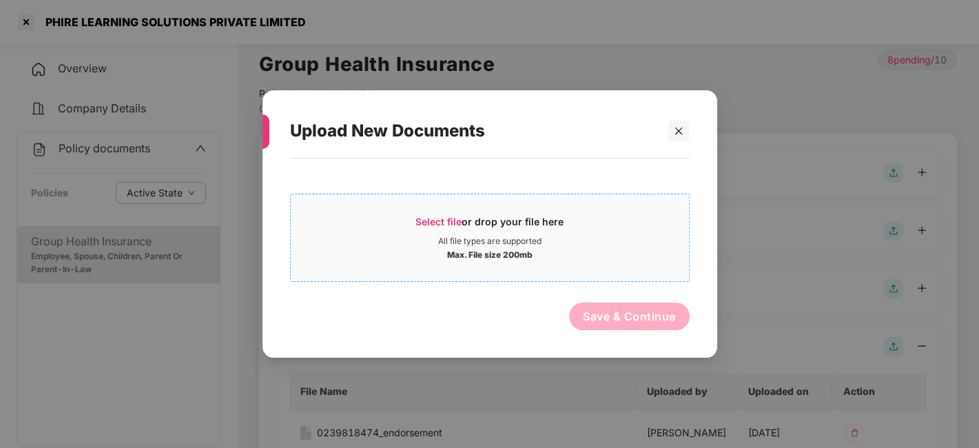
click at [604, 217] on div "Select file or drop your file here" at bounding box center [490, 225] width 398 height 21
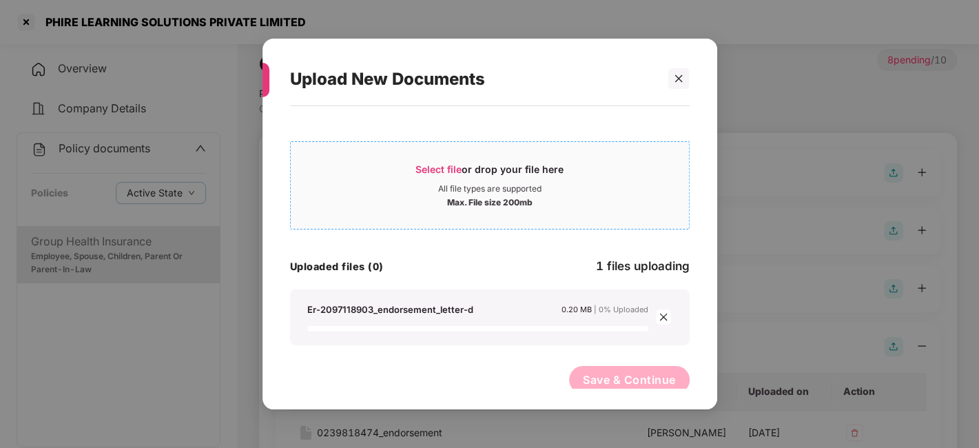
click at [486, 178] on div "Select file or drop your file here" at bounding box center [489, 173] width 148 height 21
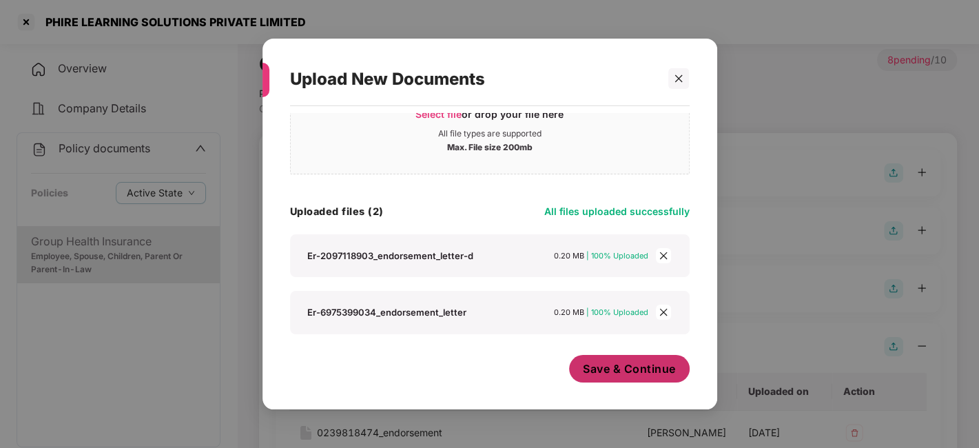
scroll to position [54, 0]
click at [614, 365] on span "Save & Continue" at bounding box center [629, 369] width 93 height 15
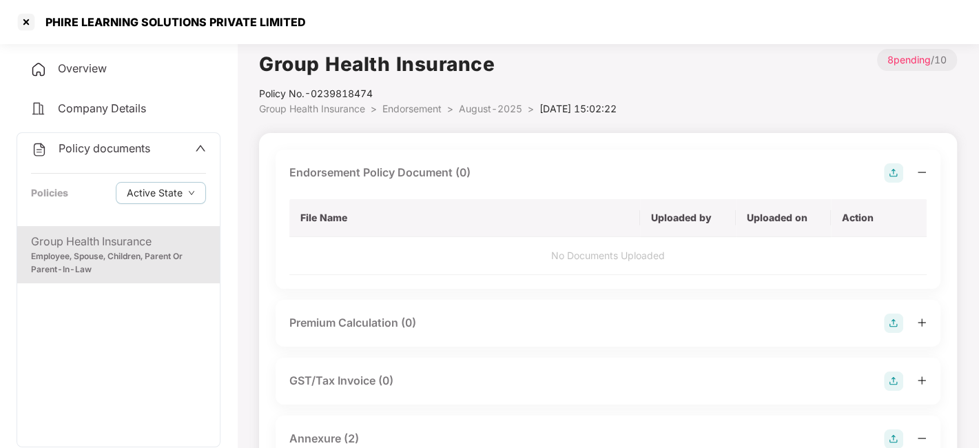
scroll to position [0, 0]
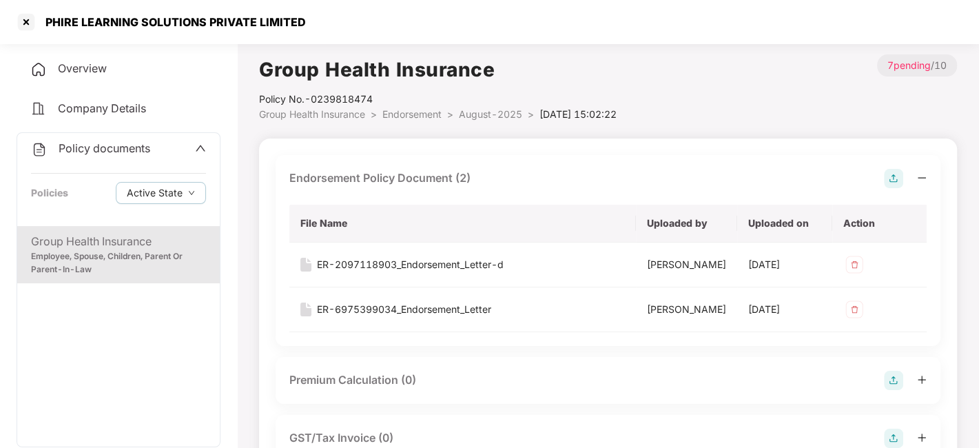
click at [482, 117] on span "August-2025" at bounding box center [490, 114] width 63 height 12
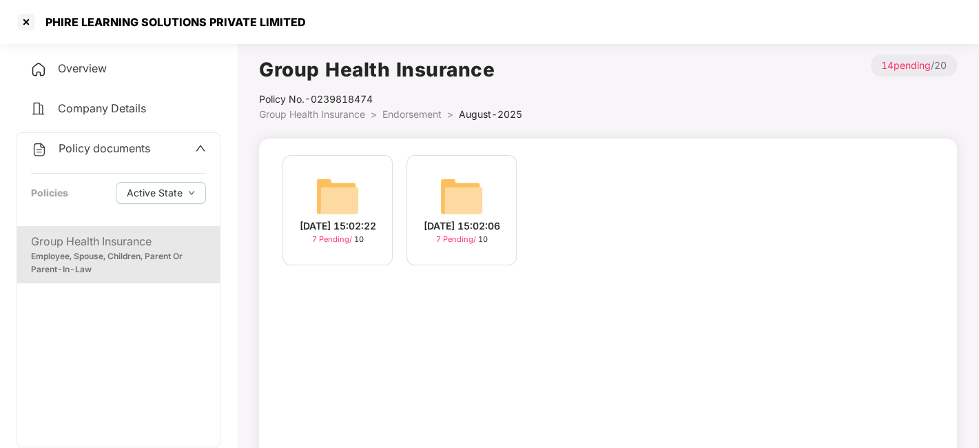
click at [92, 155] on div "Policy documents" at bounding box center [90, 149] width 119 height 18
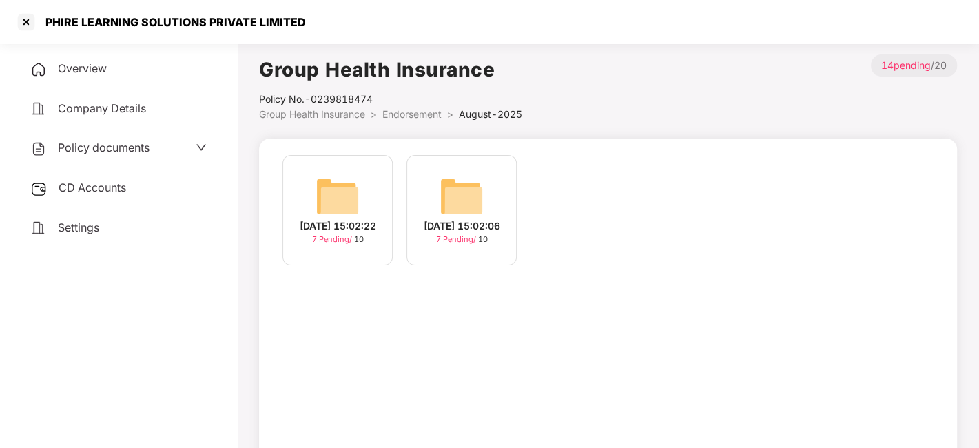
click at [105, 196] on div "CD Accounts" at bounding box center [119, 188] width 204 height 32
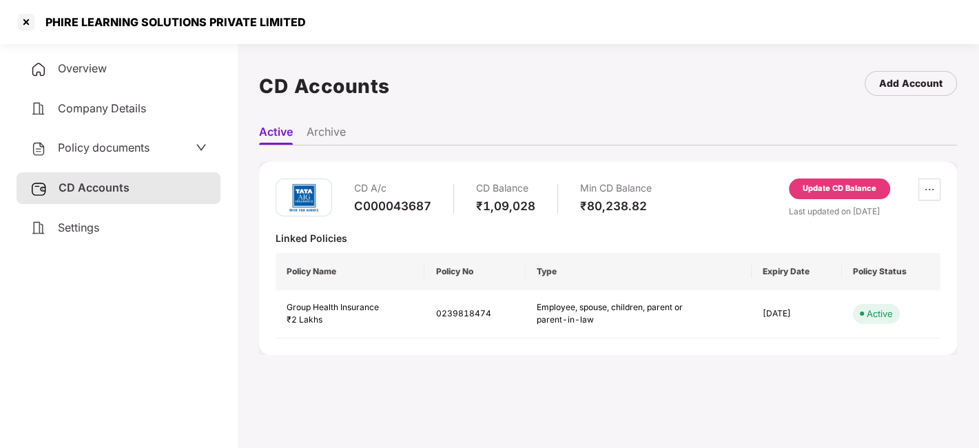
click at [869, 180] on div "Update CD Balance" at bounding box center [839, 188] width 101 height 21
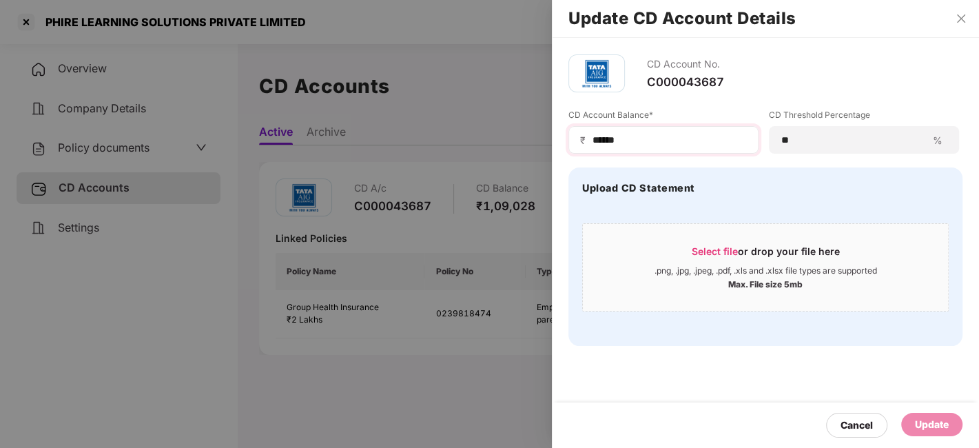
click at [644, 150] on div "₹ ******" at bounding box center [663, 140] width 190 height 28
click at [616, 138] on input "******" at bounding box center [669, 140] width 156 height 14
type input "******"
click at [921, 426] on div "Update" at bounding box center [932, 424] width 34 height 15
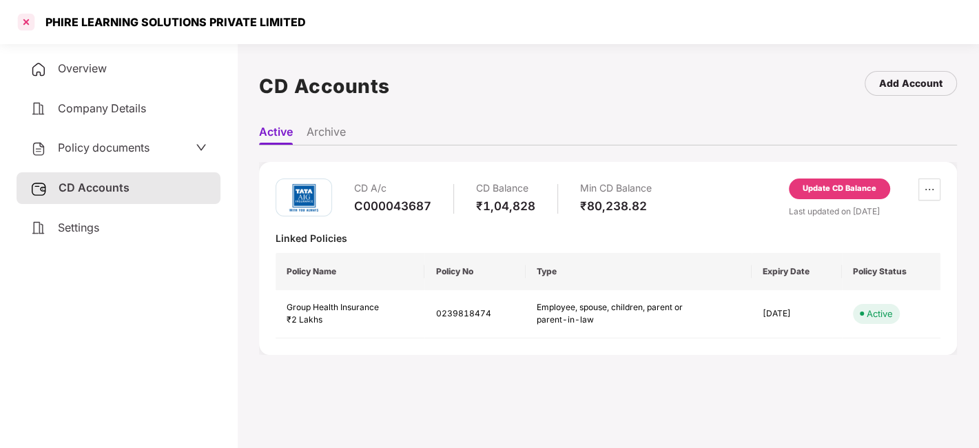
click at [23, 17] on div at bounding box center [26, 22] width 22 height 22
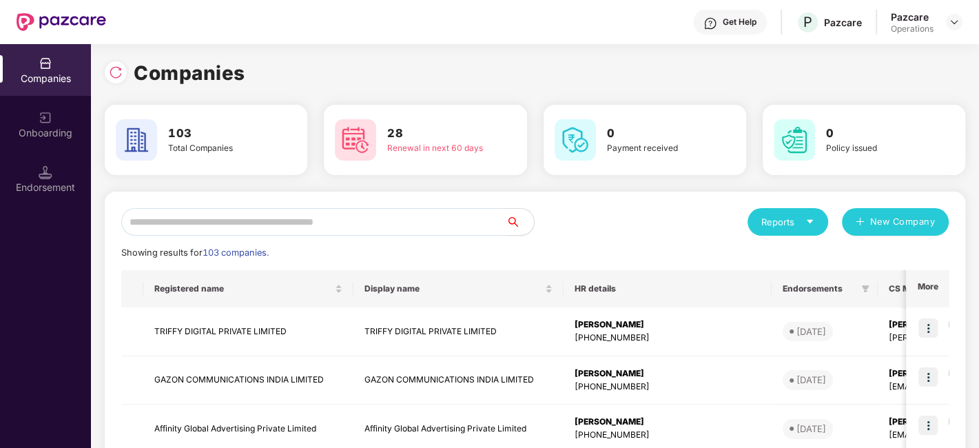
click at [320, 216] on input "text" at bounding box center [313, 222] width 385 height 28
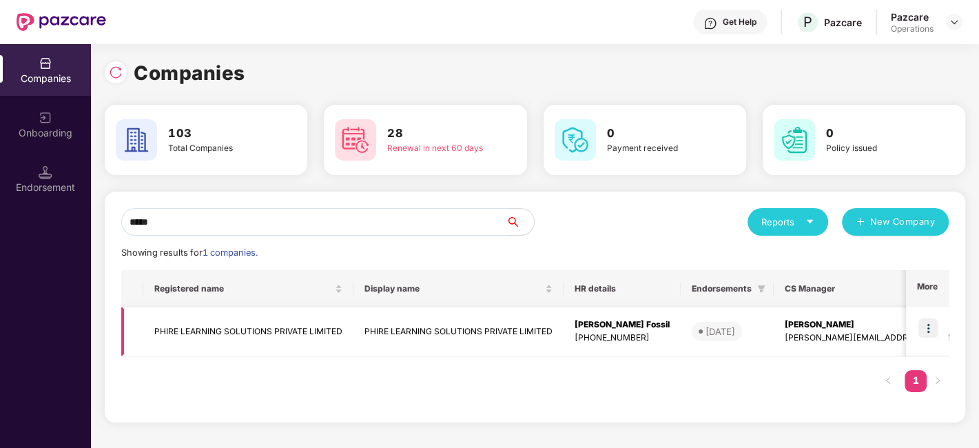
type input "*****"
click at [923, 331] on img at bounding box center [927, 327] width 19 height 19
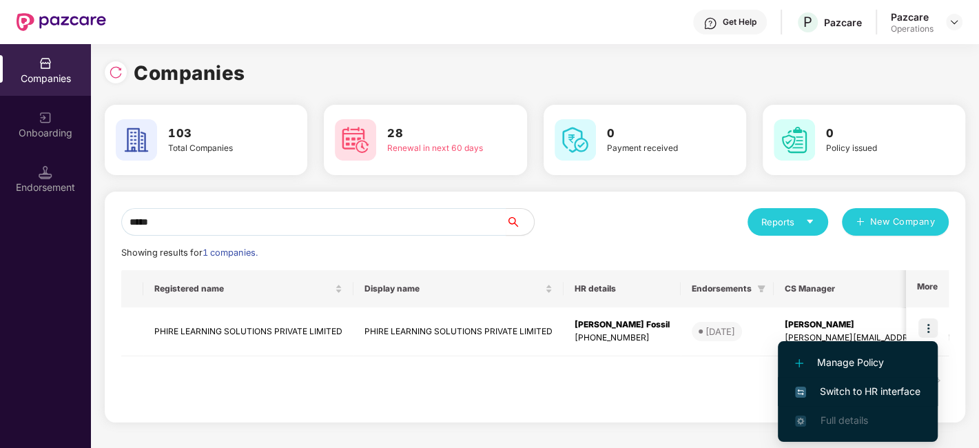
click at [858, 389] on span "Switch to HR interface" at bounding box center [857, 391] width 125 height 15
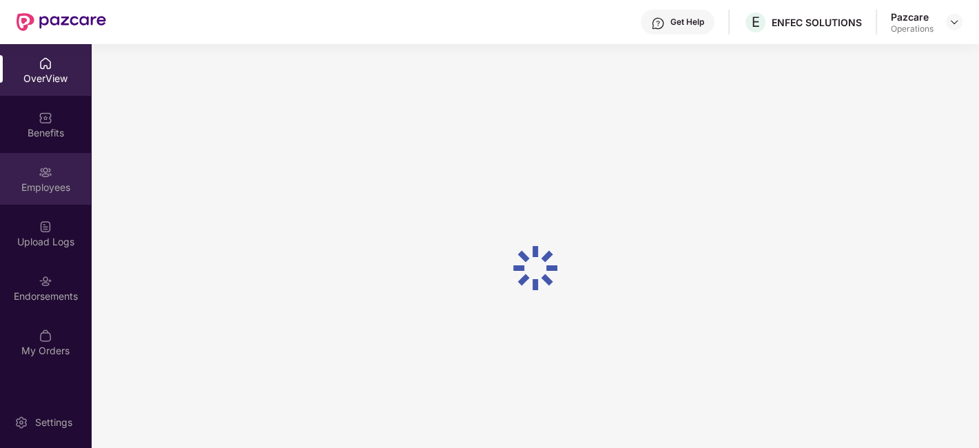
click at [30, 176] on div "Employees" at bounding box center [45, 179] width 91 height 52
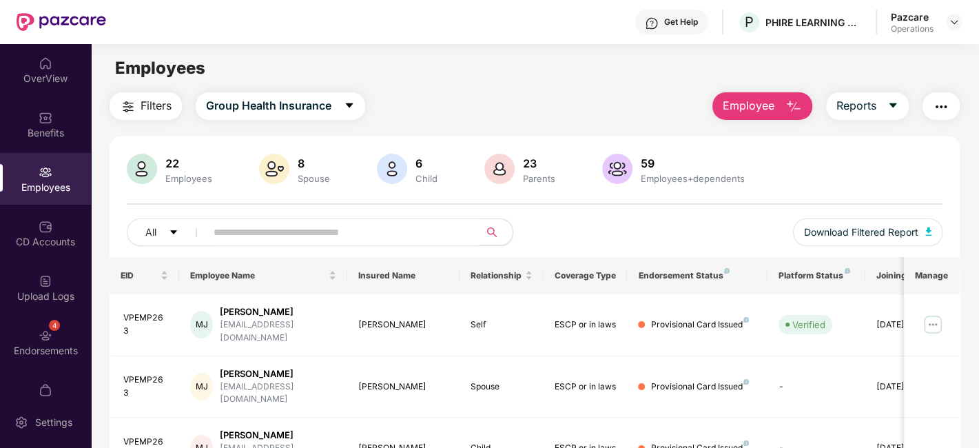
paste input "********"
click at [382, 231] on input "********" at bounding box center [337, 232] width 247 height 21
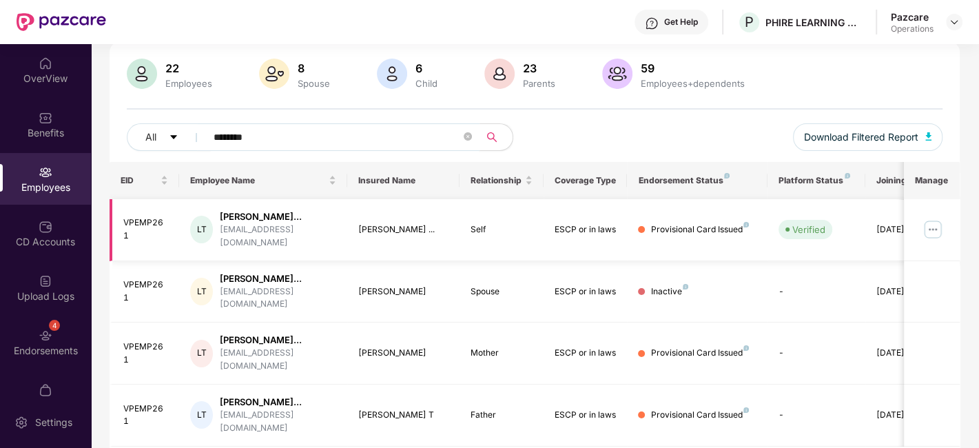
type input "********"
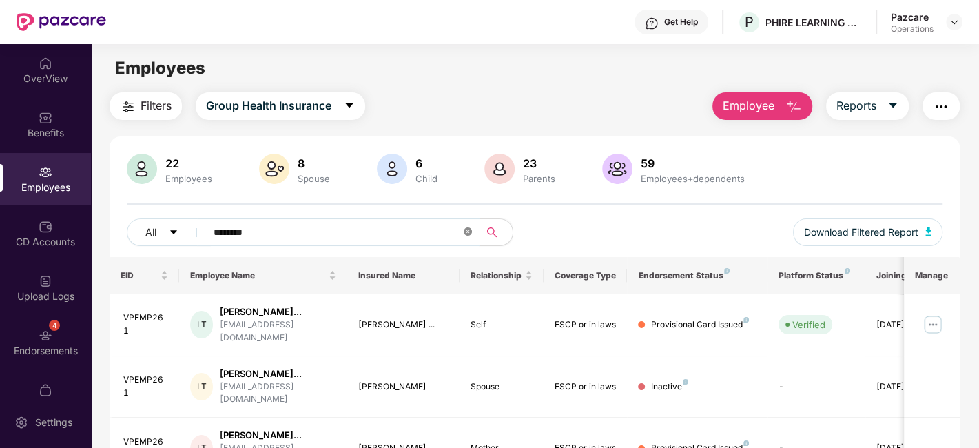
click at [470, 233] on icon "close-circle" at bounding box center [468, 231] width 8 height 8
click at [934, 110] on img "button" at bounding box center [941, 107] width 17 height 17
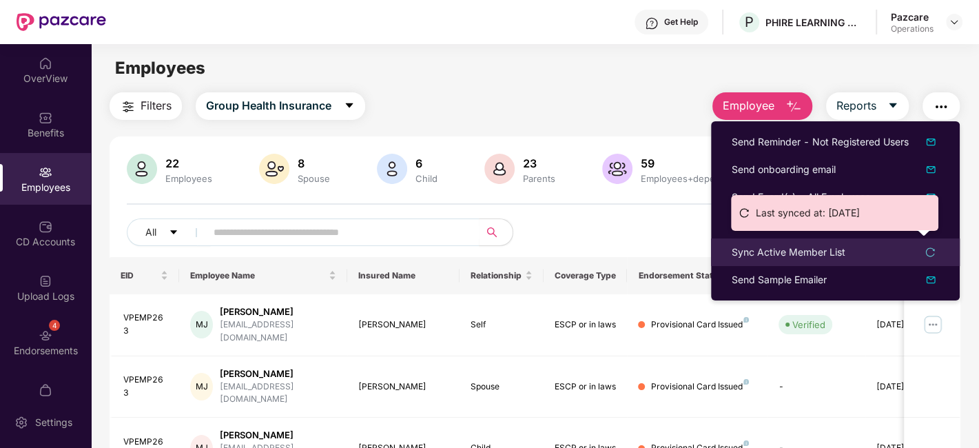
click at [772, 253] on div "Sync Active Member List" at bounding box center [789, 252] width 114 height 15
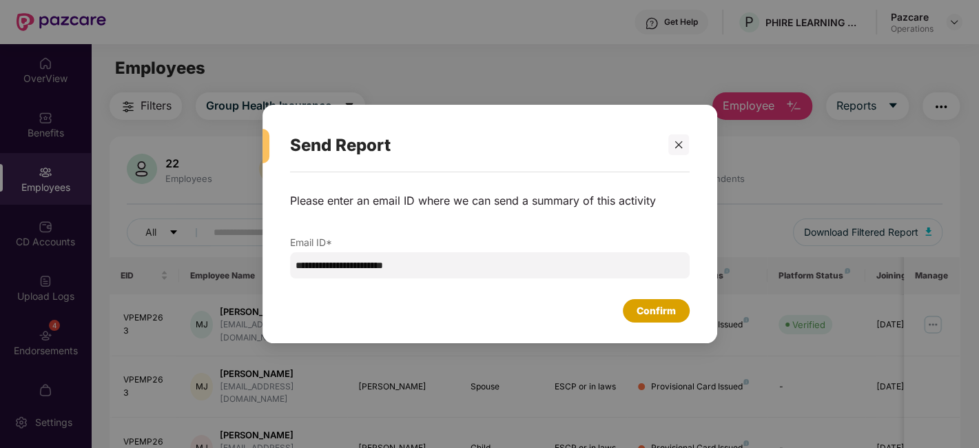
click at [647, 308] on div "Confirm" at bounding box center [656, 310] width 39 height 15
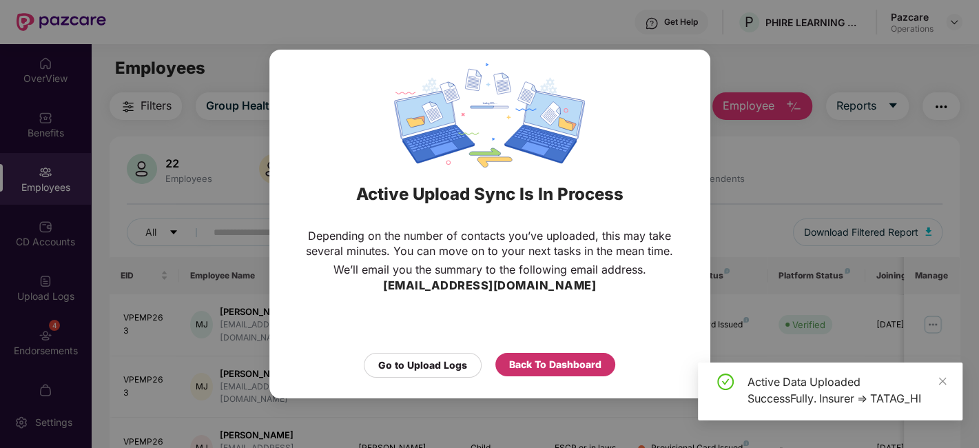
click at [558, 361] on div "Back To Dashboard" at bounding box center [555, 364] width 92 height 15
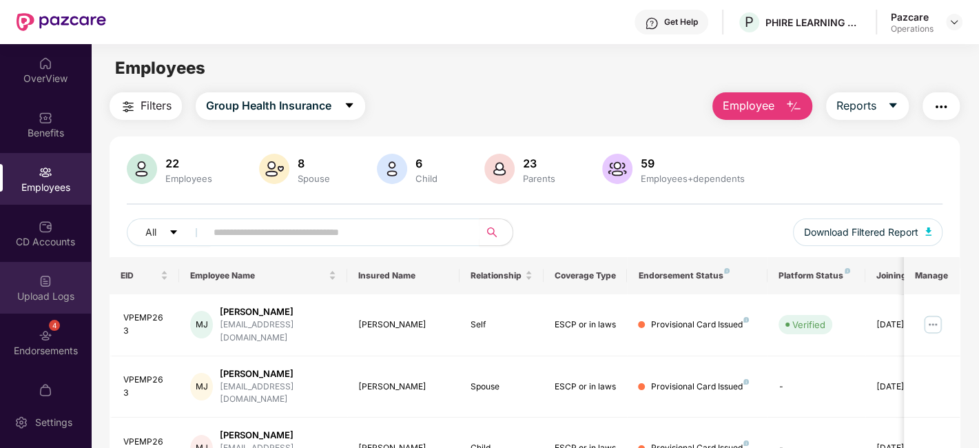
click at [12, 269] on div "Upload Logs" at bounding box center [45, 288] width 91 height 52
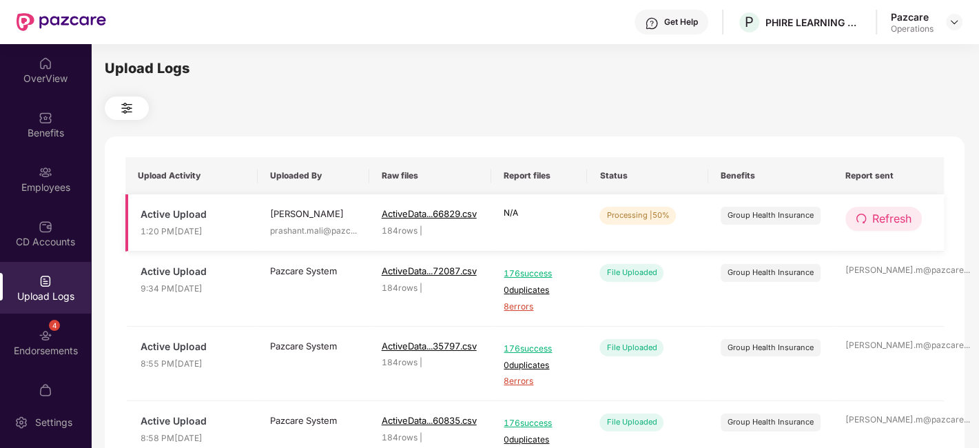
click at [891, 213] on span "Refresh" at bounding box center [891, 218] width 39 height 17
click at [891, 213] on span "Refresh" at bounding box center [892, 218] width 39 height 17
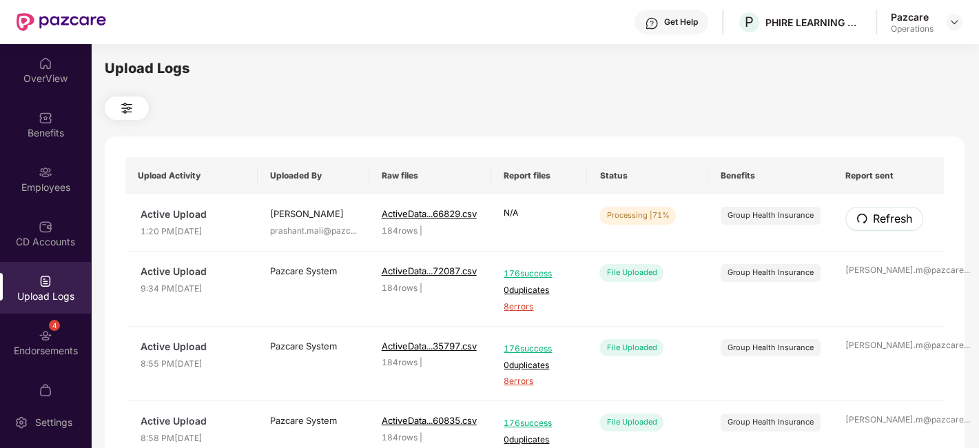
click at [891, 213] on span "Refresh" at bounding box center [892, 218] width 39 height 17
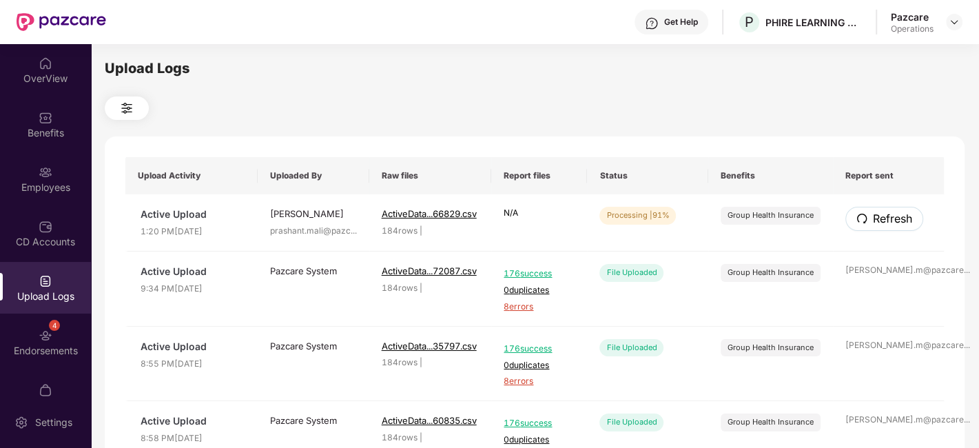
click at [891, 213] on span "Refresh" at bounding box center [892, 218] width 39 height 17
click at [882, 218] on span "Refresh" at bounding box center [891, 218] width 39 height 17
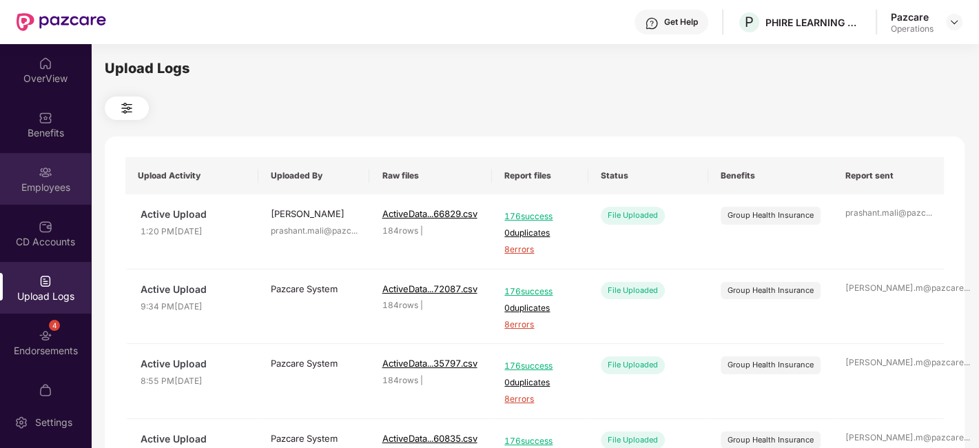
click at [45, 184] on div "Employees" at bounding box center [45, 187] width 91 height 14
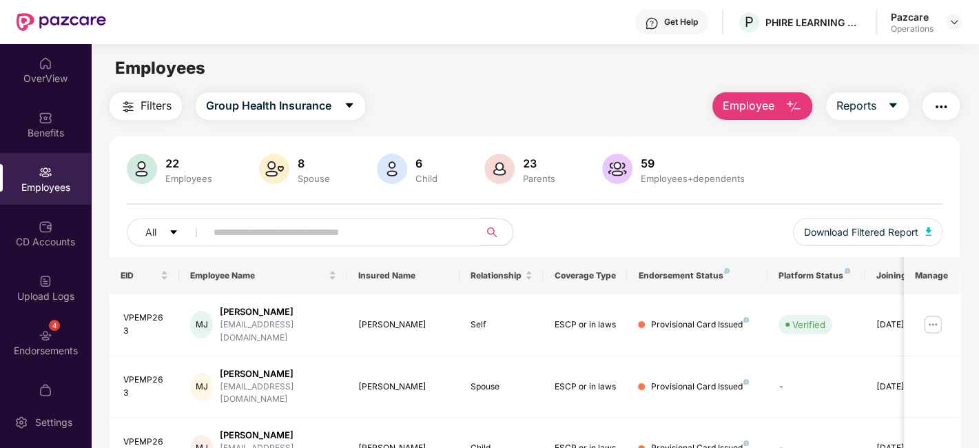
paste input "********"
click at [303, 227] on input "********" at bounding box center [337, 232] width 247 height 21
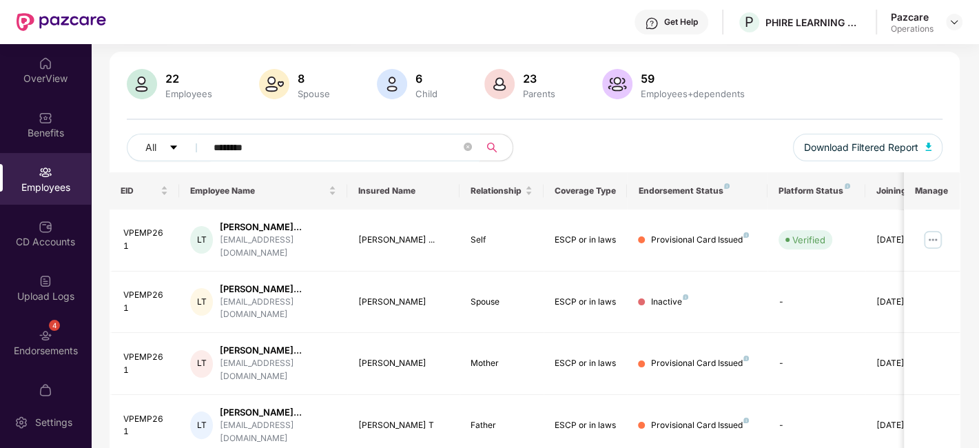
scroll to position [92, 0]
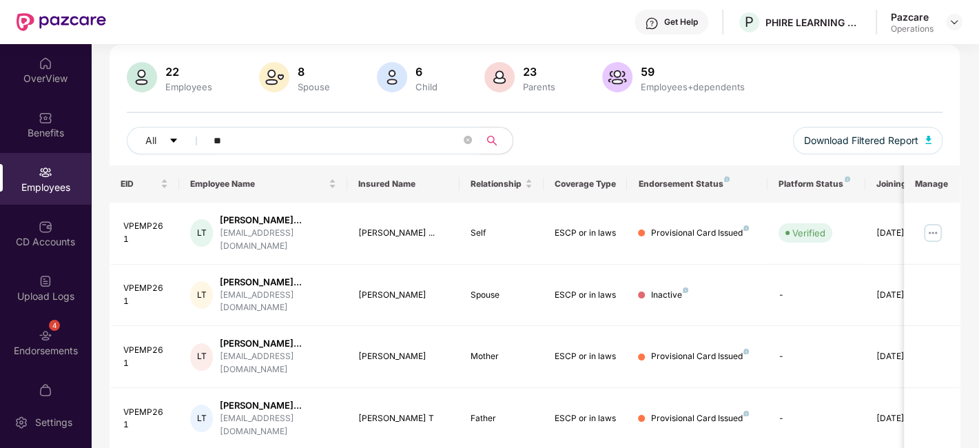
type input "*"
paste input "********"
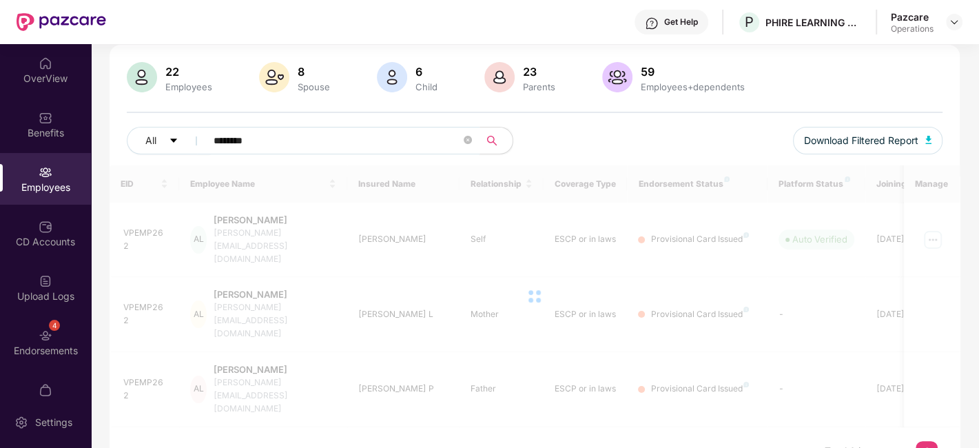
scroll to position [45, 0]
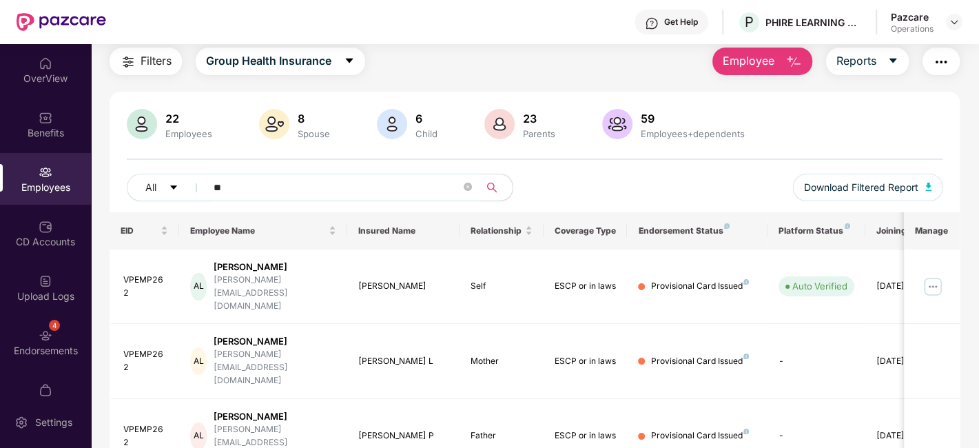
type input "*"
paste input "********"
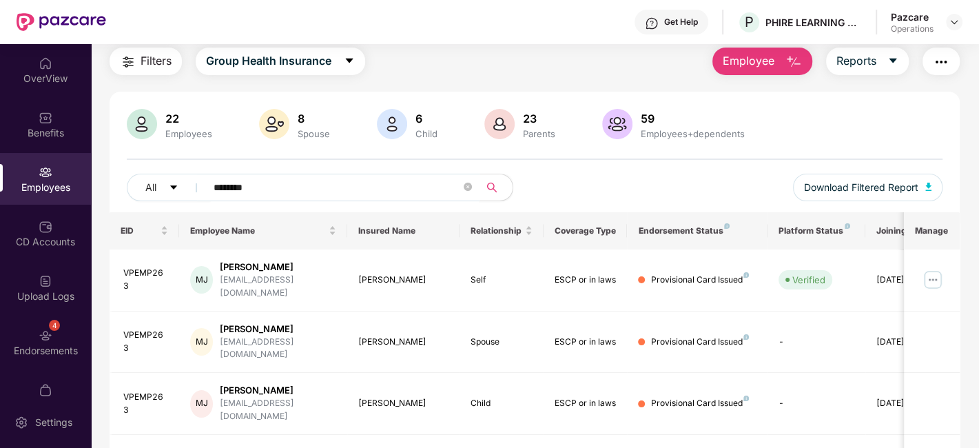
scroll to position [92, 0]
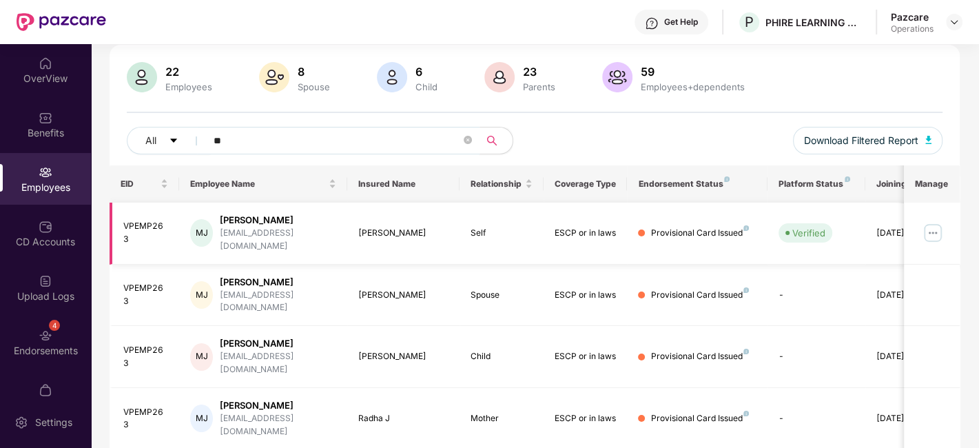
type input "*"
paste input "********"
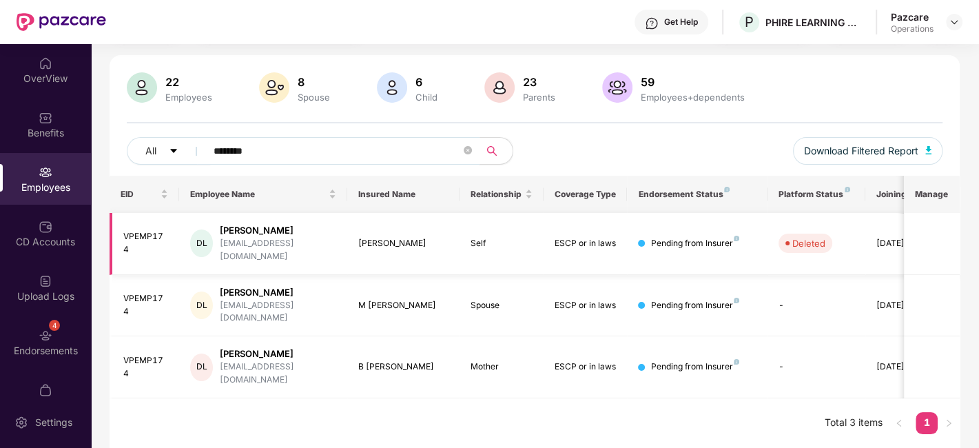
scroll to position [45, 0]
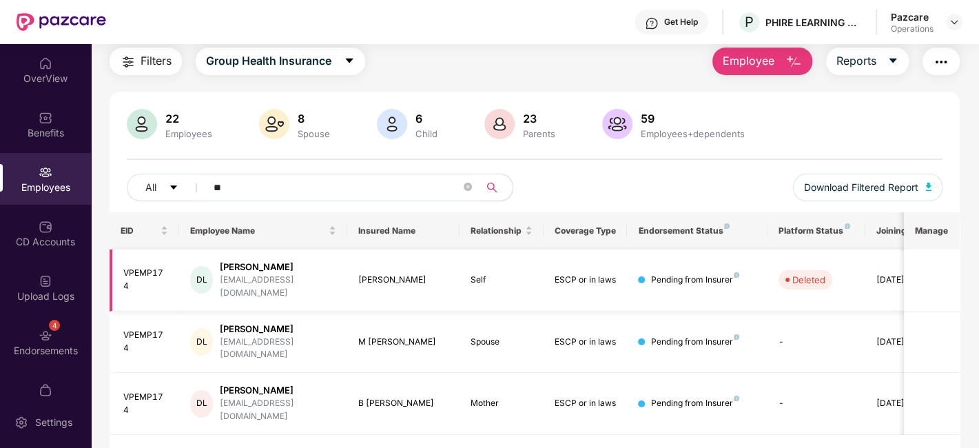
type input "*"
paste input "********"
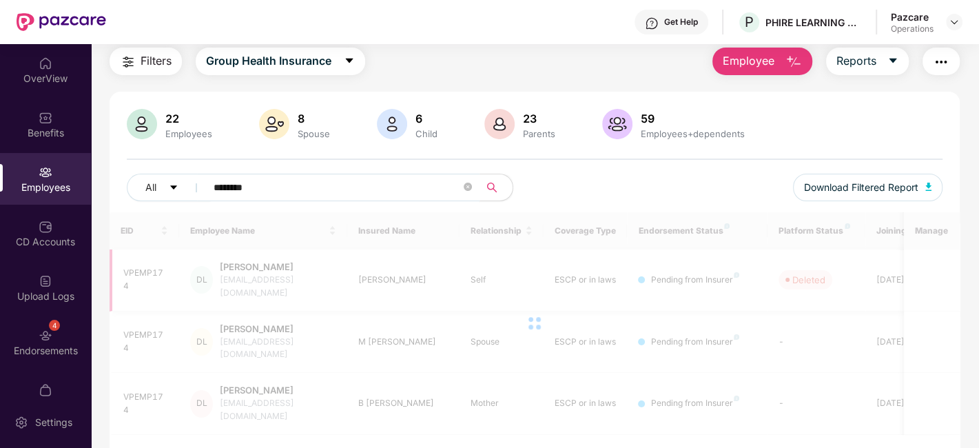
scroll to position [92, 0]
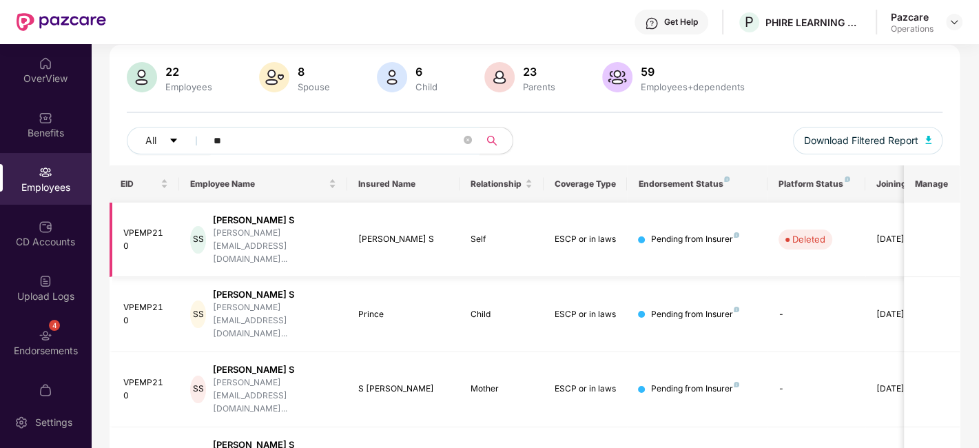
type input "*"
paste input "********"
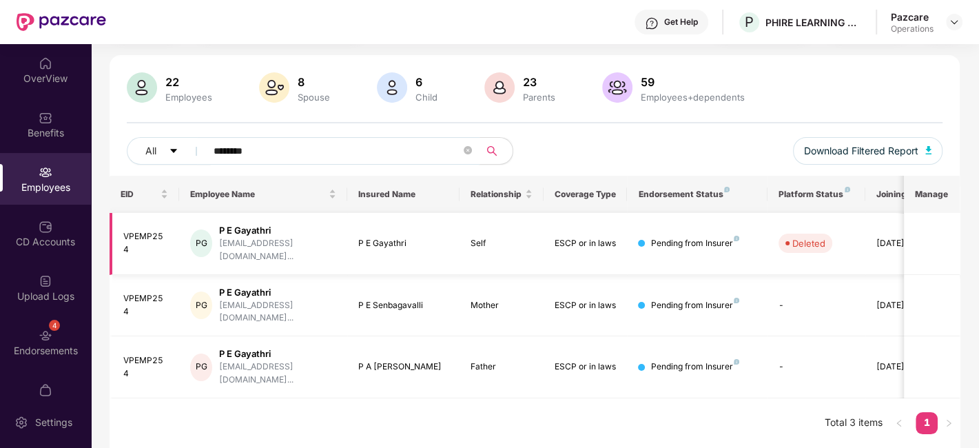
scroll to position [45, 0]
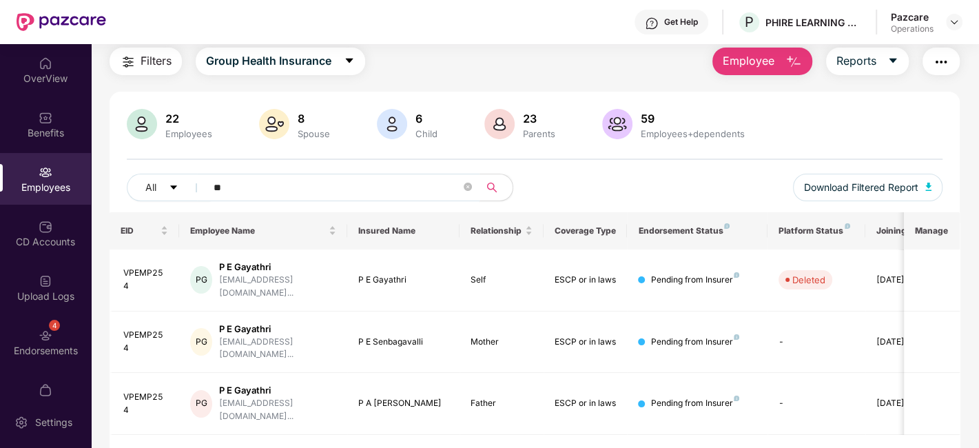
type input "*"
paste input "********"
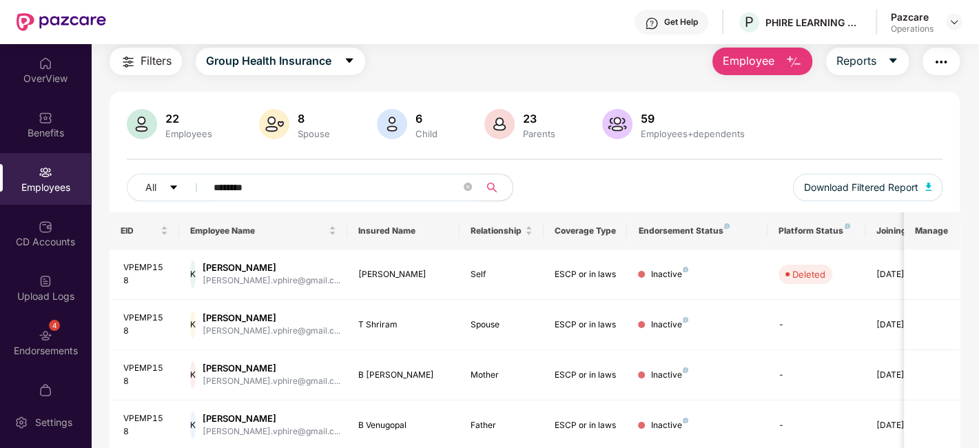
scroll to position [92, 0]
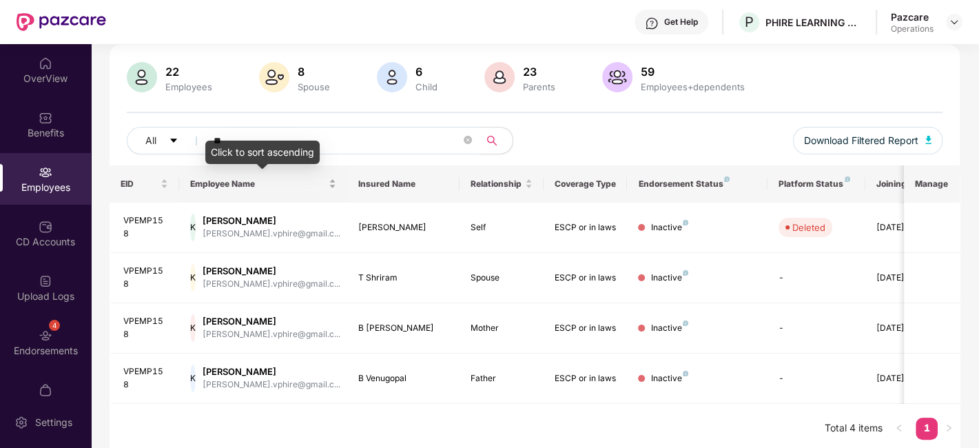
type input "*"
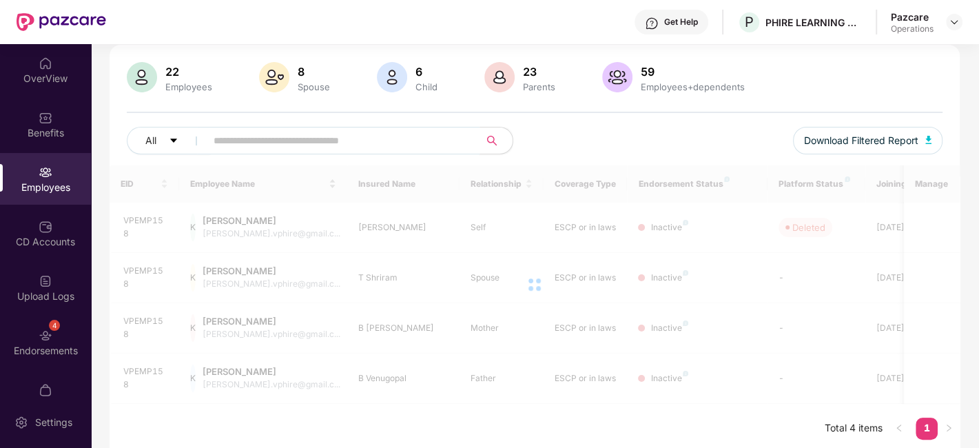
paste input "********"
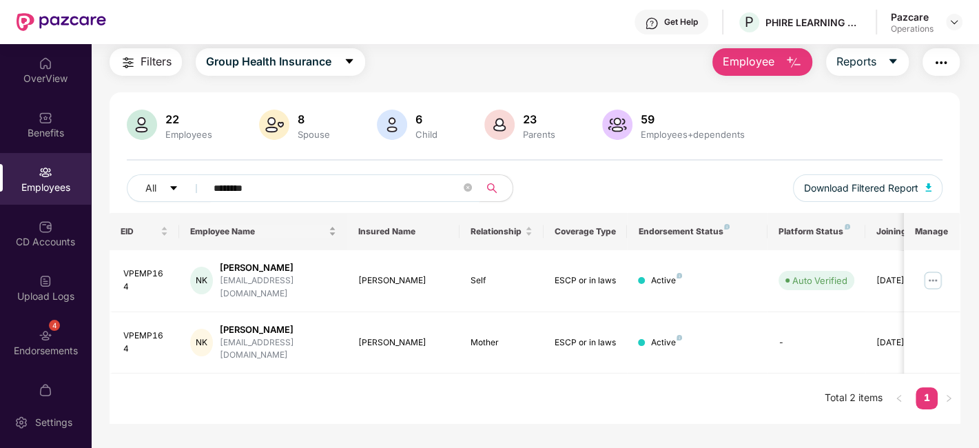
scroll to position [43, 0]
type input "*"
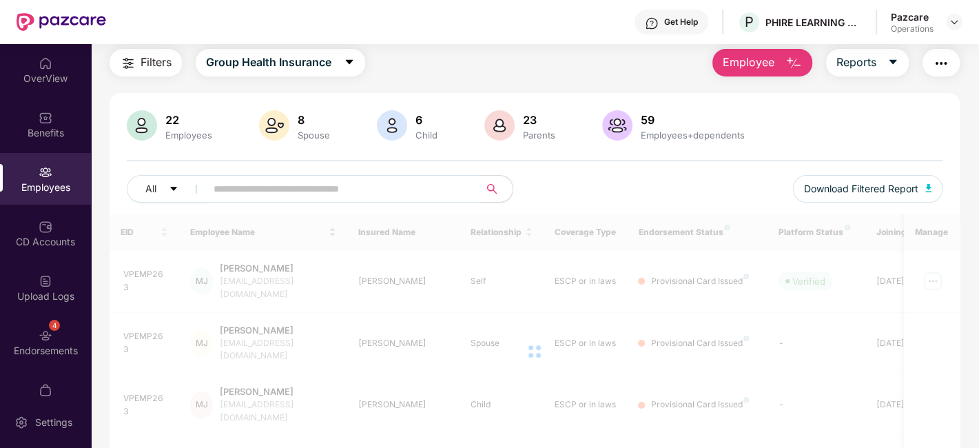
scroll to position [92, 0]
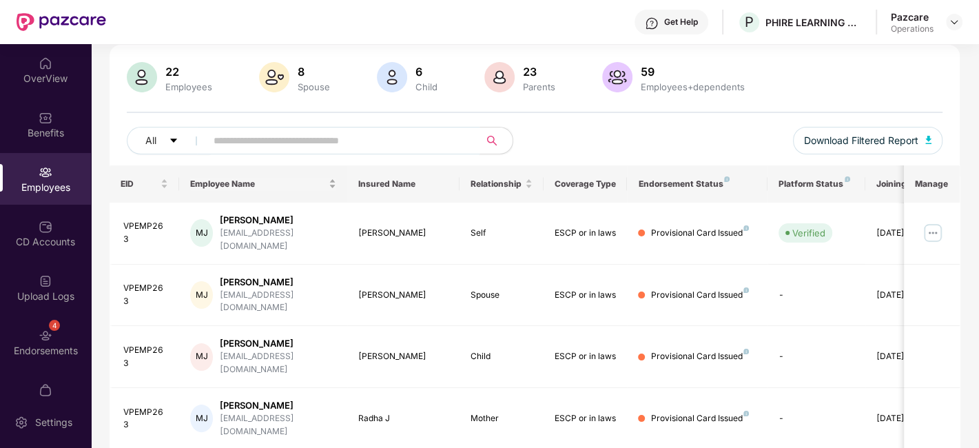
paste input "********"
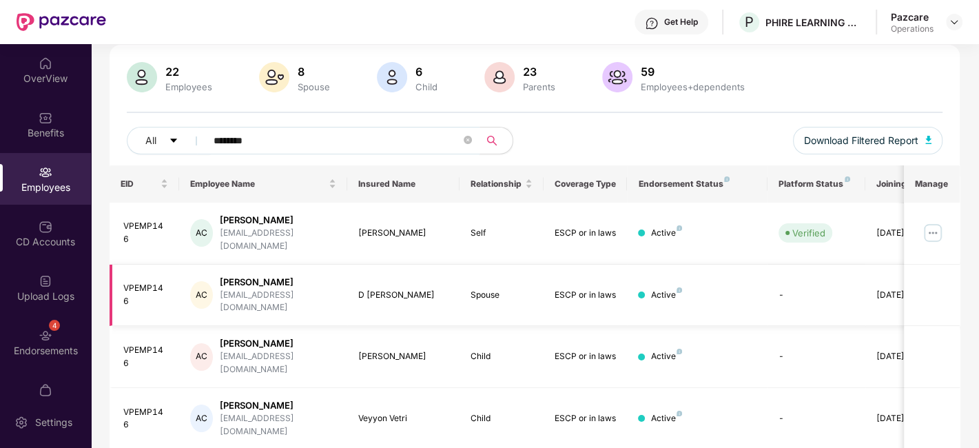
type input "********"
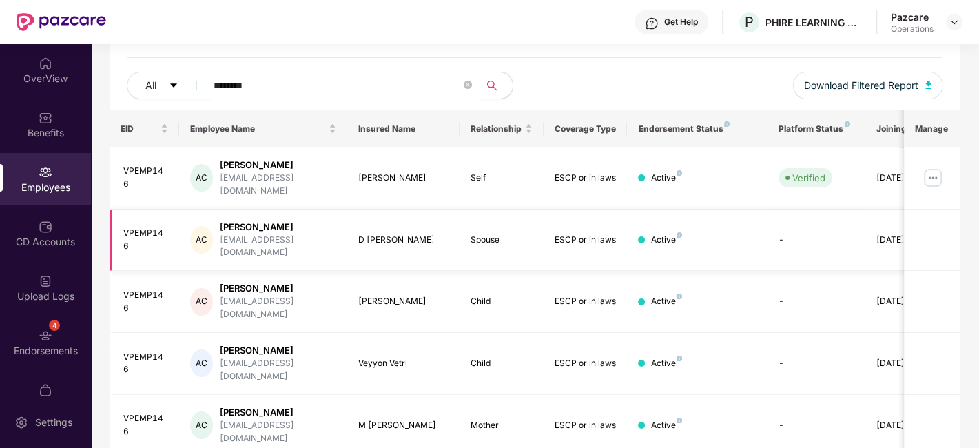
scroll to position [195, 0]
